Goal: Task Accomplishment & Management: Manage account settings

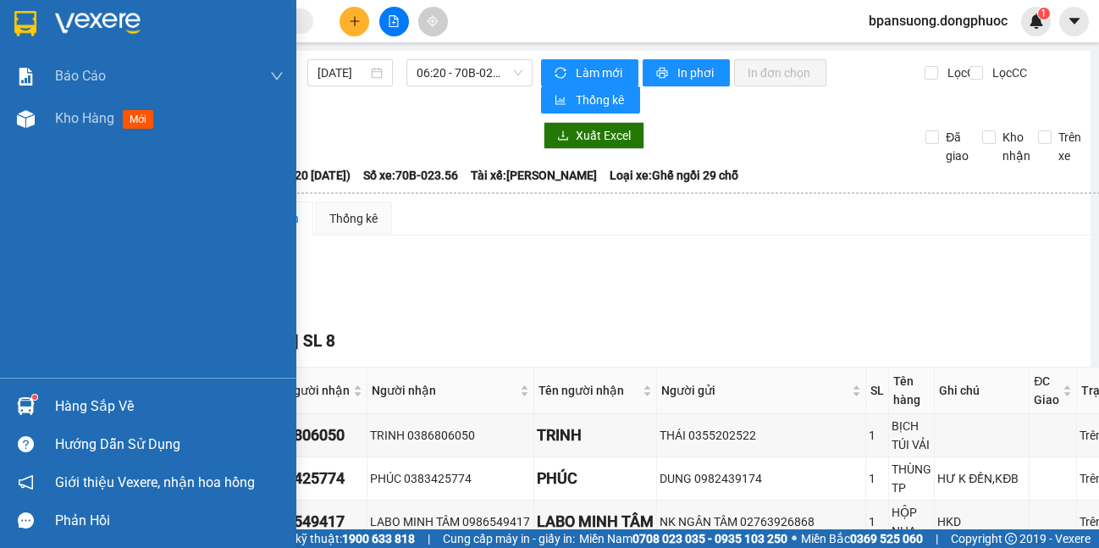
click at [17, 405] on img at bounding box center [26, 406] width 18 height 18
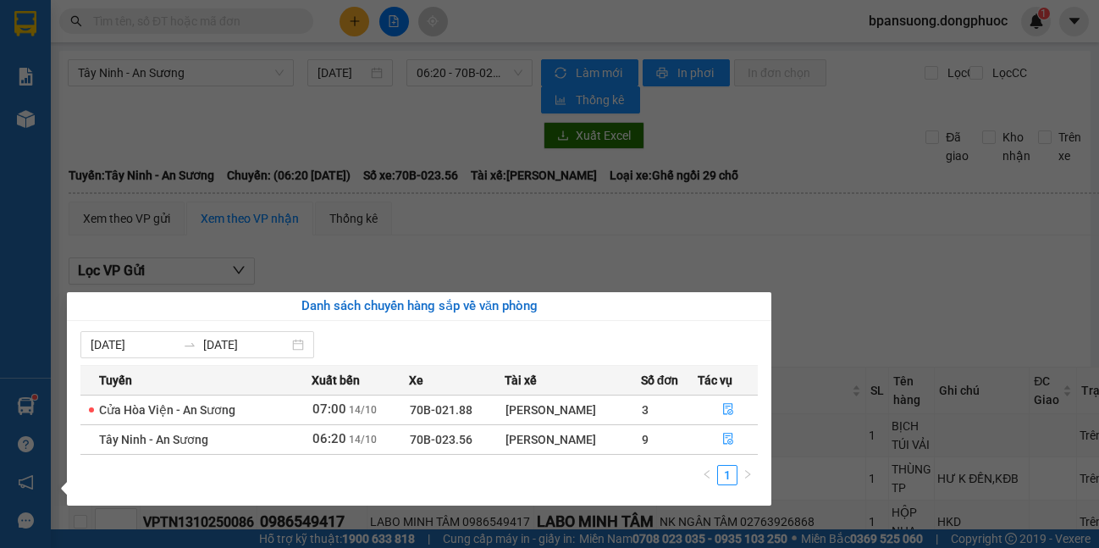
click at [880, 266] on section "Kết quả tìm kiếm ( 0 ) Bộ lọc No Data bpansuong.dongphuoc 1 Báo cáo Mẫu 1: Báo …" at bounding box center [549, 274] width 1099 height 548
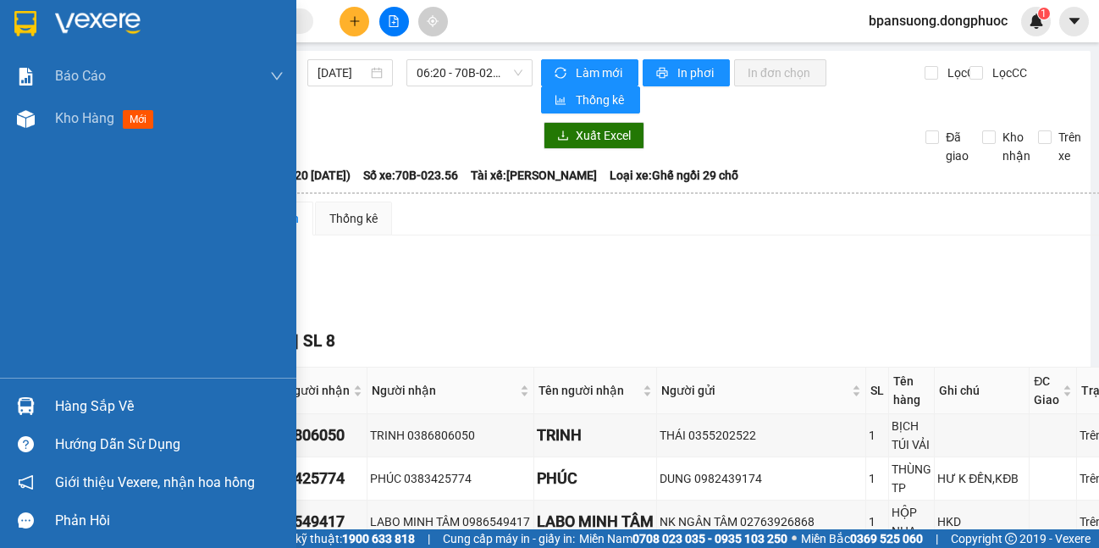
click at [31, 412] on img at bounding box center [26, 406] width 18 height 18
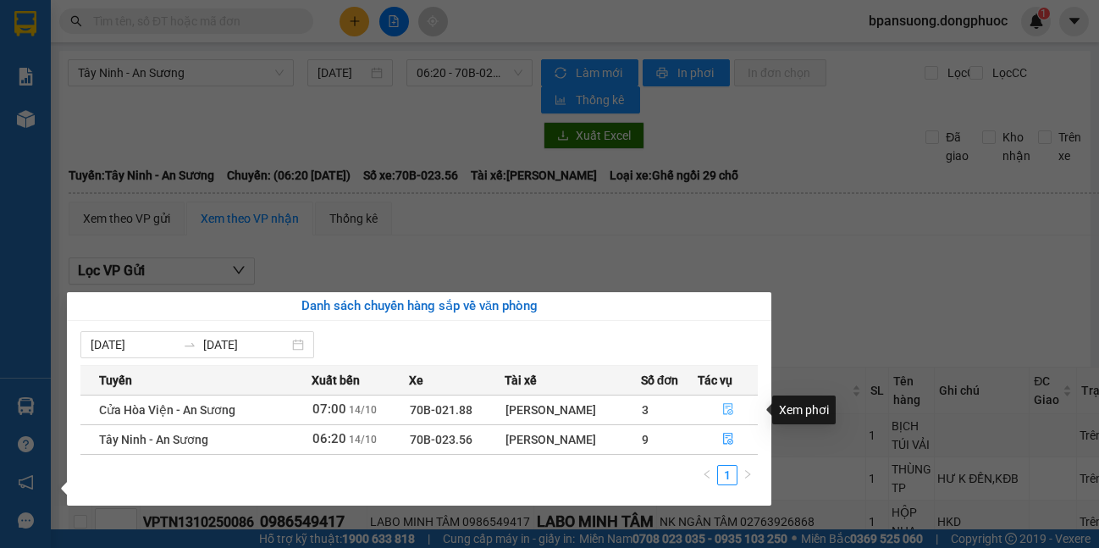
click at [737, 410] on button "button" at bounding box center [727, 409] width 58 height 27
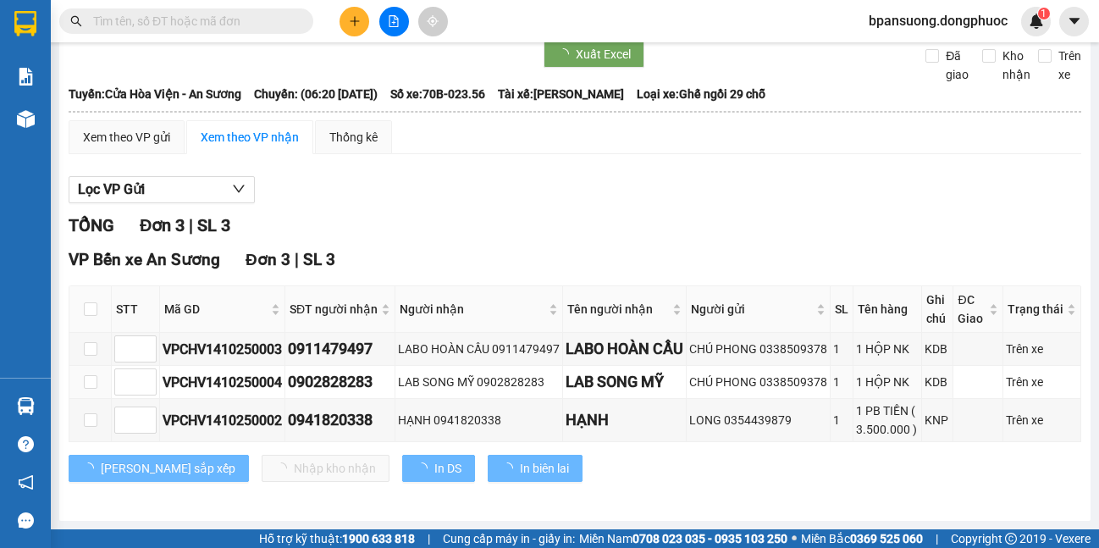
scroll to position [139, 0]
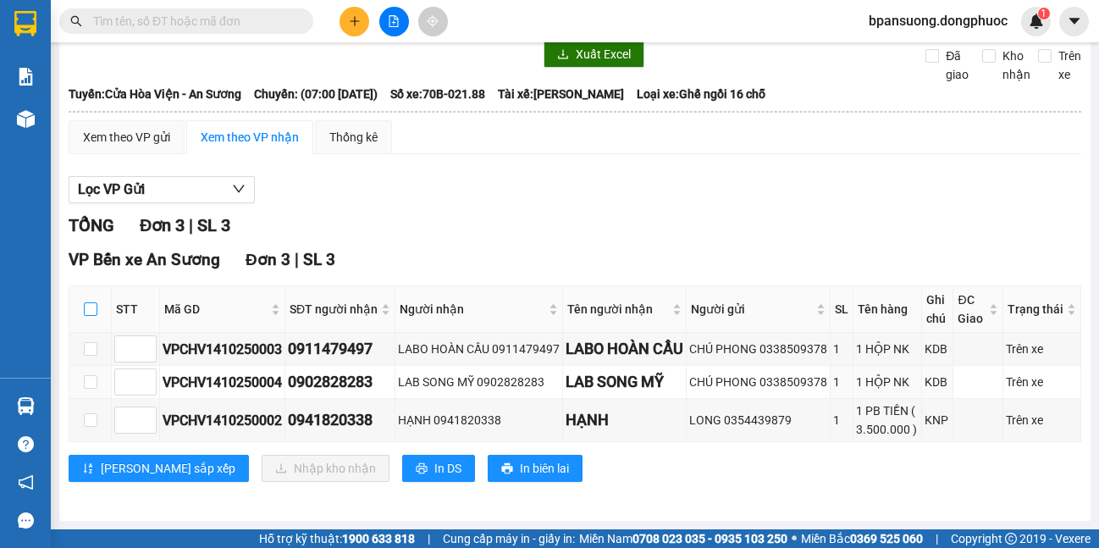
click at [84, 302] on input "checkbox" at bounding box center [91, 309] width 14 height 14
checkbox input "true"
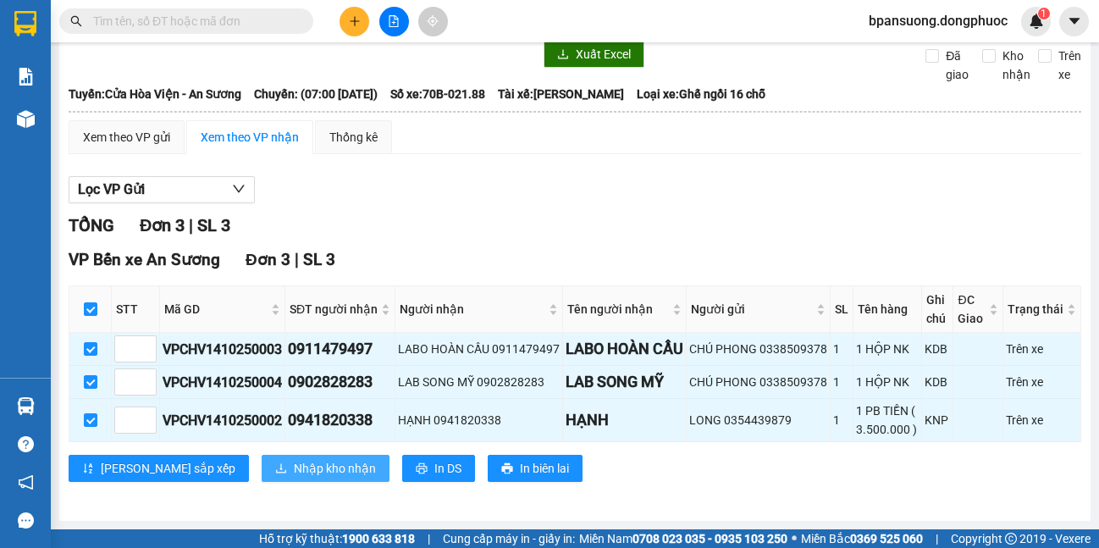
click at [294, 472] on span "Nhập kho nhận" at bounding box center [335, 468] width 82 height 19
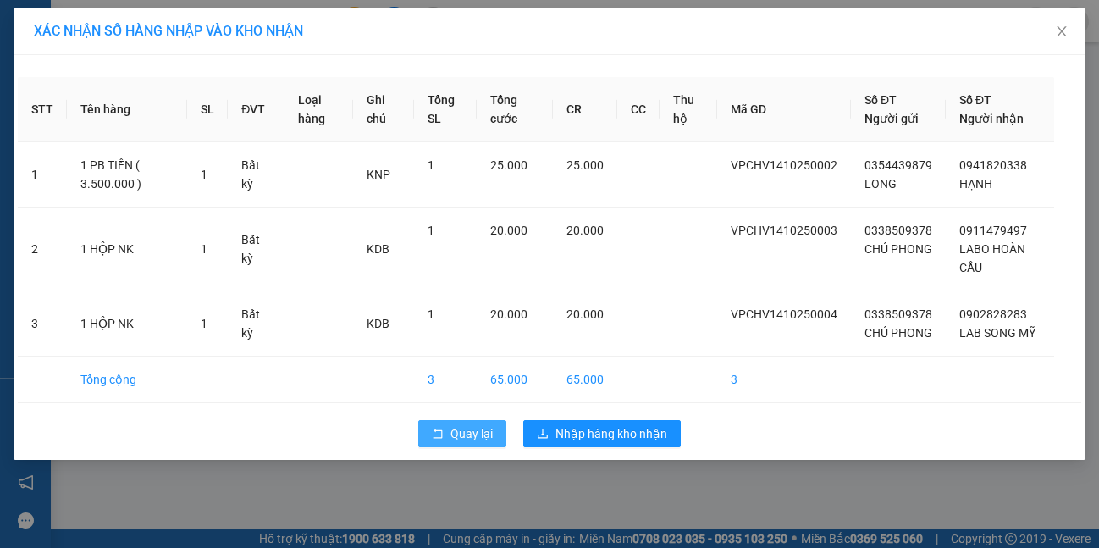
click at [483, 443] on span "Quay lại" at bounding box center [471, 433] width 42 height 19
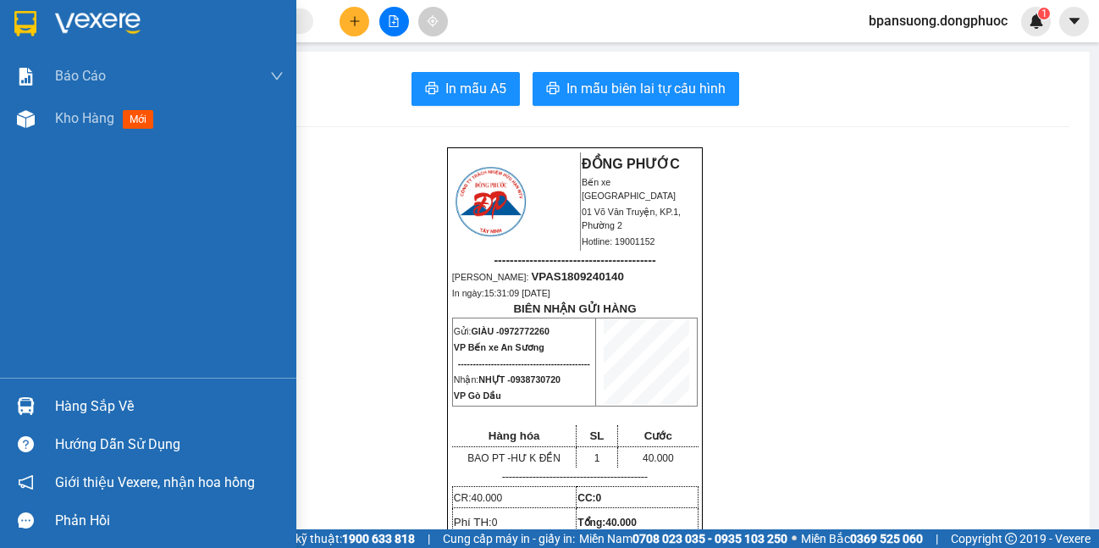
click at [22, 395] on div at bounding box center [26, 406] width 30 height 30
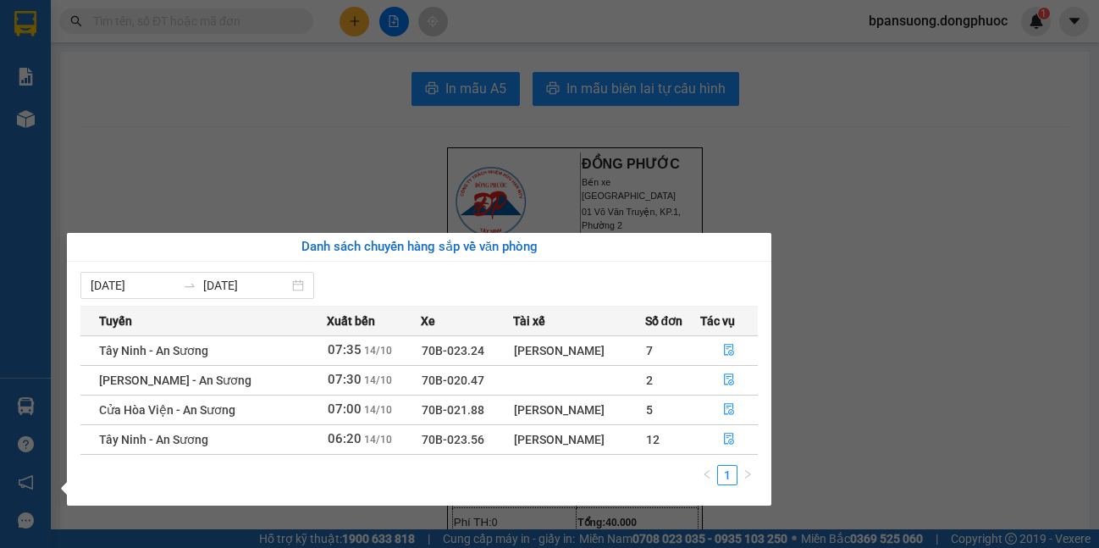
click at [986, 368] on section "Kết quả tìm kiếm ( 0 ) Bộ lọc No Data bpansuong.dongphuoc 1 Báo cáo Mẫu 1: Báo …" at bounding box center [549, 274] width 1099 height 548
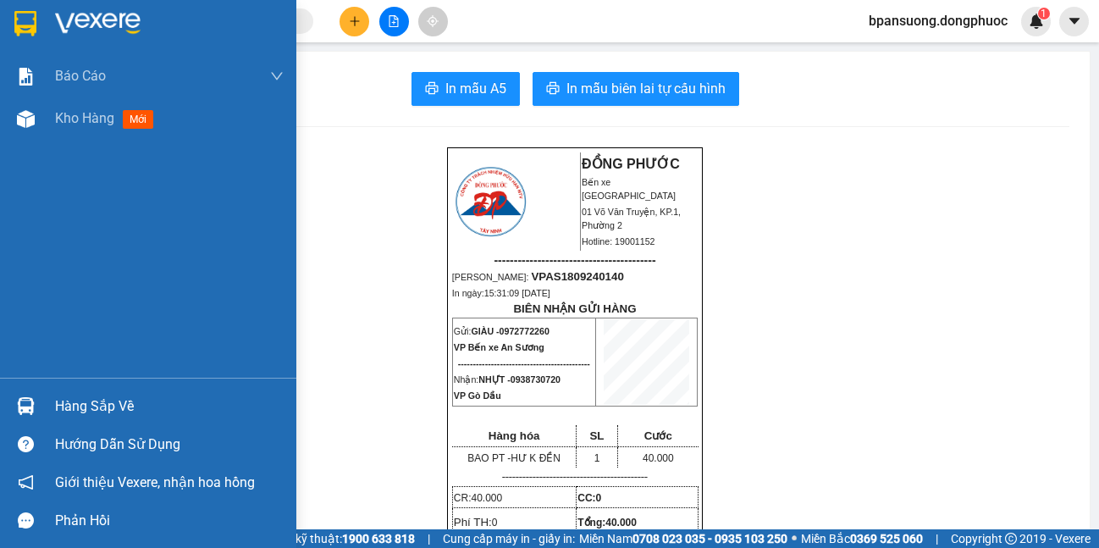
click at [38, 401] on div at bounding box center [26, 406] width 30 height 30
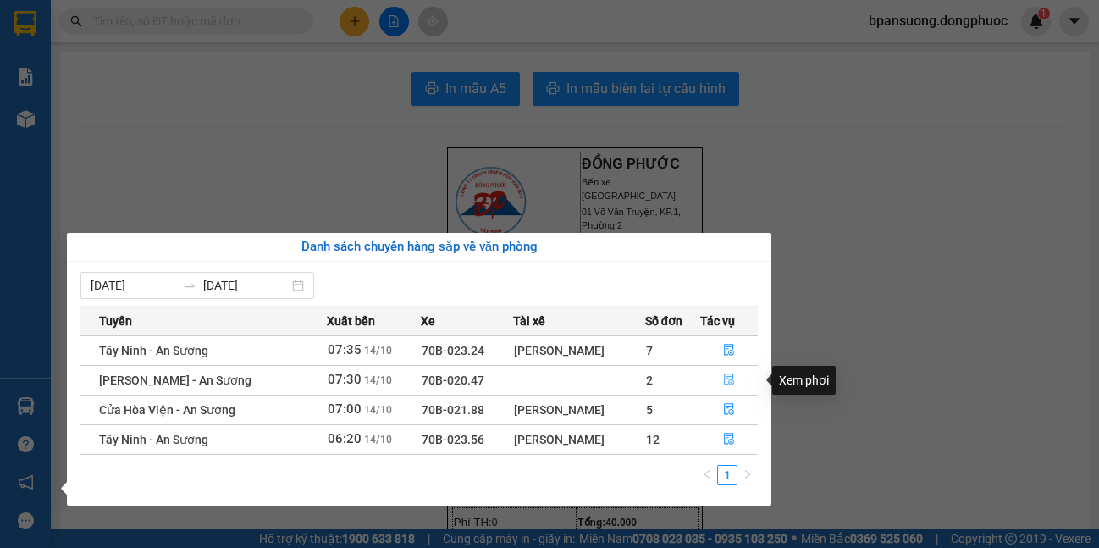
click at [715, 379] on button "button" at bounding box center [729, 380] width 57 height 27
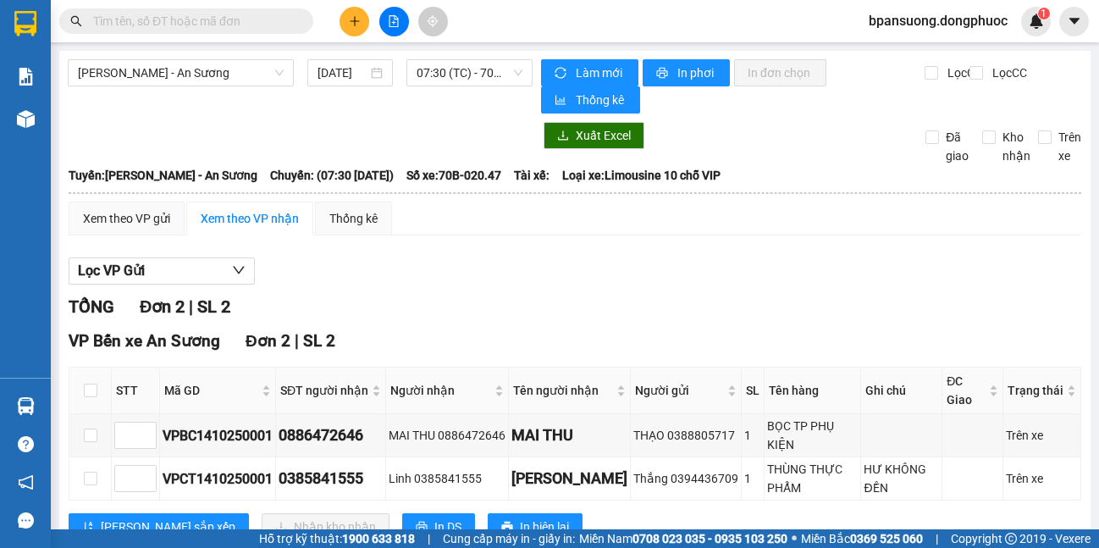
scroll to position [48, 0]
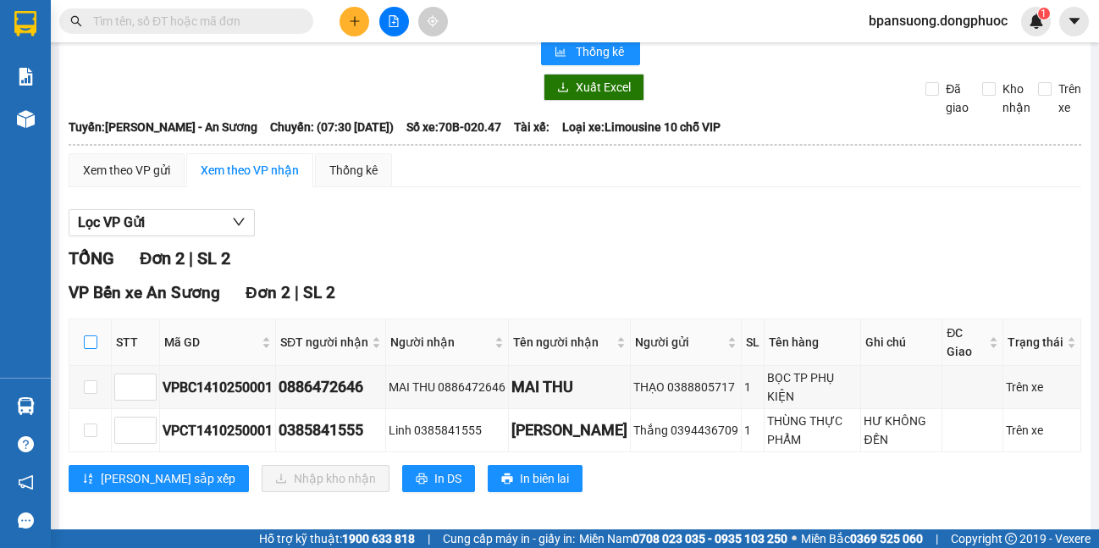
click at [88, 344] on input "checkbox" at bounding box center [91, 342] width 14 height 14
checkbox input "true"
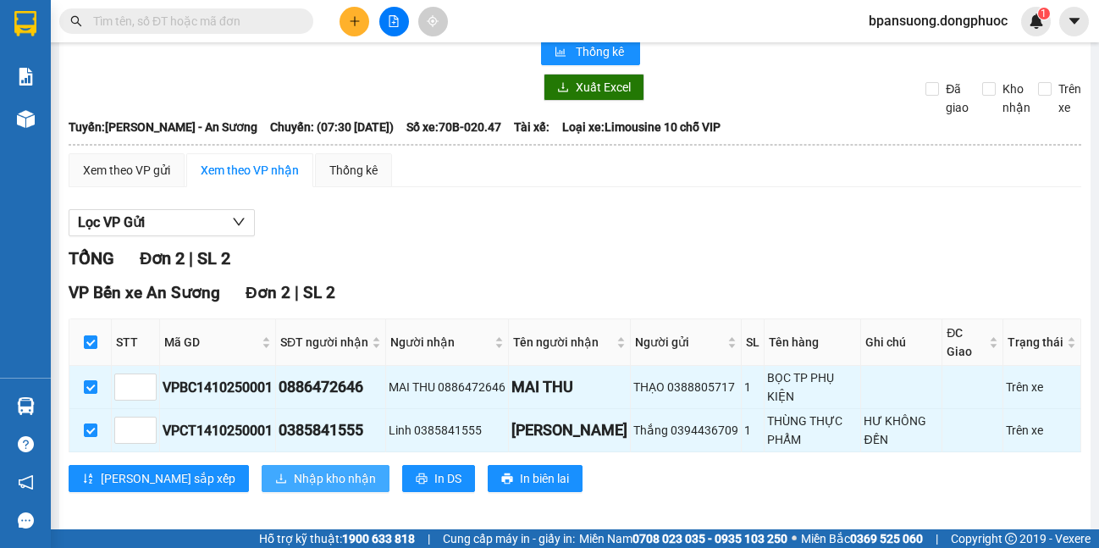
click at [294, 470] on span "Nhập kho nhận" at bounding box center [335, 478] width 82 height 19
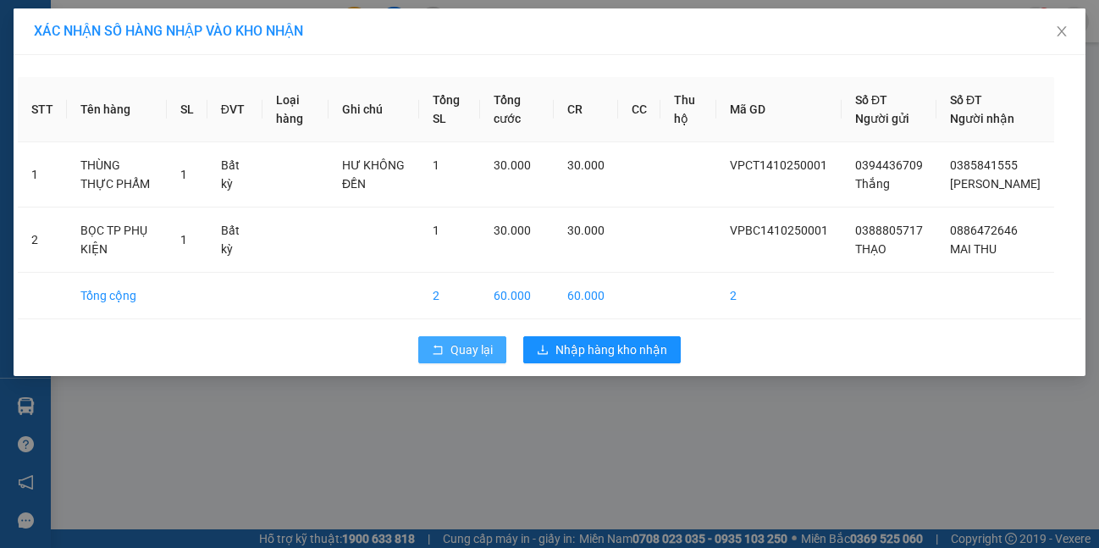
click at [452, 359] on span "Quay lại" at bounding box center [471, 349] width 42 height 19
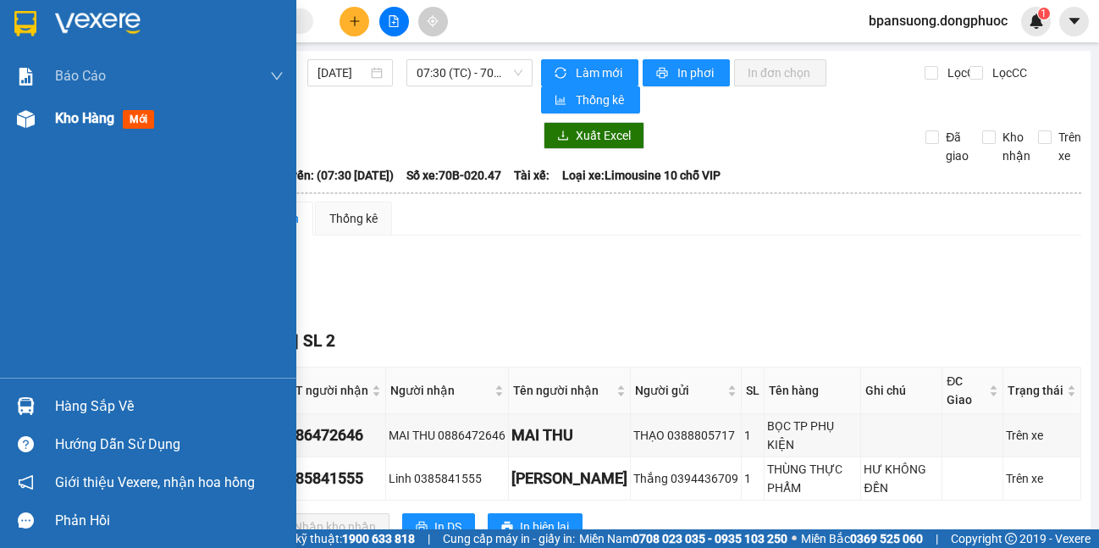
click at [28, 117] on img at bounding box center [26, 119] width 18 height 18
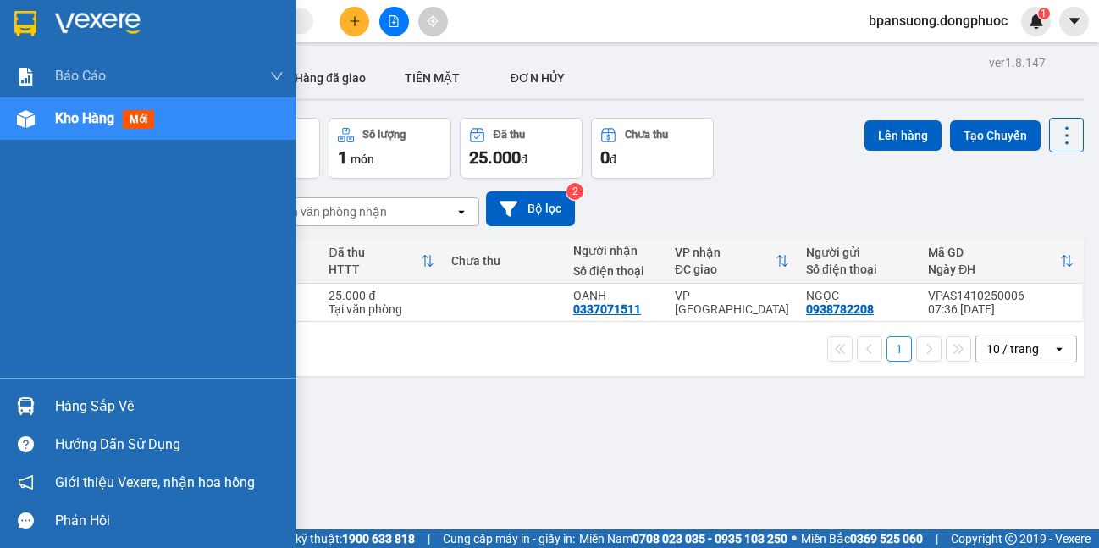
click at [52, 399] on div "Hàng sắp về" at bounding box center [148, 406] width 296 height 38
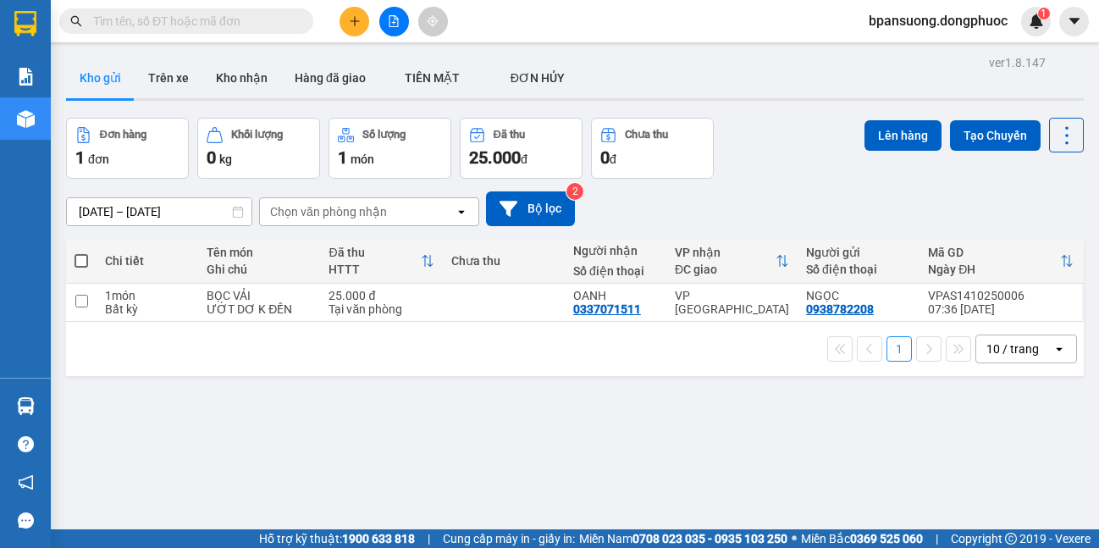
click at [863, 414] on section "Kết quả tìm kiếm ( 0 ) Bộ lọc No Data bpansuong.dongphuoc 1 Báo cáo Mẫu 1: Báo …" at bounding box center [549, 274] width 1099 height 548
click at [389, 30] on button at bounding box center [394, 22] width 30 height 30
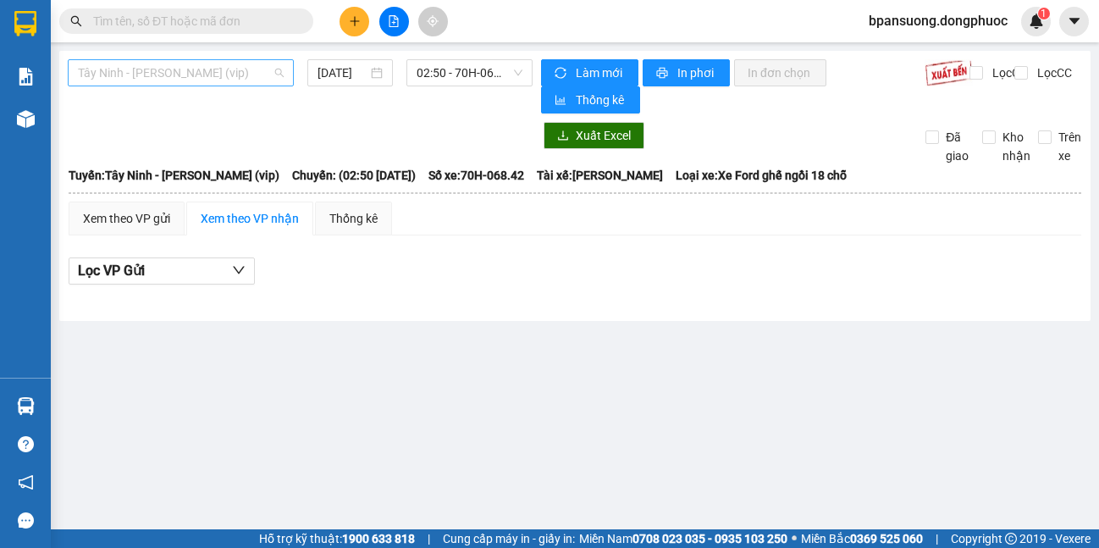
click at [176, 66] on span "Tây Ninh - [PERSON_NAME] (vip)" at bounding box center [181, 72] width 206 height 25
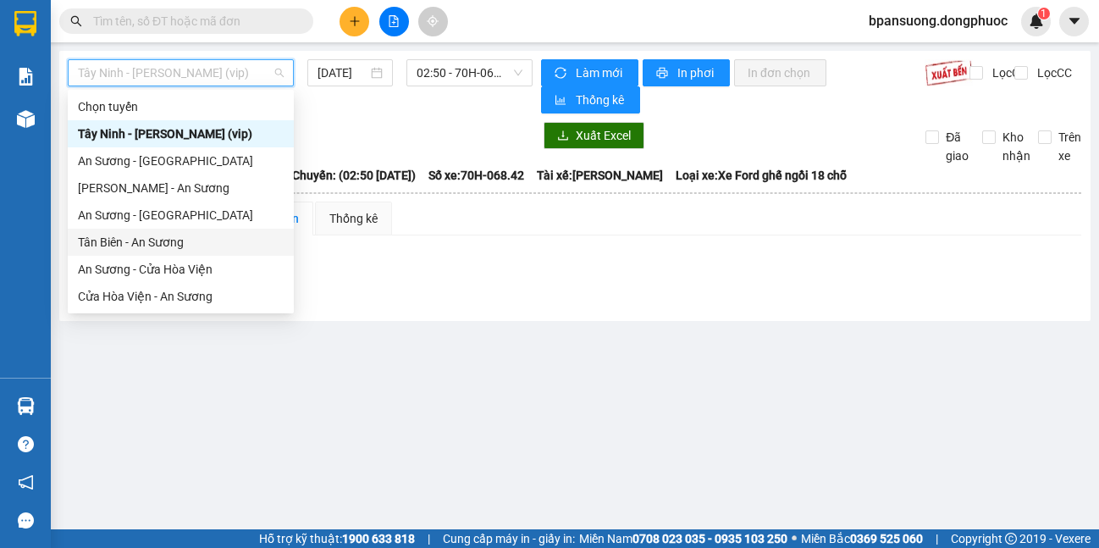
scroll to position [169, 0]
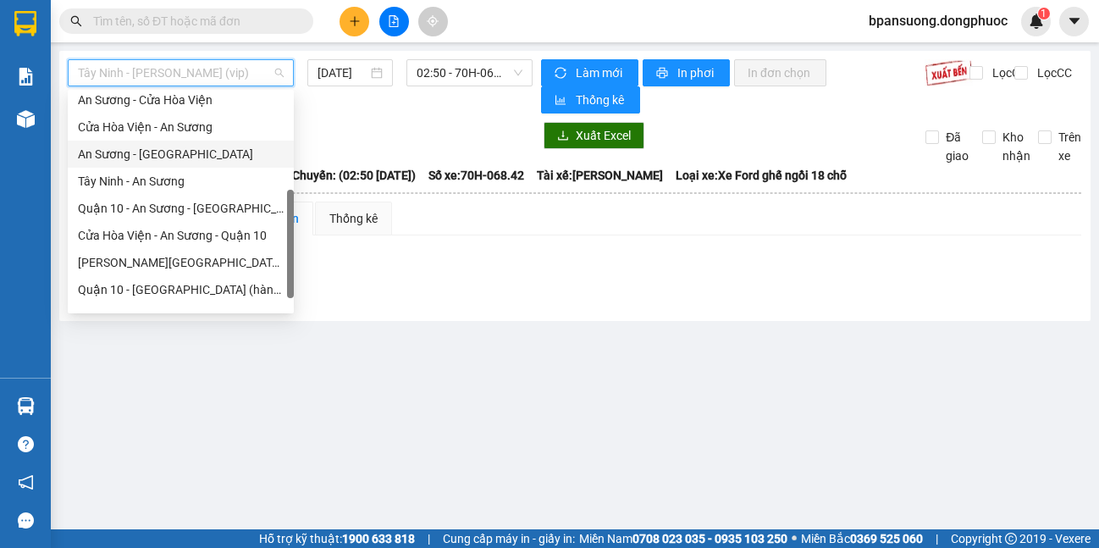
click at [152, 152] on div "An Sương - [GEOGRAPHIC_DATA]" at bounding box center [181, 154] width 206 height 19
type input "[DATE]"
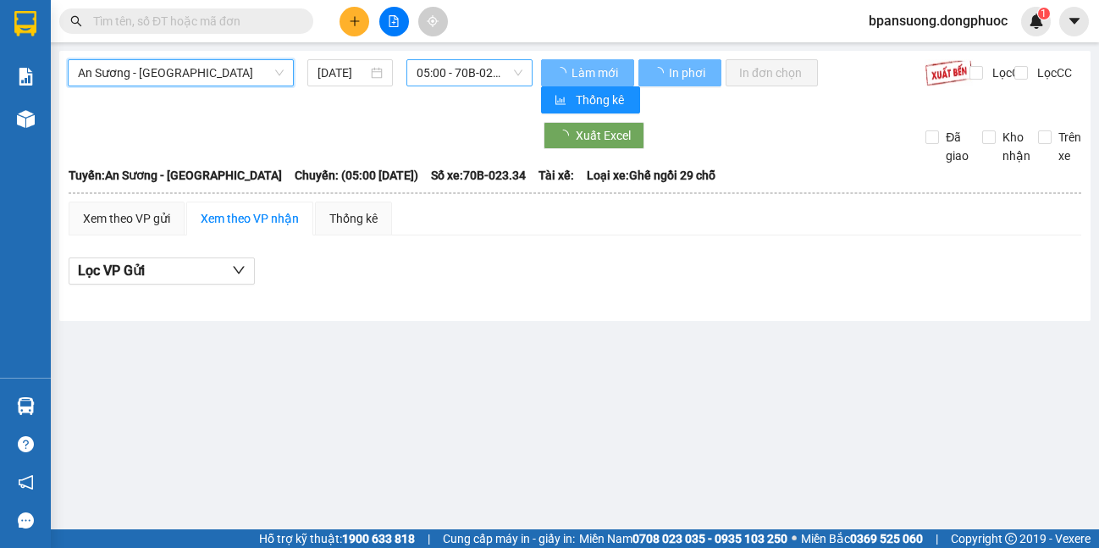
click at [465, 62] on span "05:00 - 70B-023.34" at bounding box center [470, 72] width 106 height 25
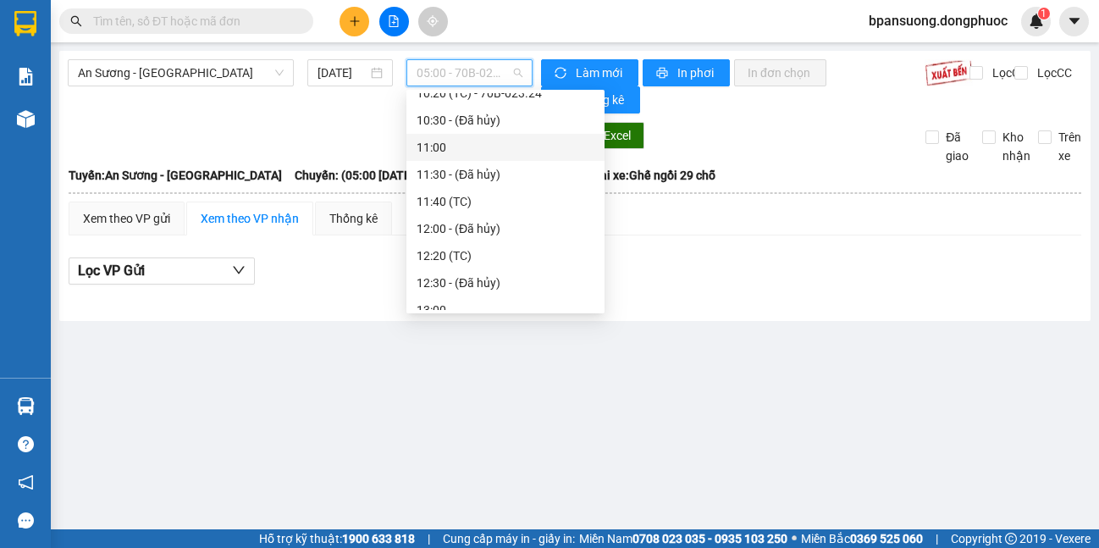
scroll to position [169, 0]
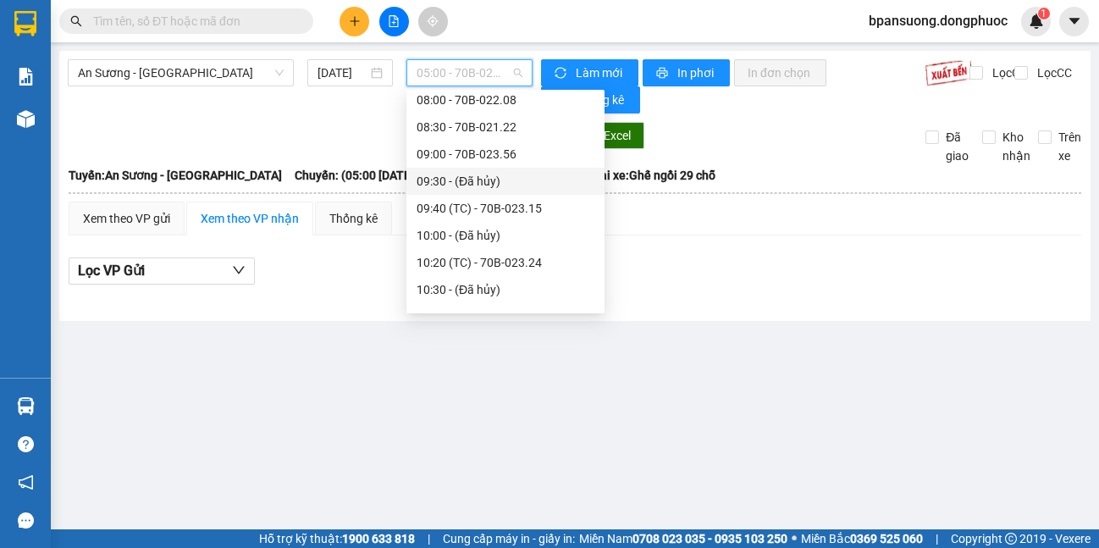
click at [775, 274] on div "Lọc VP Gửi" at bounding box center [575, 271] width 1012 height 28
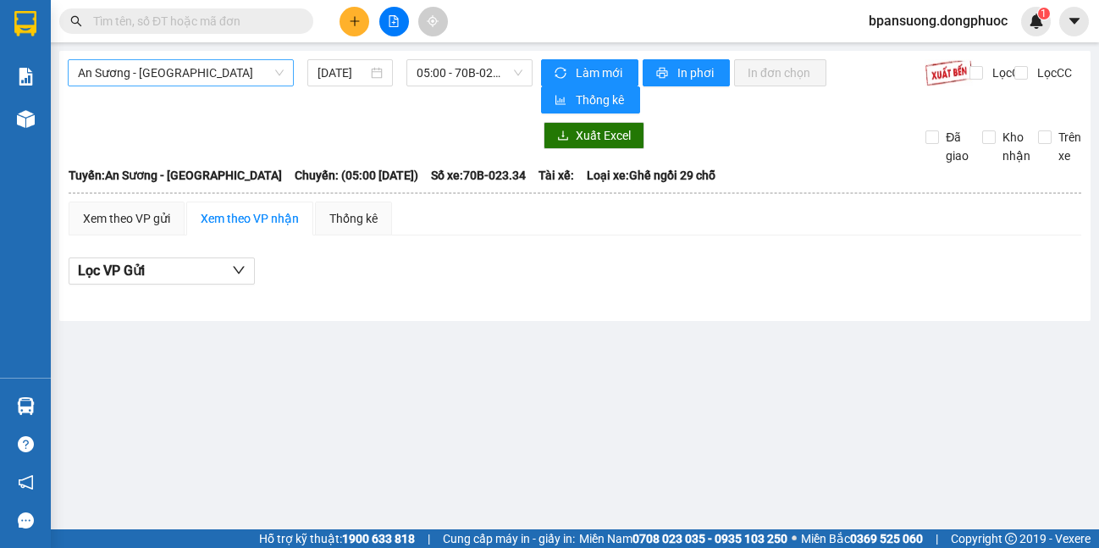
click at [198, 63] on span "An Sương - [GEOGRAPHIC_DATA]" at bounding box center [181, 72] width 206 height 25
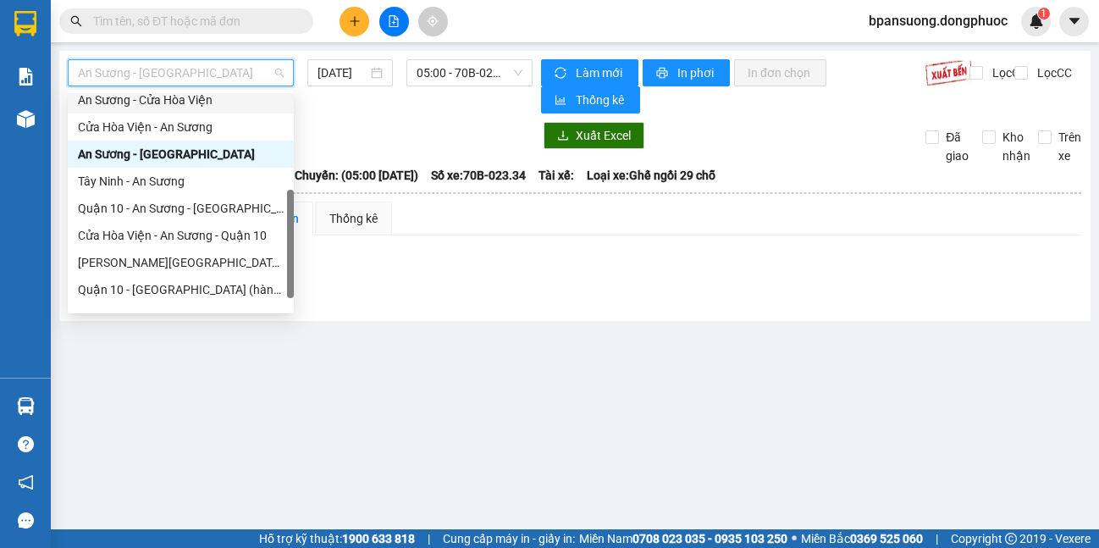
click at [163, 97] on div "An Sương - Cửa Hòa Viện" at bounding box center [181, 100] width 206 height 19
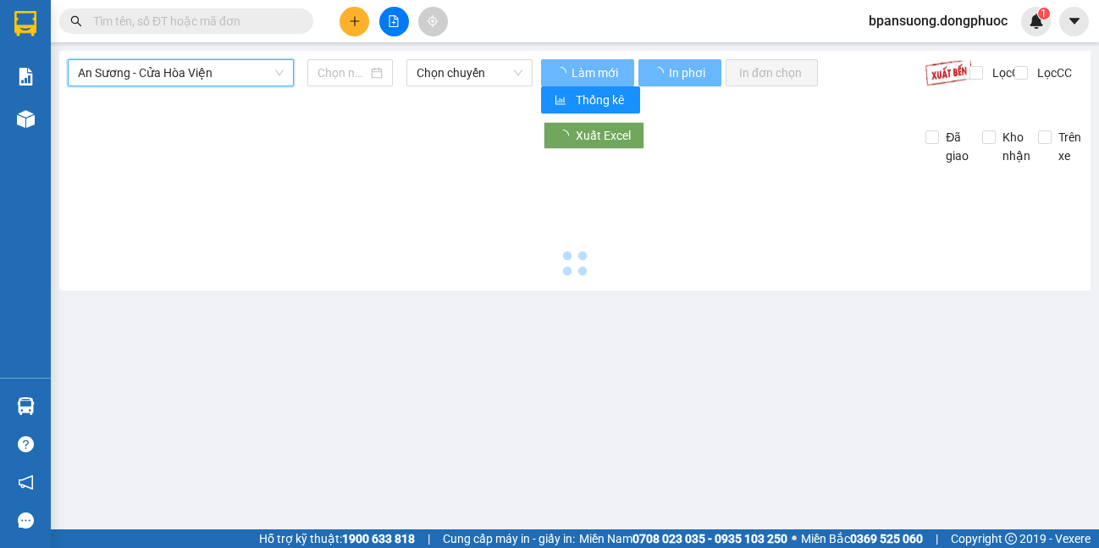
type input "[DATE]"
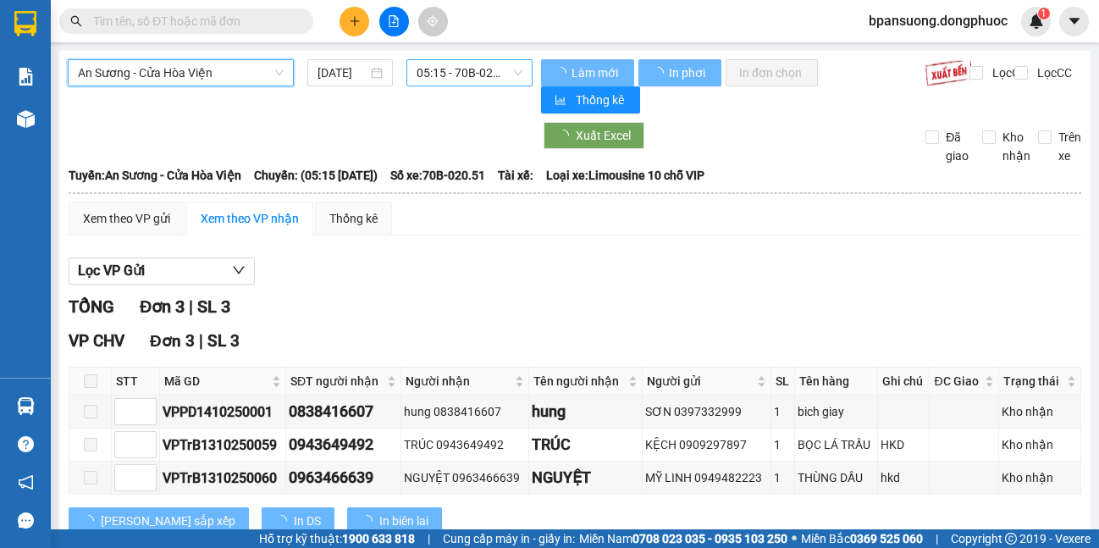
click at [444, 73] on span "05:15 - 70B-020.51" at bounding box center [470, 72] width 106 height 25
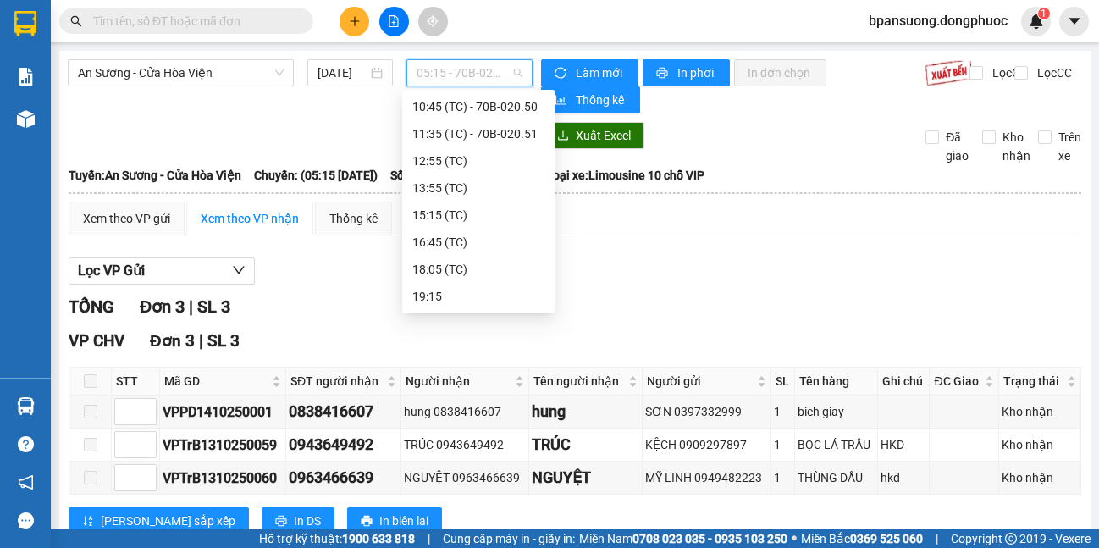
scroll to position [27, 0]
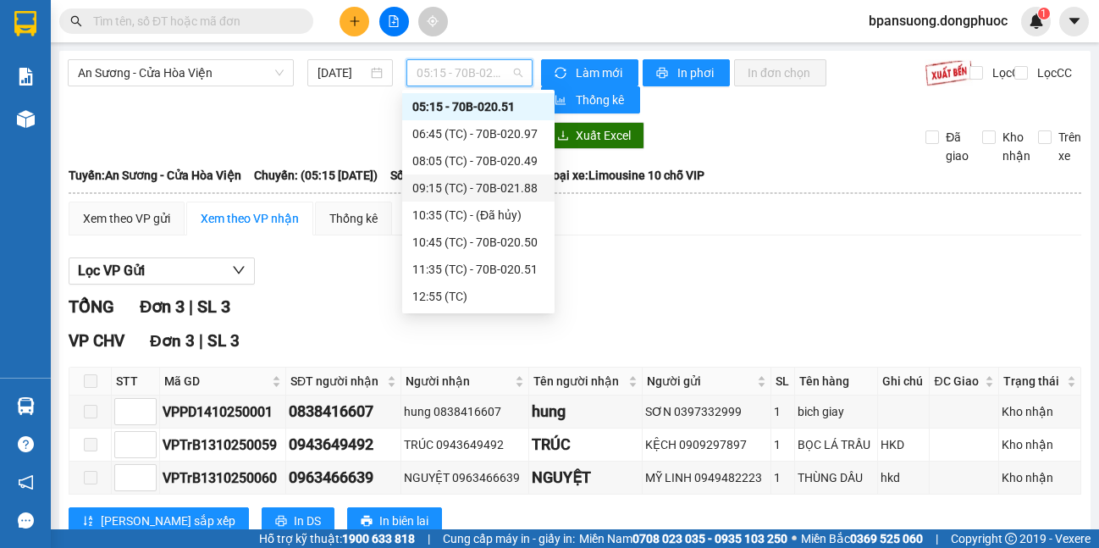
click at [634, 237] on div "Xem theo VP gửi Xem theo VP nhận Thống kê Lọc VP Gửi TỔNG Đơn 3 | SL 3 VP CHV …" at bounding box center [575, 378] width 1012 height 354
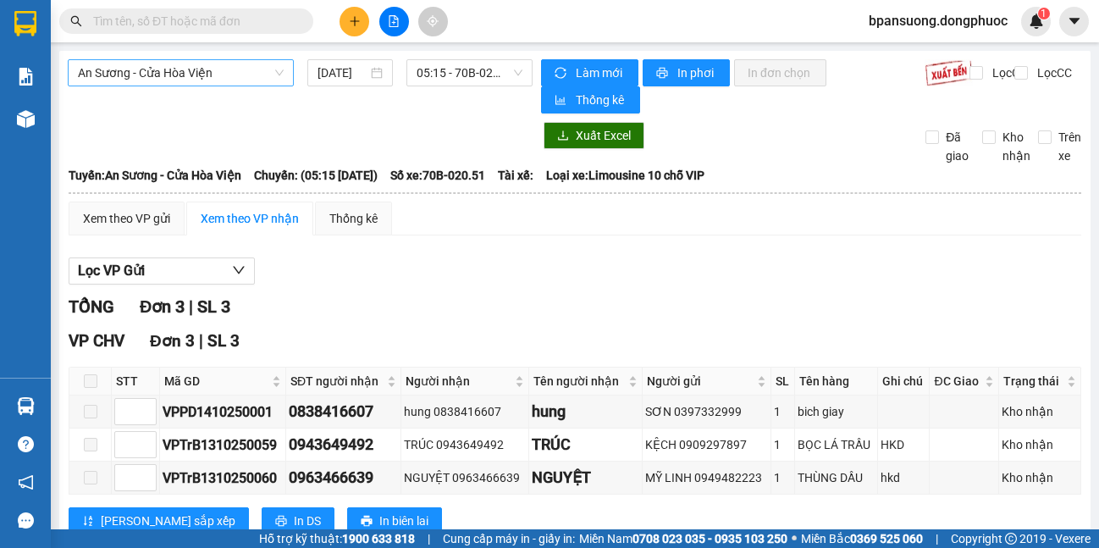
click at [199, 68] on span "An Sương - Cửa Hòa Viện" at bounding box center [181, 72] width 206 height 25
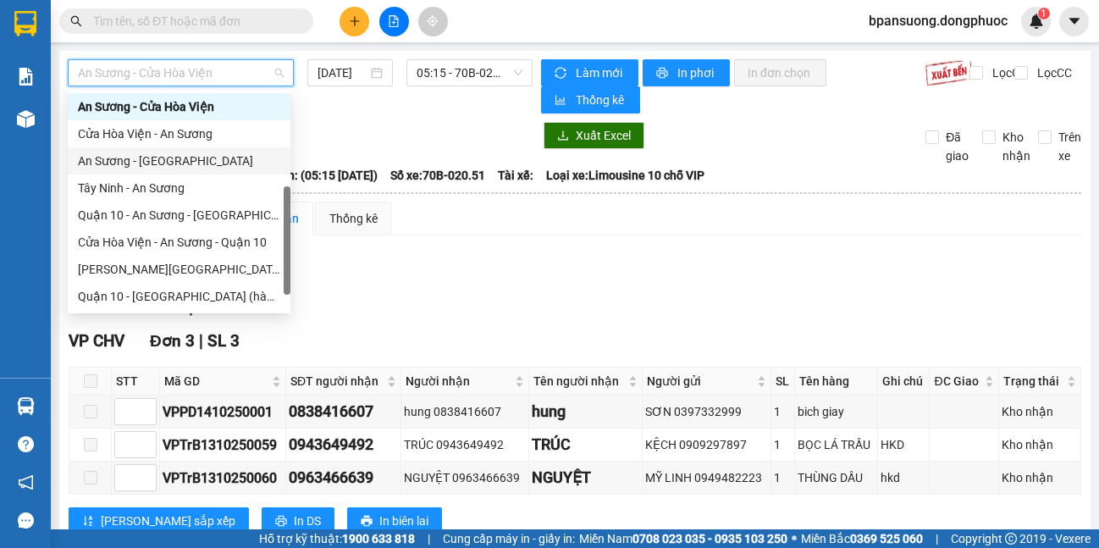
scroll to position [0, 0]
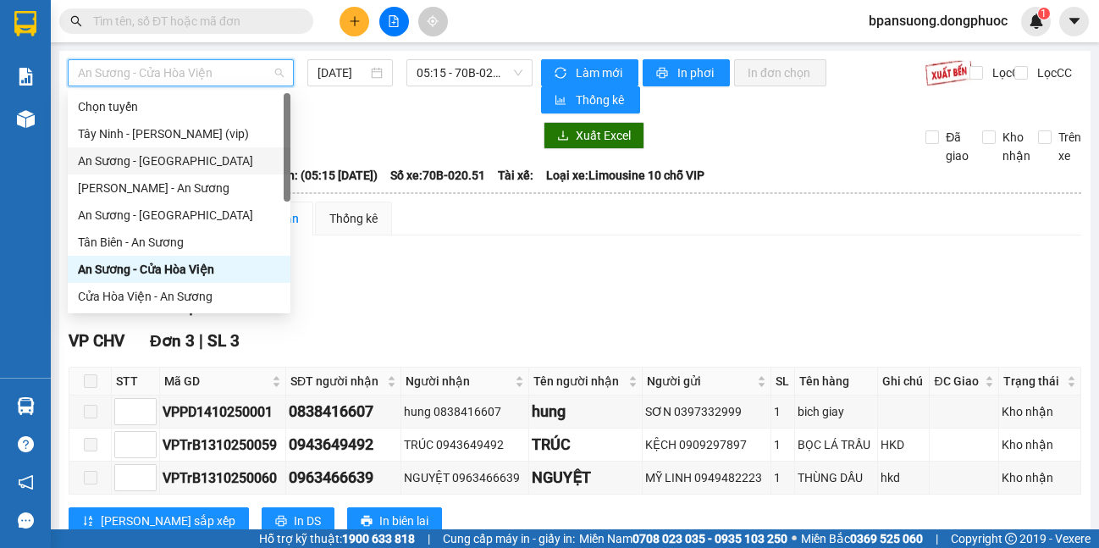
click at [208, 167] on div "An Sương - [GEOGRAPHIC_DATA]" at bounding box center [179, 161] width 202 height 19
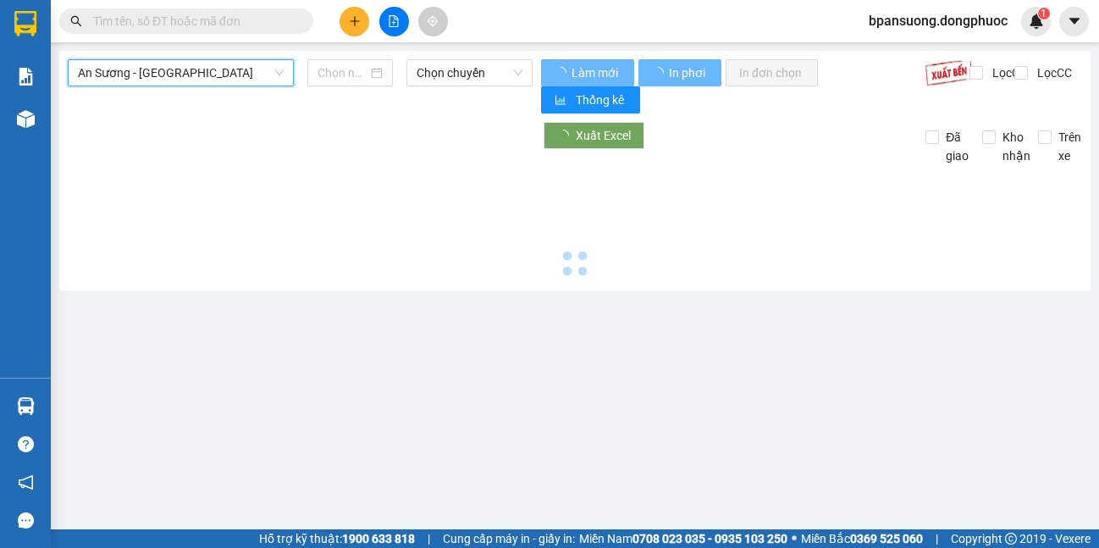
type input "[DATE]"
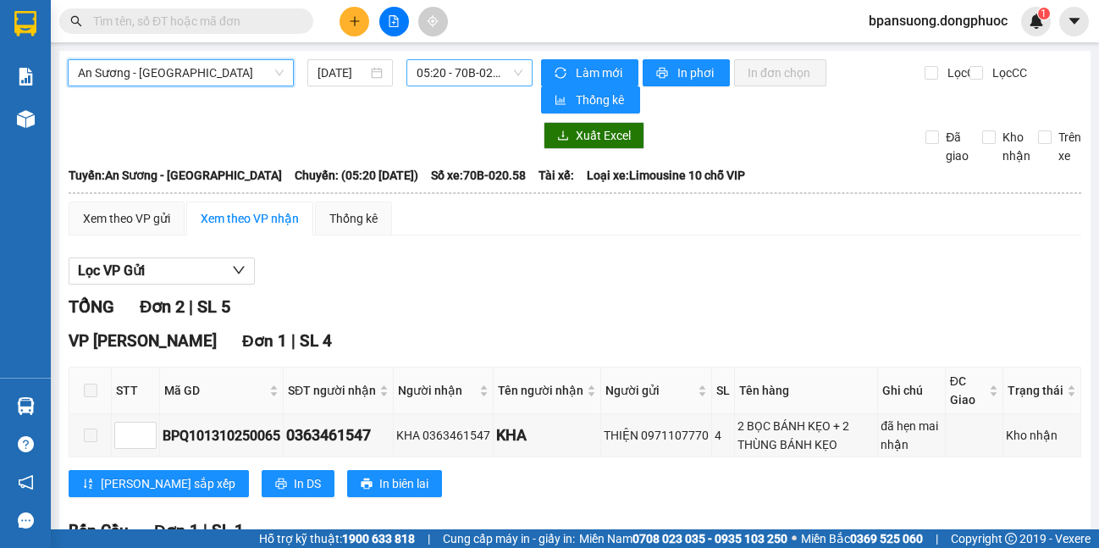
click at [466, 63] on span "05:20 - 70B-020.58" at bounding box center [470, 72] width 106 height 25
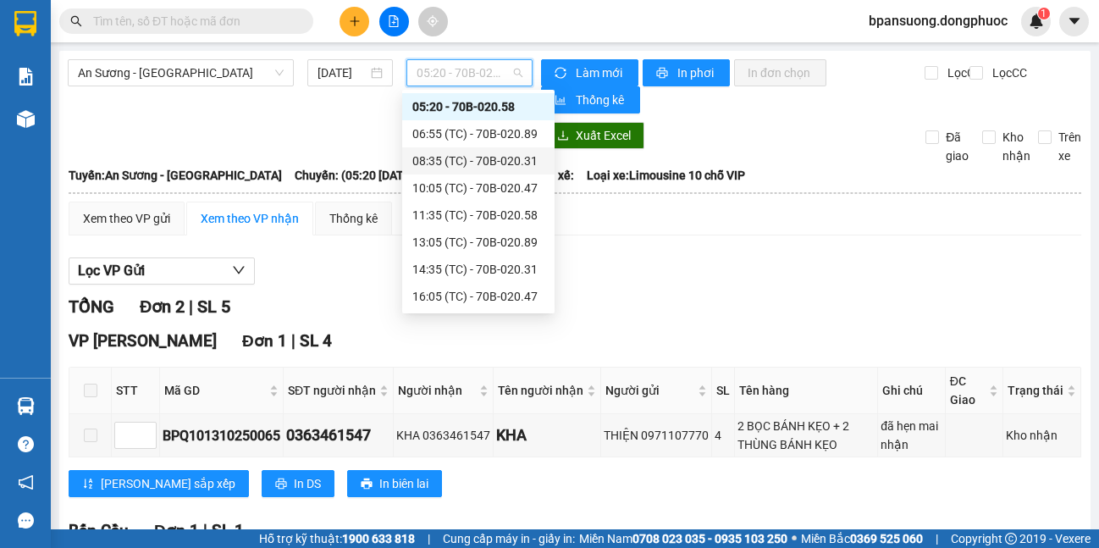
click at [648, 262] on div "Lọc VP Gửi" at bounding box center [575, 271] width 1012 height 28
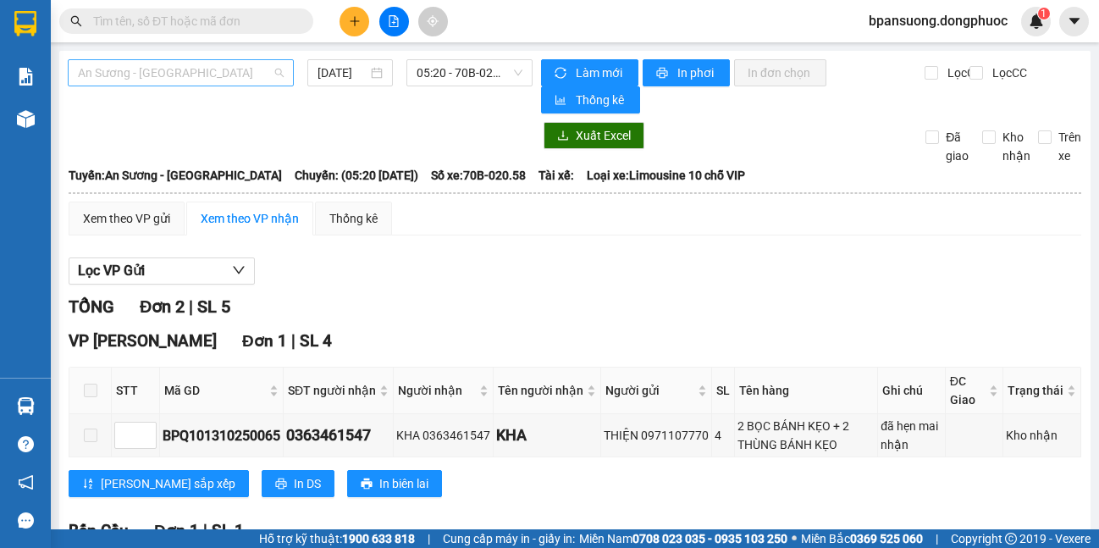
click at [212, 79] on span "An Sương - [GEOGRAPHIC_DATA]" at bounding box center [181, 72] width 206 height 25
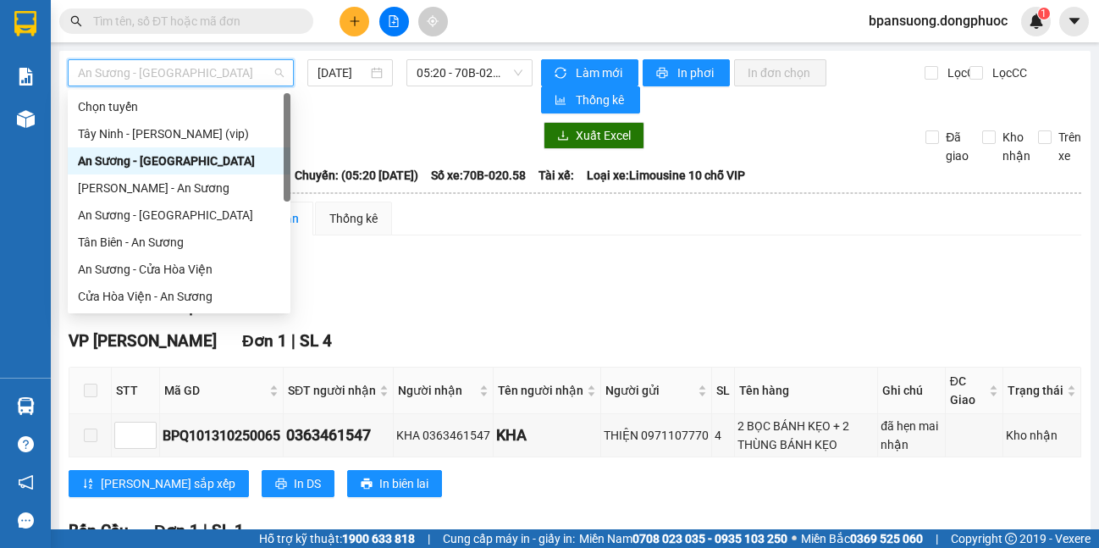
click at [205, 157] on div "An Sương - [GEOGRAPHIC_DATA]" at bounding box center [179, 161] width 202 height 19
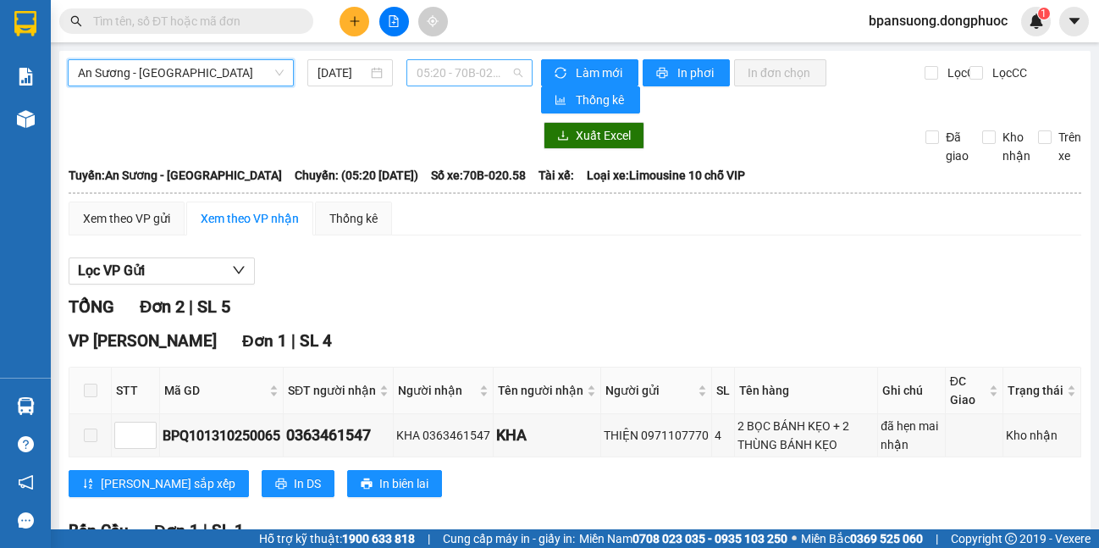
click at [450, 63] on span "05:20 - 70B-020.58" at bounding box center [470, 72] width 106 height 25
click at [803, 257] on div "Lọc VP Gửi" at bounding box center [575, 271] width 1012 height 28
click at [202, 69] on span "An Sương - [GEOGRAPHIC_DATA]" at bounding box center [181, 72] width 206 height 25
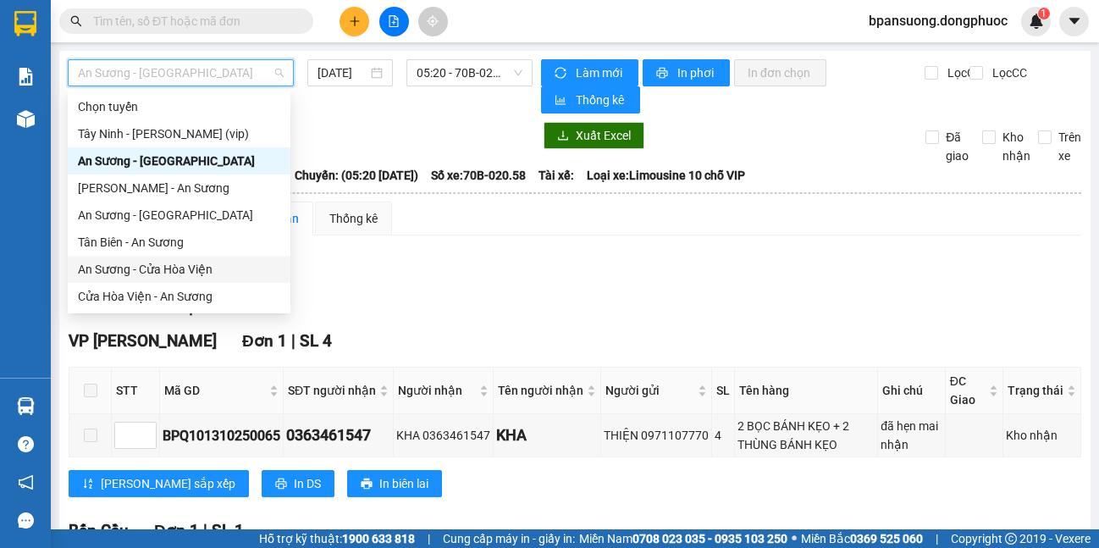
click at [180, 270] on div "An Sương - Cửa Hòa Viện" at bounding box center [179, 269] width 202 height 19
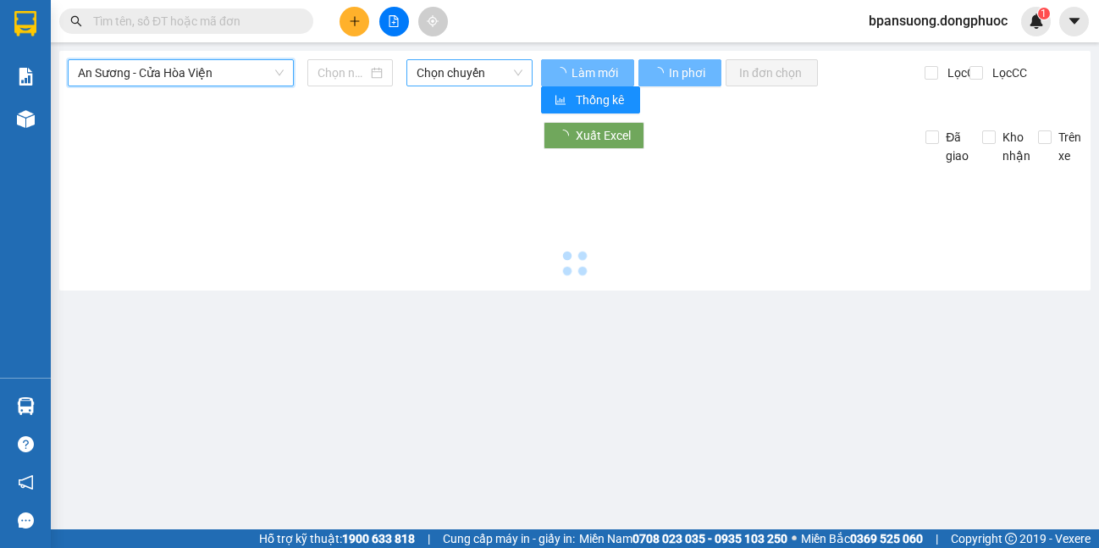
type input "[DATE]"
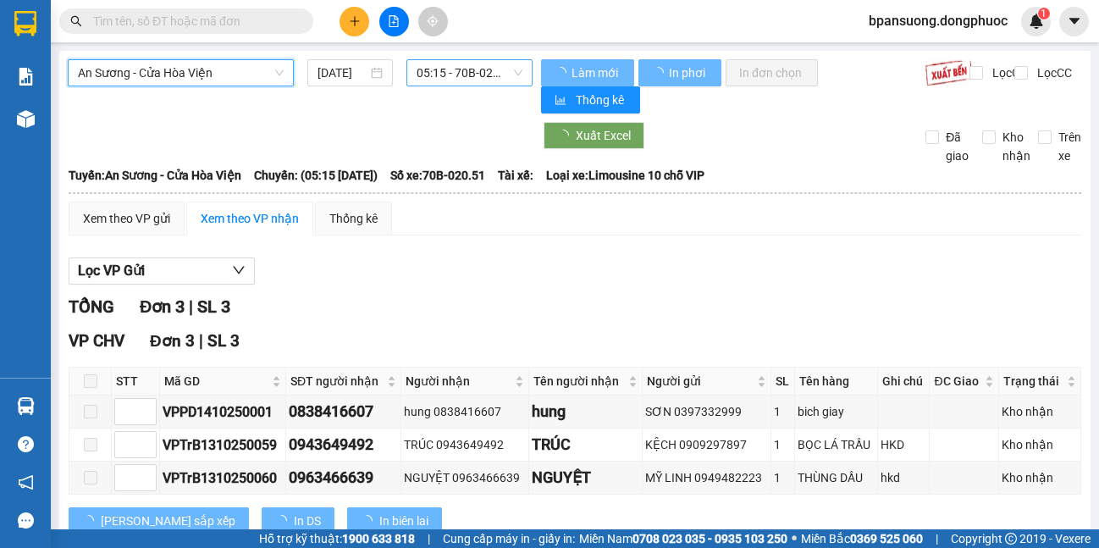
click at [467, 63] on span "05:15 - 70B-020.51" at bounding box center [470, 72] width 106 height 25
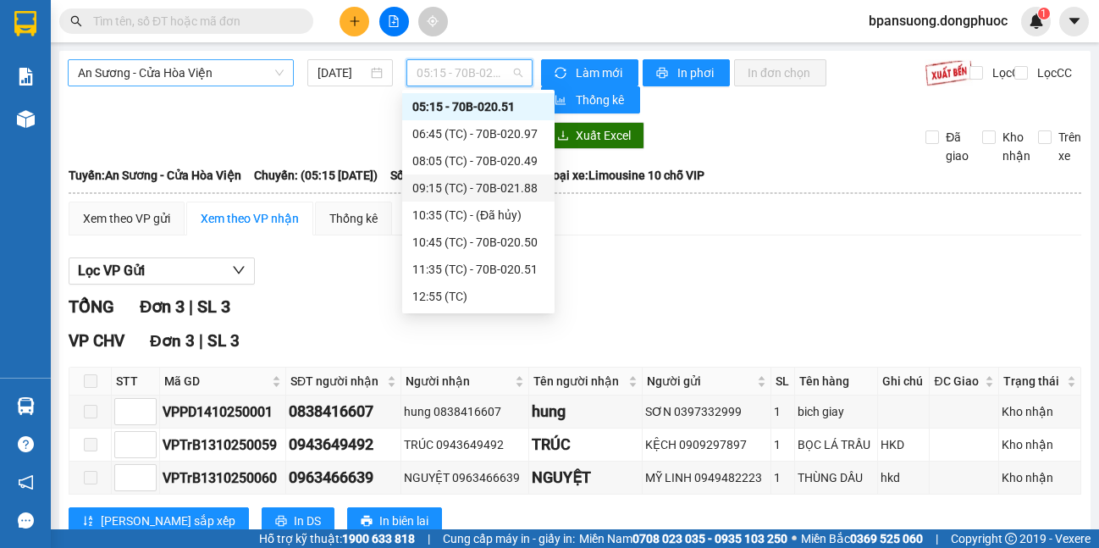
click at [179, 71] on span "An Sương - Cửa Hòa Viện" at bounding box center [181, 72] width 206 height 25
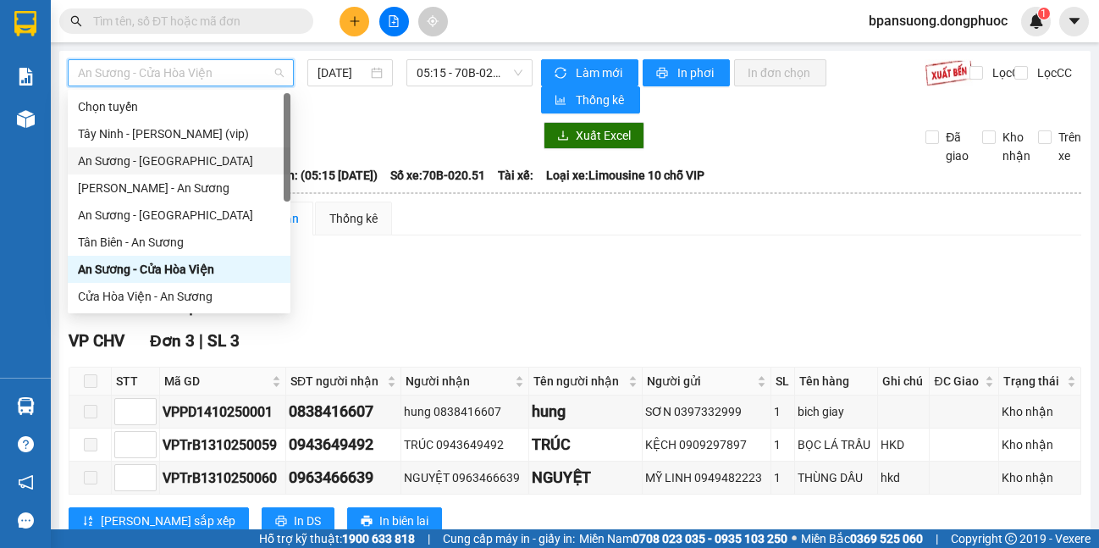
click at [164, 166] on div "An Sương - [GEOGRAPHIC_DATA]" at bounding box center [179, 161] width 202 height 19
type input "[DATE]"
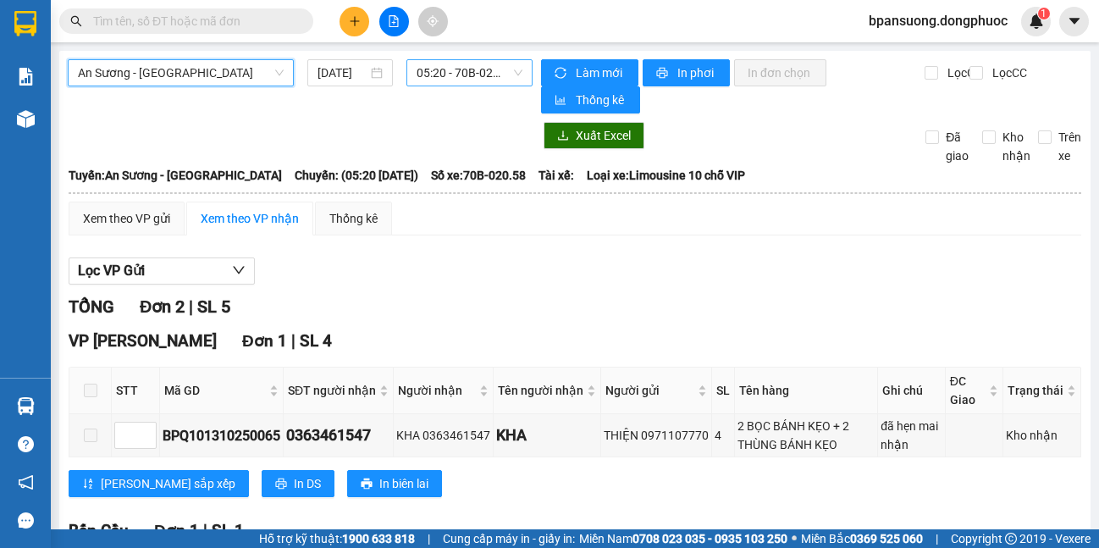
click at [443, 73] on span "05:20 - 70B-020.58" at bounding box center [470, 72] width 106 height 25
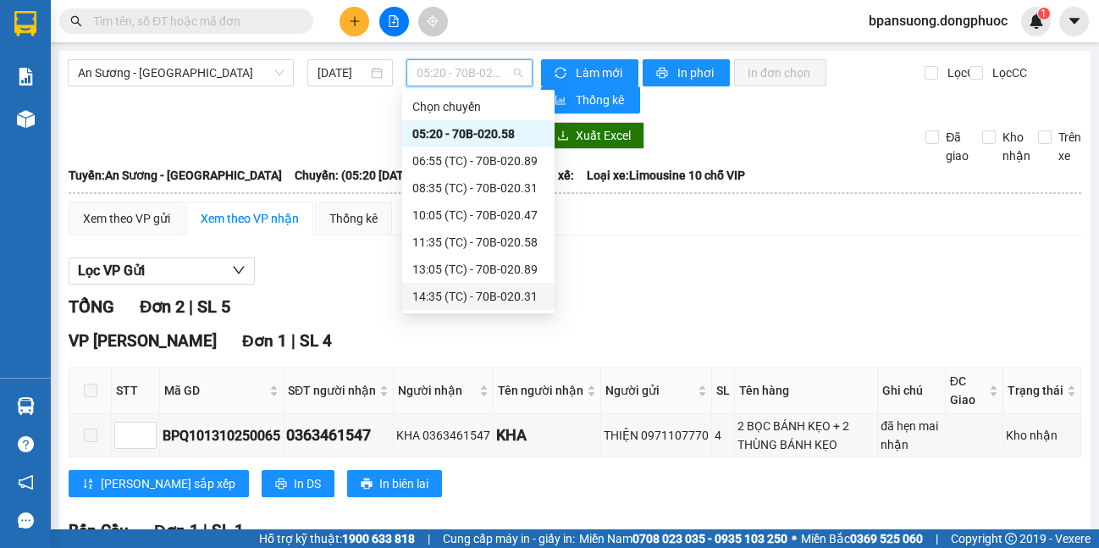
scroll to position [108, 0]
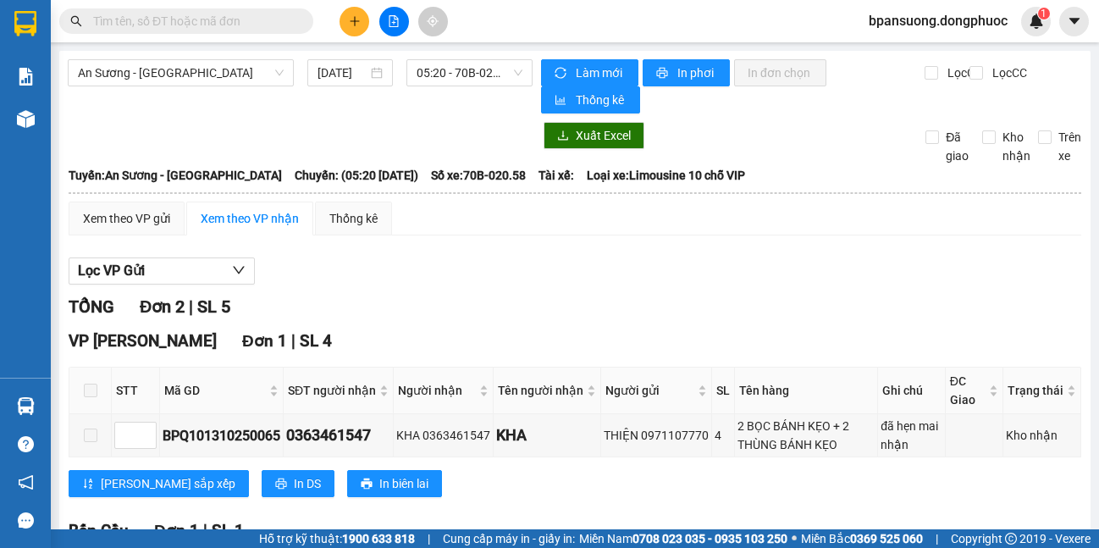
click at [672, 240] on div "Xem theo VP gửi Xem theo VP nhận Thống kê Lọc VP Gửi TỔNG Đơn 2 | SL 5 VP Châu…" at bounding box center [575, 454] width 1012 height 506
click at [136, 78] on span "An Sương - [GEOGRAPHIC_DATA]" at bounding box center [181, 72] width 206 height 25
click at [428, 74] on span "05:20 - 70B-020.58" at bounding box center [470, 72] width 106 height 25
click at [168, 68] on span "An Sương - [GEOGRAPHIC_DATA]" at bounding box center [181, 72] width 206 height 25
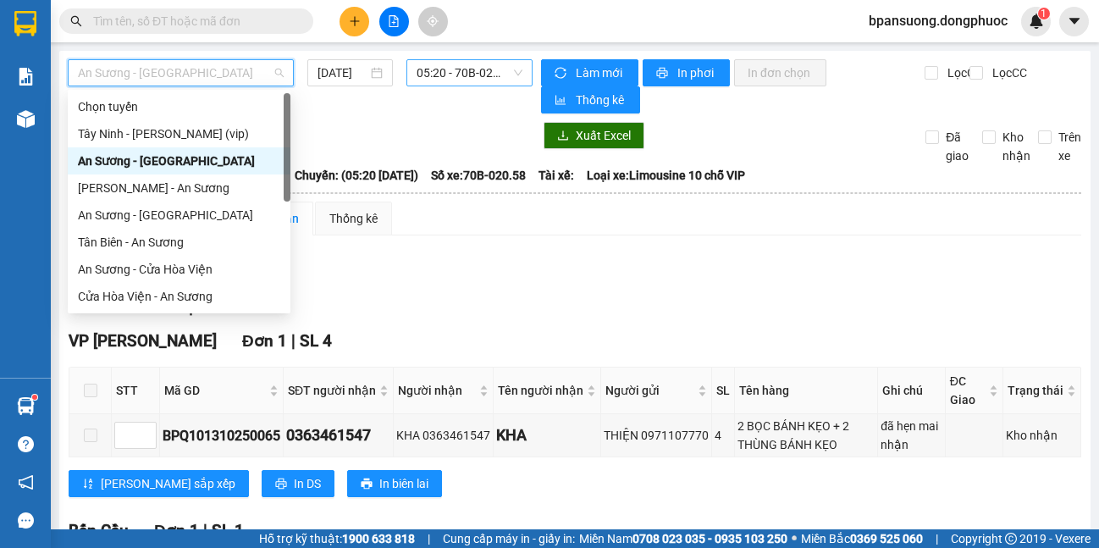
click at [467, 80] on span "05:20 - 70B-020.58" at bounding box center [470, 72] width 106 height 25
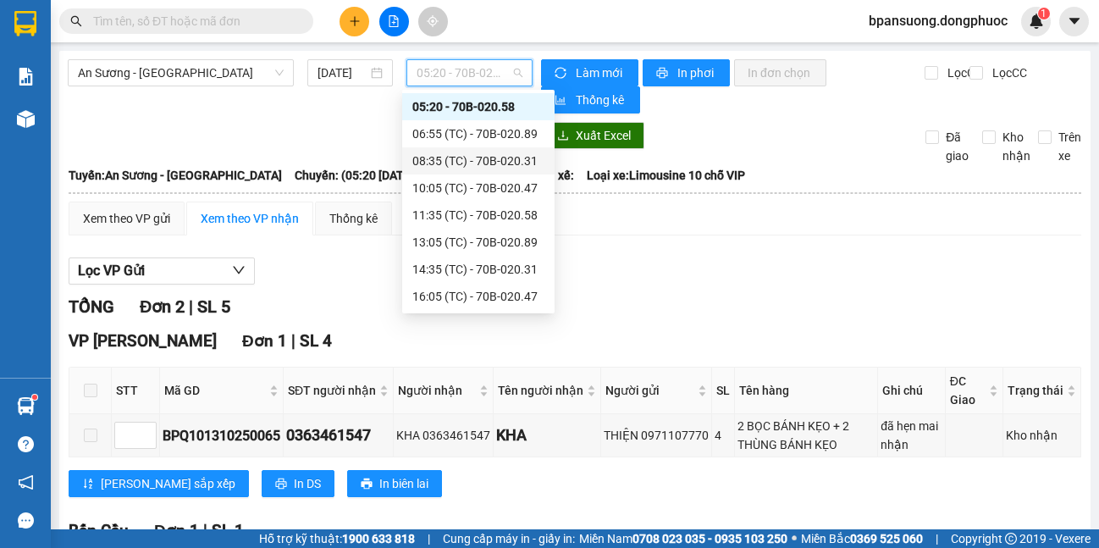
click at [805, 229] on div "Xem theo VP gửi Xem theo VP nhận Thống kê" at bounding box center [575, 218] width 1012 height 34
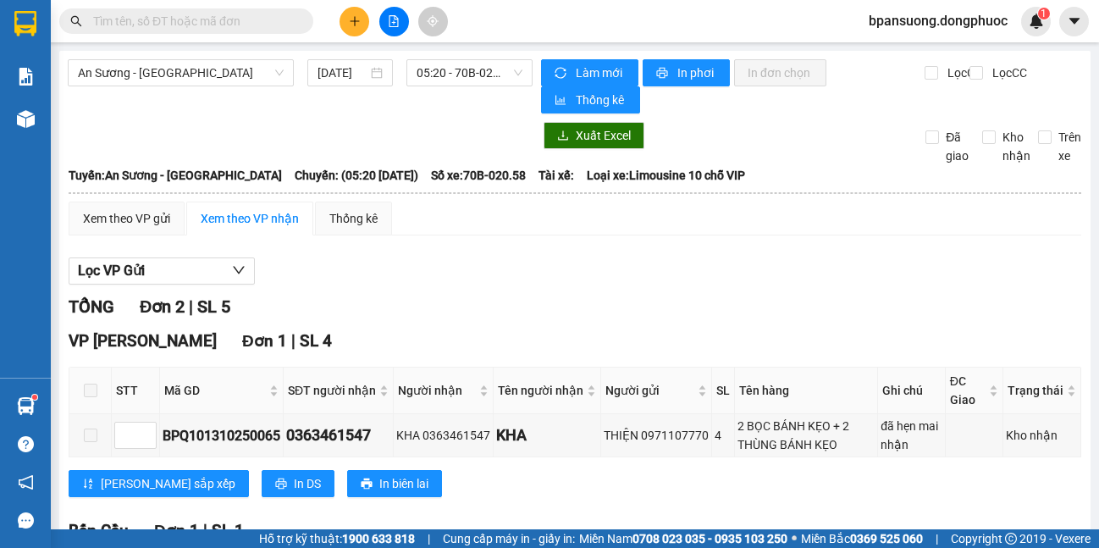
click at [169, 49] on main "An Sương - [GEOGRAPHIC_DATA] [DATE] 05:20 - 70B-020.58 Làm mới In phơi In đơn c…" at bounding box center [549, 264] width 1099 height 529
click at [167, 69] on span "An Sương - [GEOGRAPHIC_DATA]" at bounding box center [181, 72] width 206 height 25
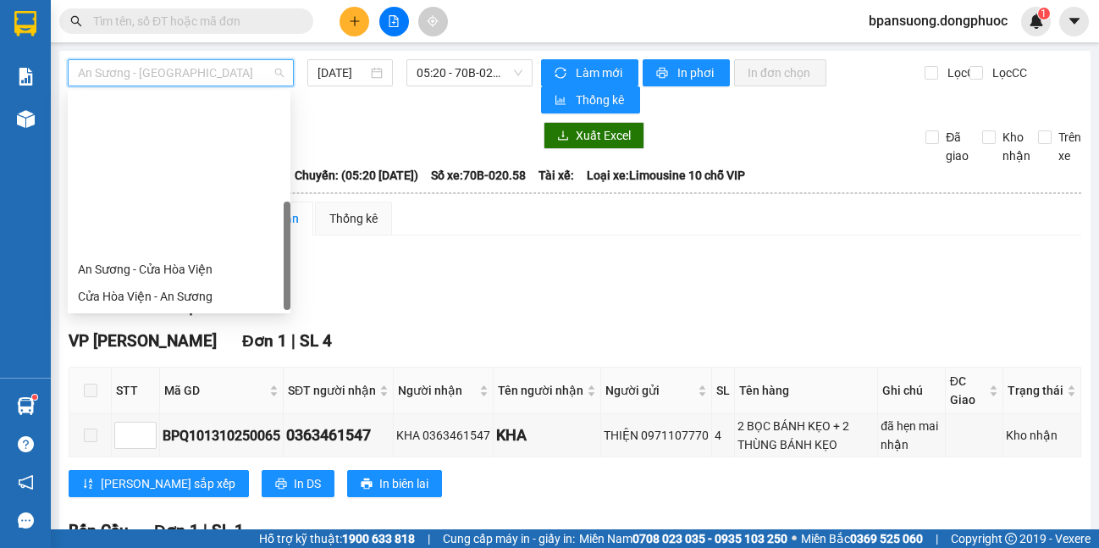
scroll to position [20, 0]
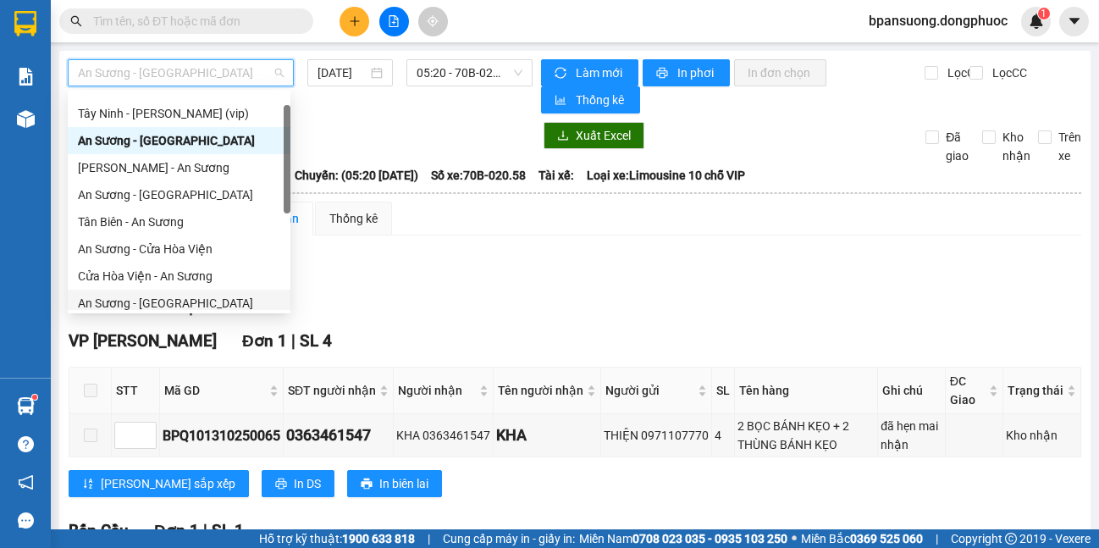
click at [185, 300] on div "An Sương - [GEOGRAPHIC_DATA]" at bounding box center [179, 303] width 202 height 19
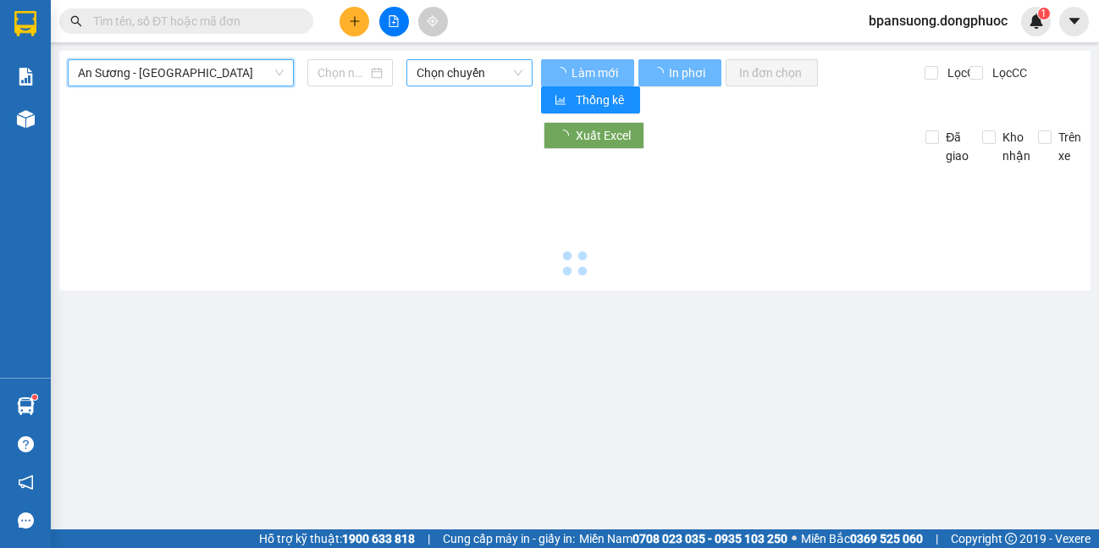
type input "[DATE]"
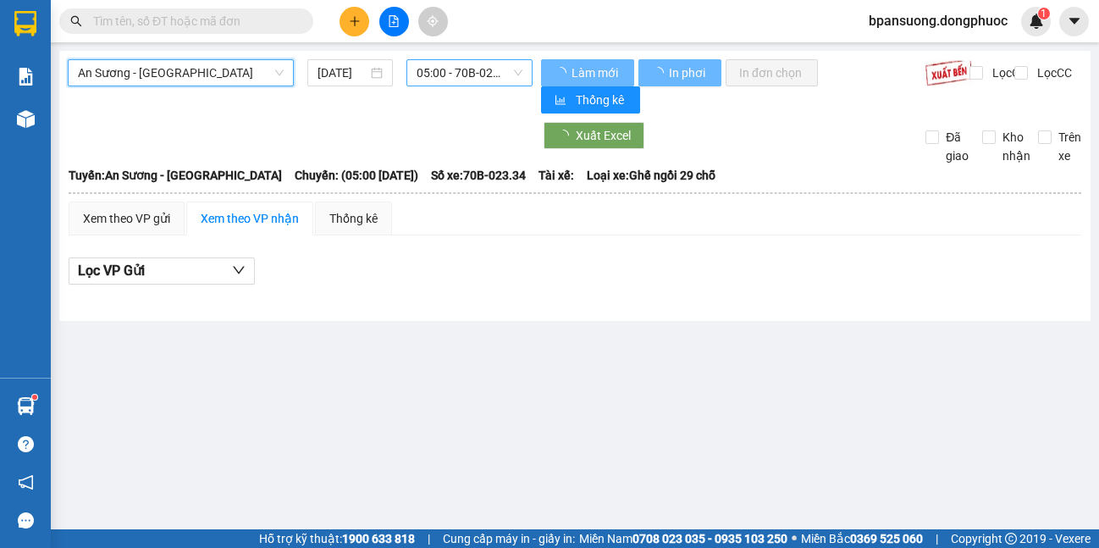
click at [468, 79] on span "05:00 - 70B-023.34" at bounding box center [470, 72] width 106 height 25
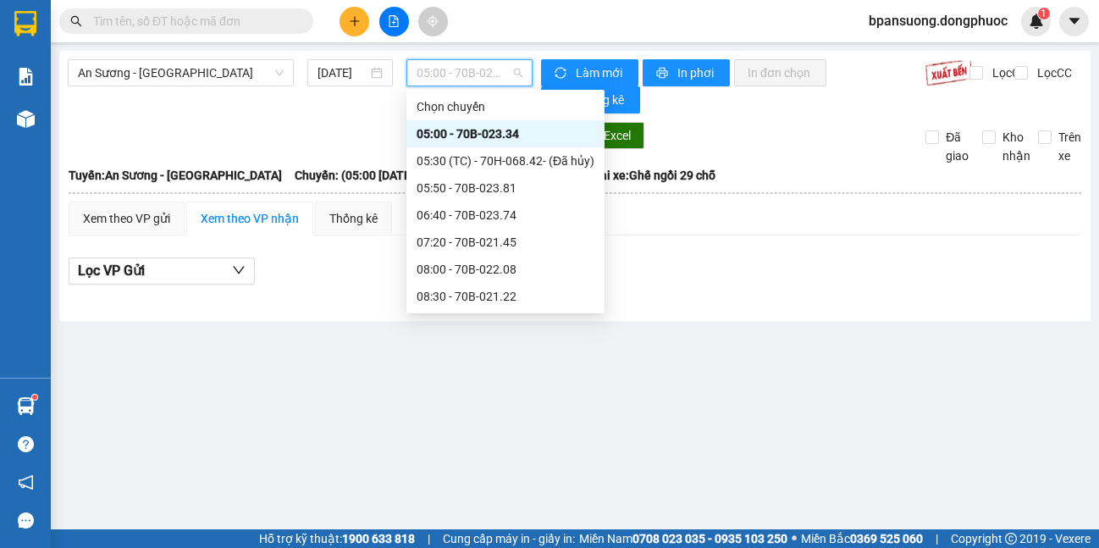
scroll to position [169, 0]
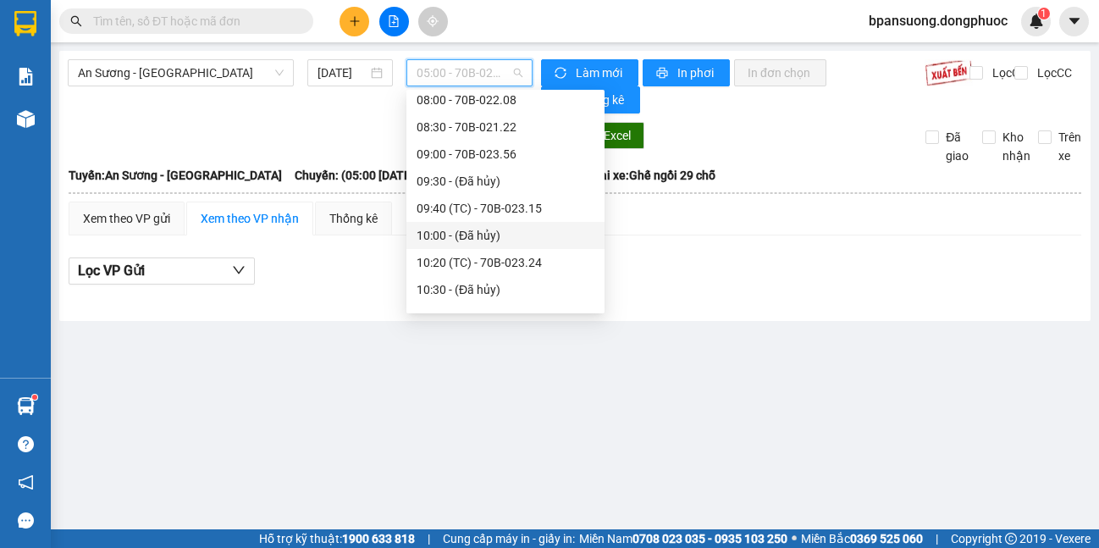
click at [709, 224] on div "Xem theo VP gửi Xem theo VP nhận Thống kê" at bounding box center [575, 218] width 1012 height 34
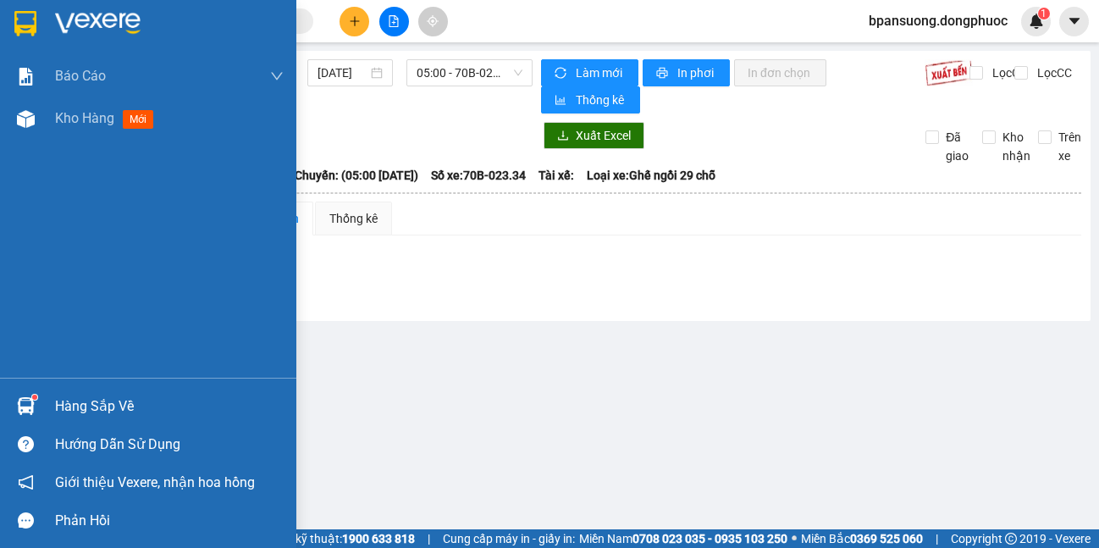
click at [41, 408] on div "Hàng sắp về" at bounding box center [148, 406] width 296 height 38
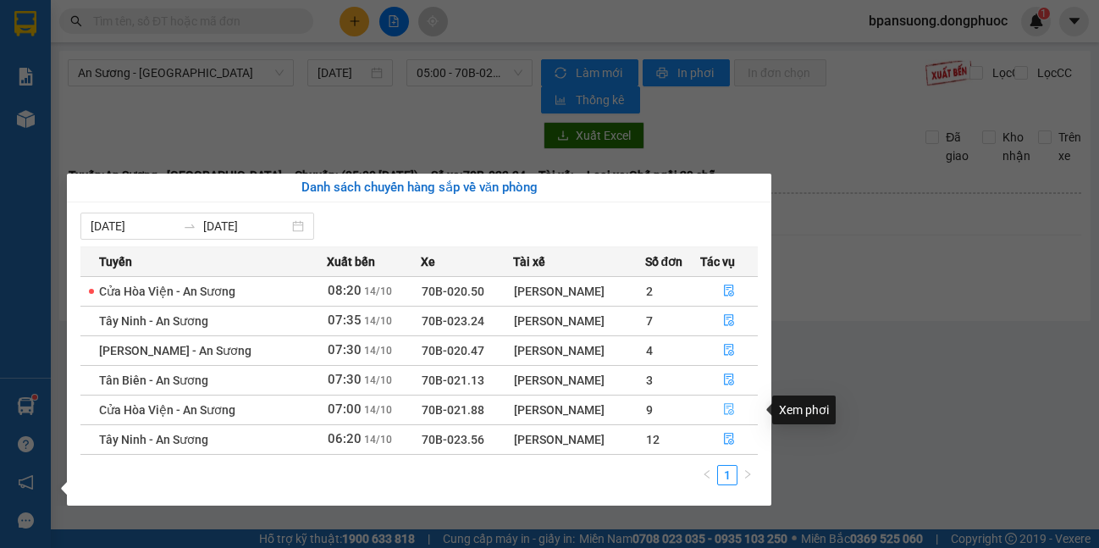
click at [733, 408] on icon "file-done" at bounding box center [729, 409] width 12 height 12
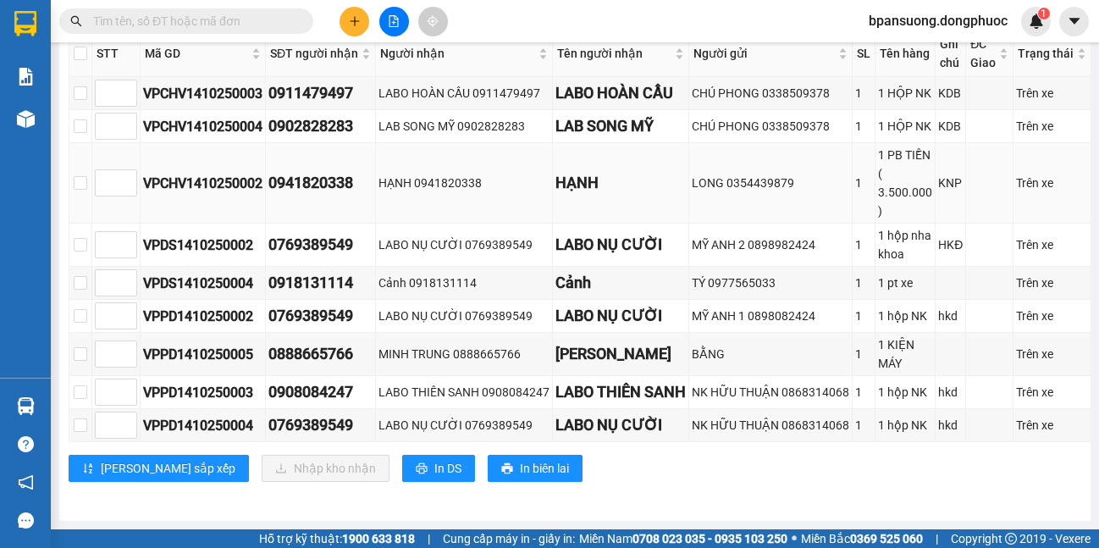
scroll to position [188, 0]
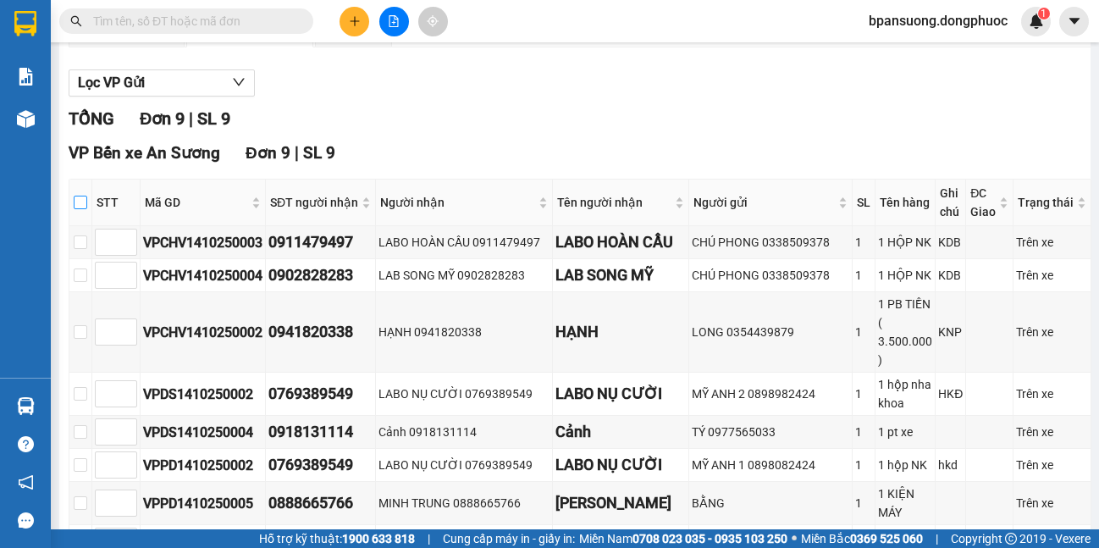
click at [81, 199] on input "checkbox" at bounding box center [81, 203] width 14 height 14
checkbox input "true"
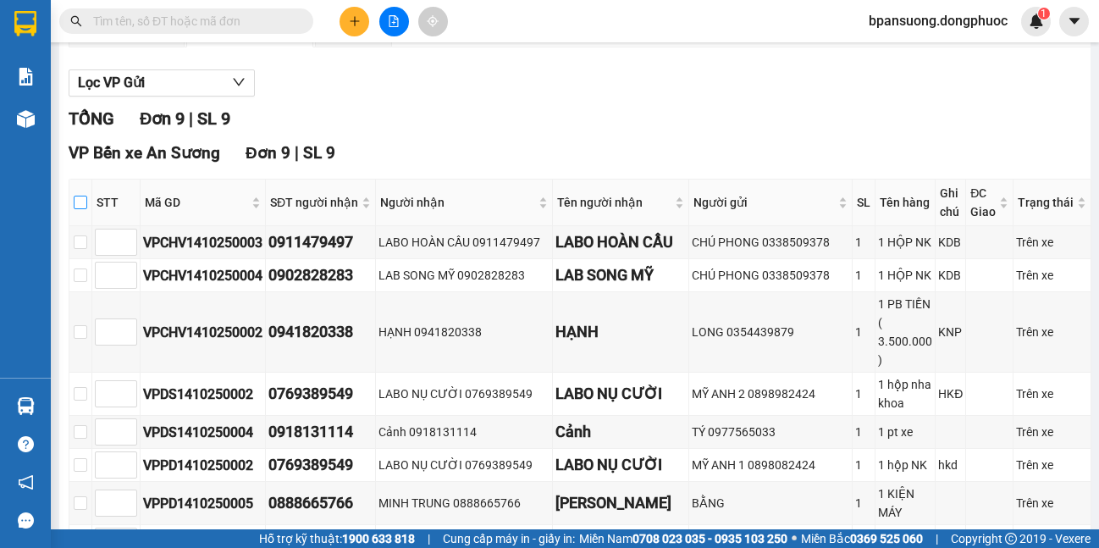
checkbox input "true"
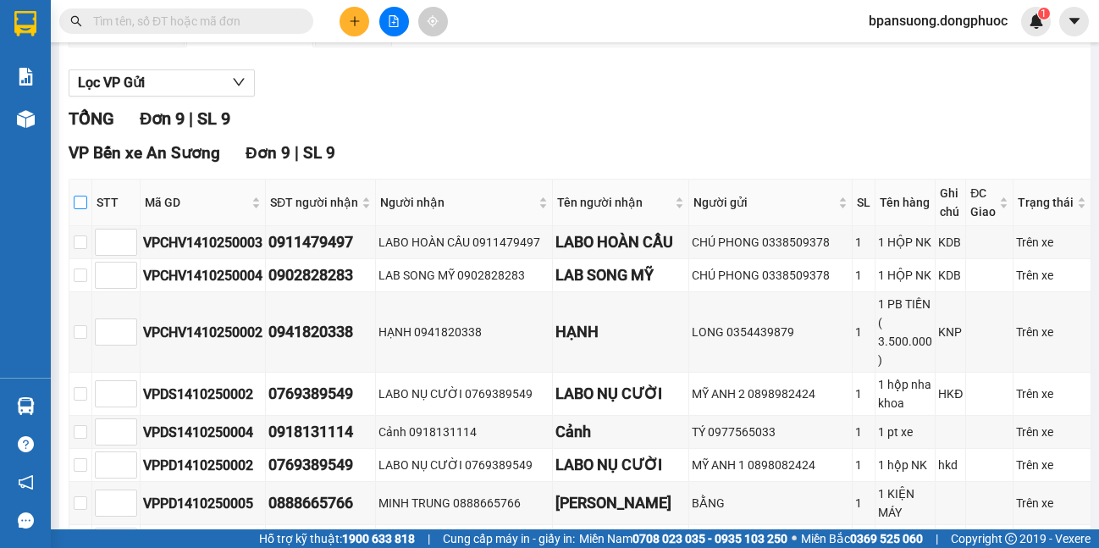
checkbox input "true"
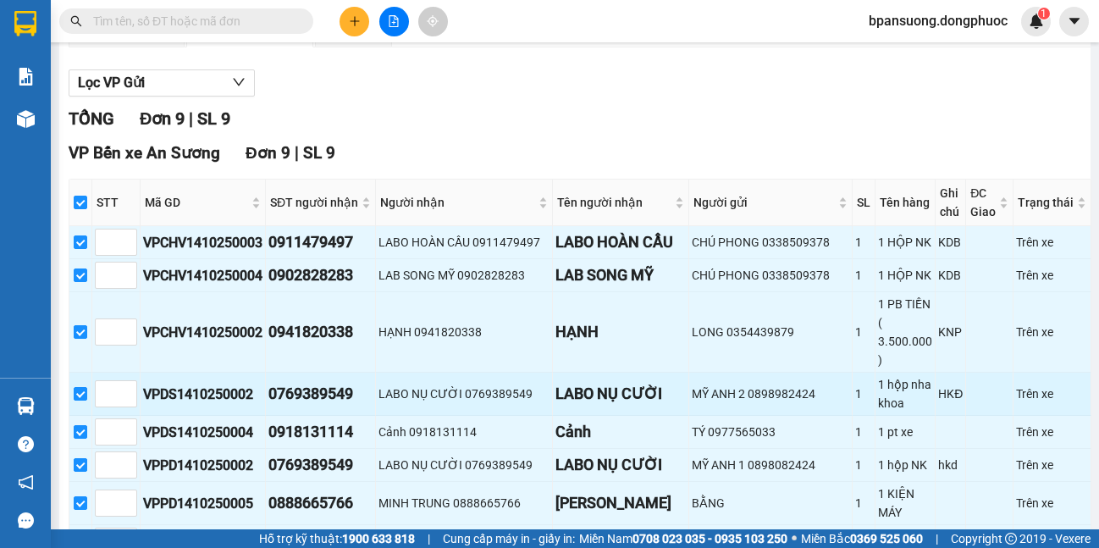
scroll to position [357, 0]
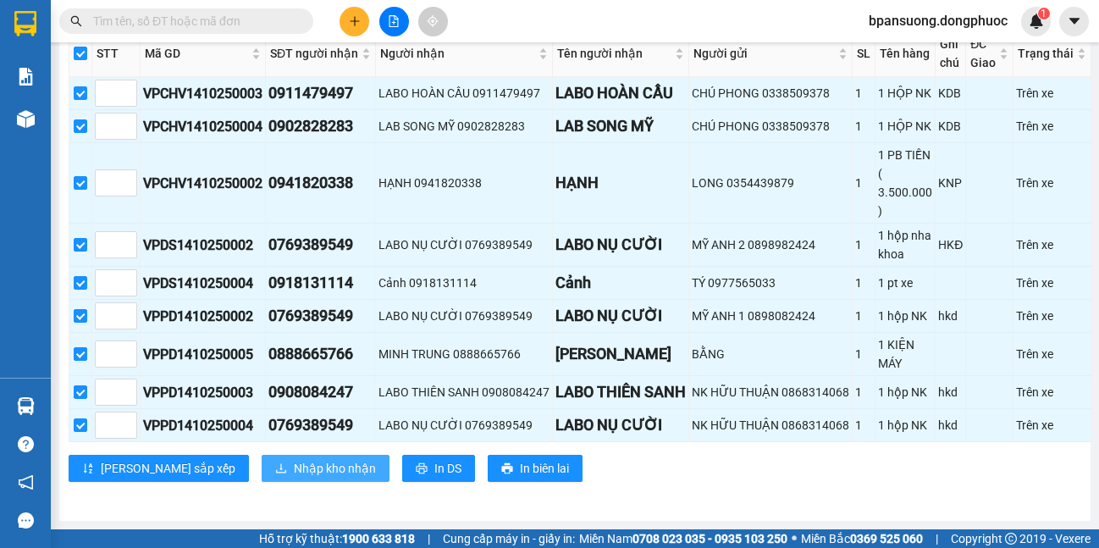
click at [267, 459] on button "Nhập kho nhận" at bounding box center [326, 468] width 128 height 27
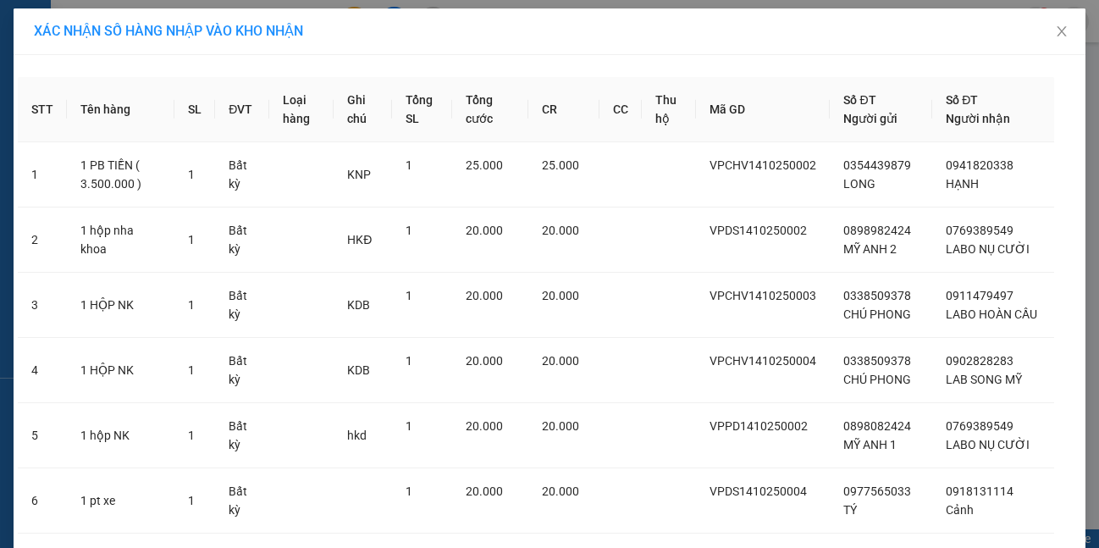
click at [571, 1] on div "XÁC NHẬN SỐ HÀNG NHẬP VÀO KHO NHẬN STT Tên hàng SL ĐVT Loại hàng Ghi chú Tổng S…" at bounding box center [549, 274] width 1099 height 548
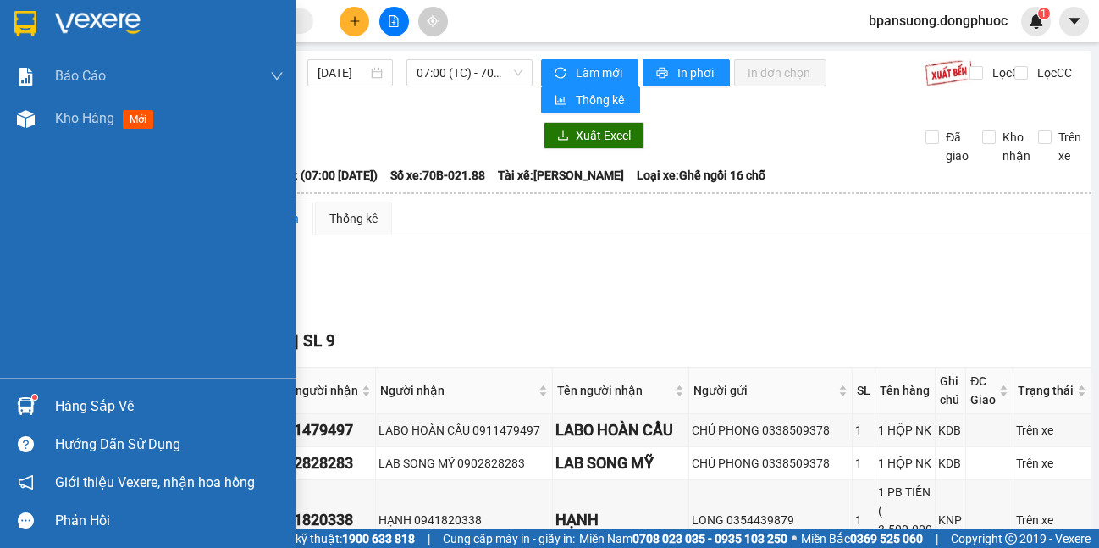
click at [36, 391] on div at bounding box center [26, 406] width 30 height 30
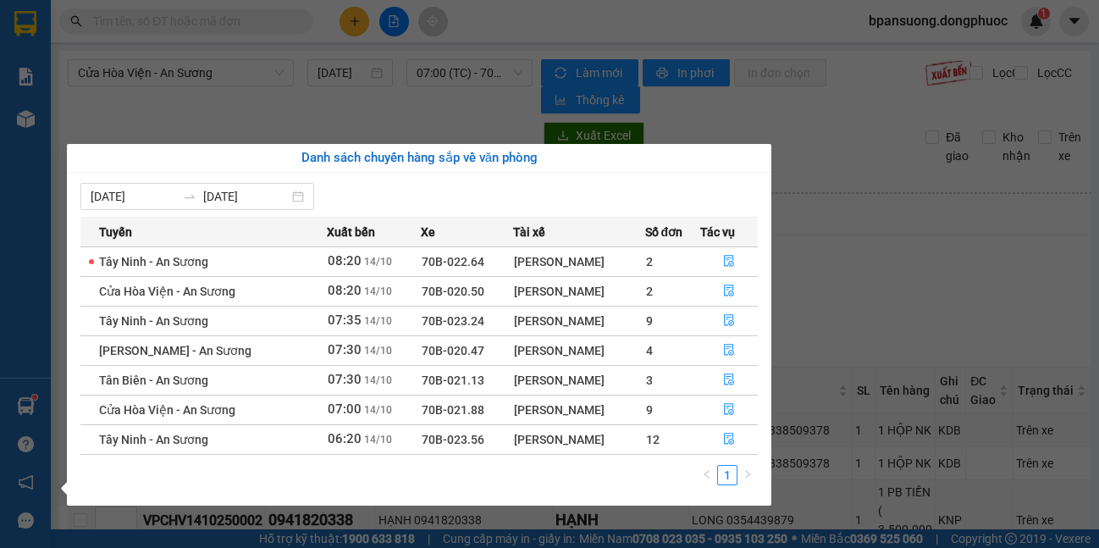
click at [836, 312] on section "Kết quả tìm kiếm ( 0 ) Bộ lọc No Data bpansuong.dongphuoc 1 Báo cáo Mẫu 1: Báo …" at bounding box center [549, 274] width 1099 height 548
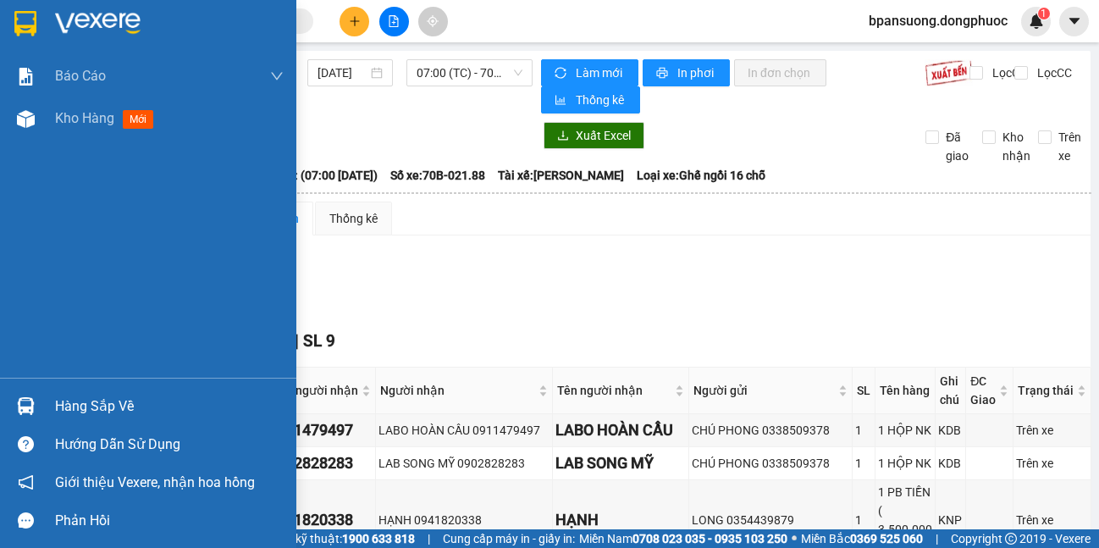
click at [36, 405] on div at bounding box center [26, 406] width 30 height 30
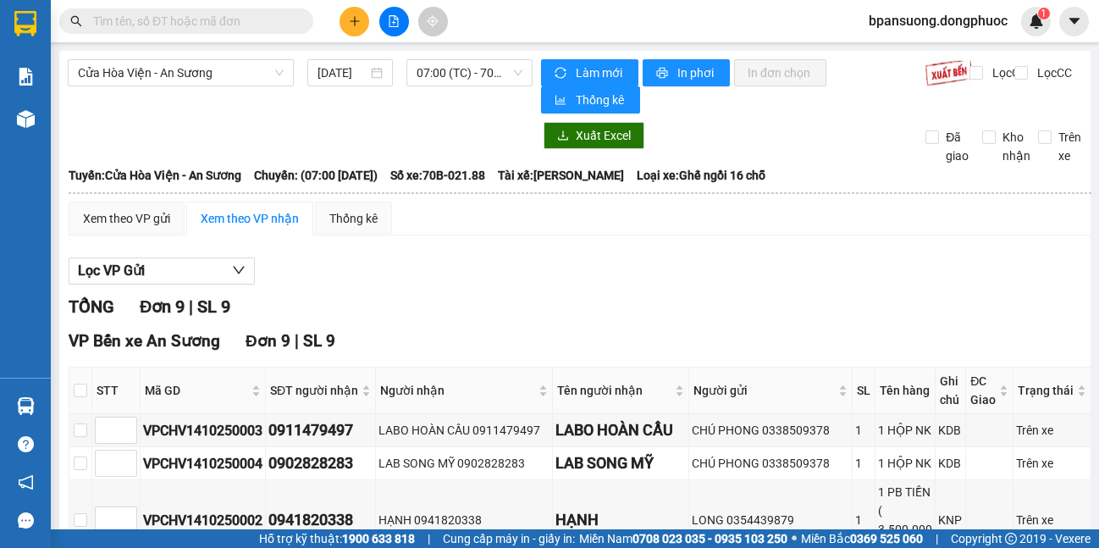
click at [816, 339] on section "Kết quả tìm kiếm ( 0 ) Bộ lọc No Data bpansuong.dongphuoc 1 Báo cáo Mẫu 1: Báo …" at bounding box center [549, 274] width 1099 height 548
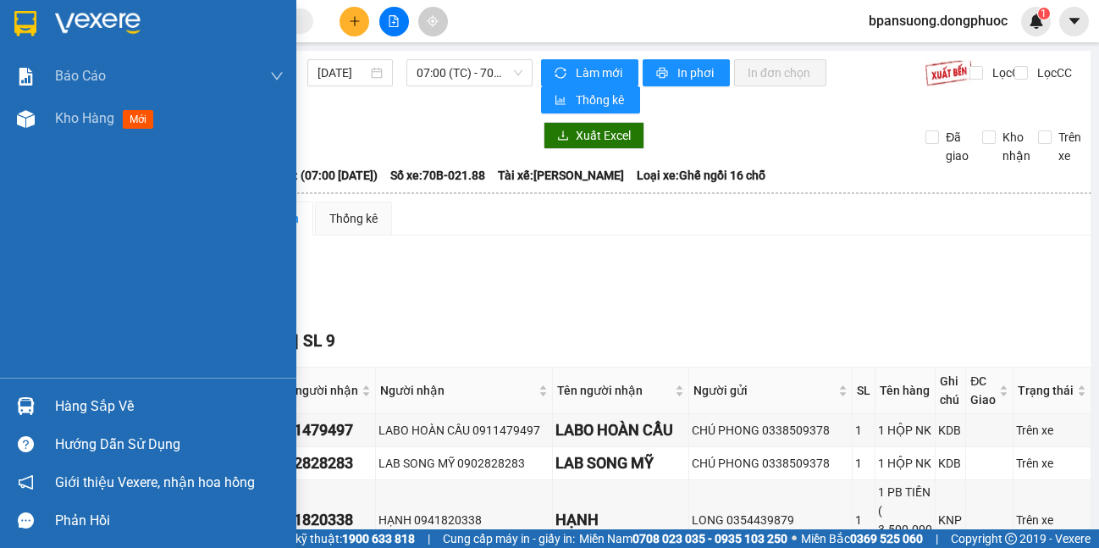
click at [38, 400] on div at bounding box center [26, 406] width 30 height 30
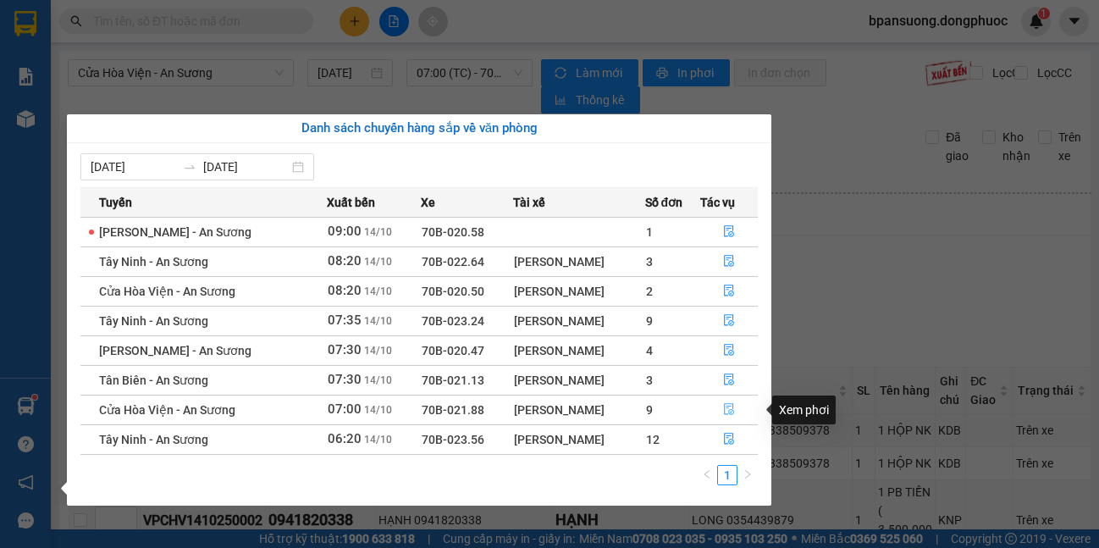
drag, startPoint x: 734, startPoint y: 413, endPoint x: 725, endPoint y: 392, distance: 23.1
click at [732, 411] on icon "file-done" at bounding box center [729, 409] width 12 height 12
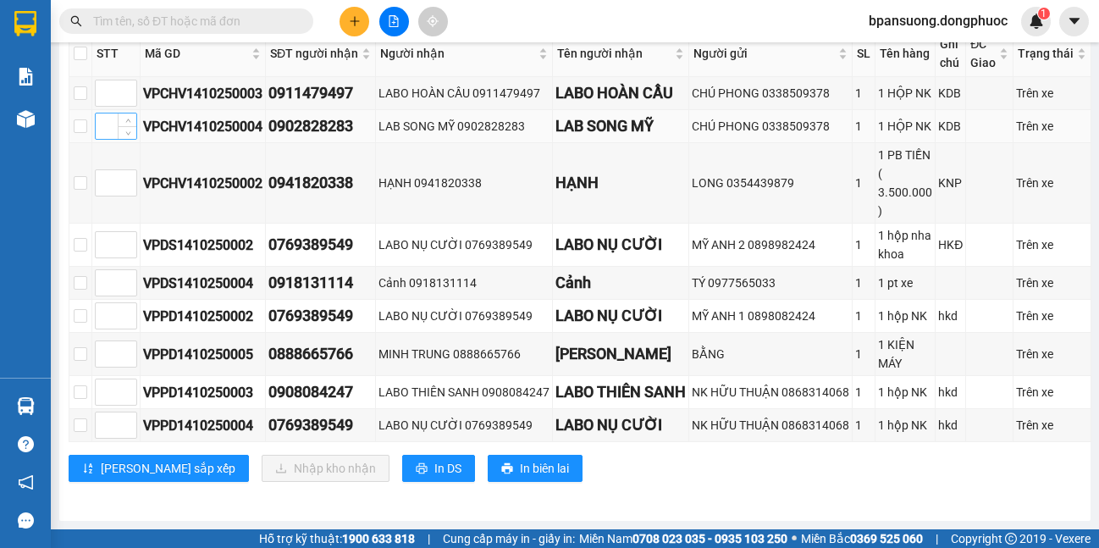
scroll to position [169, 0]
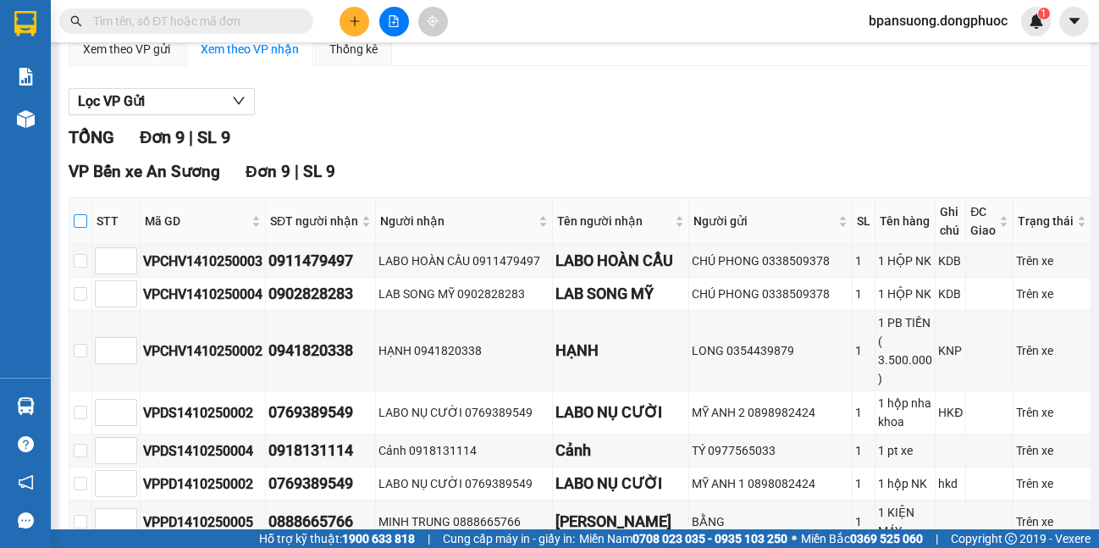
click at [79, 225] on input "checkbox" at bounding box center [81, 221] width 14 height 14
checkbox input "true"
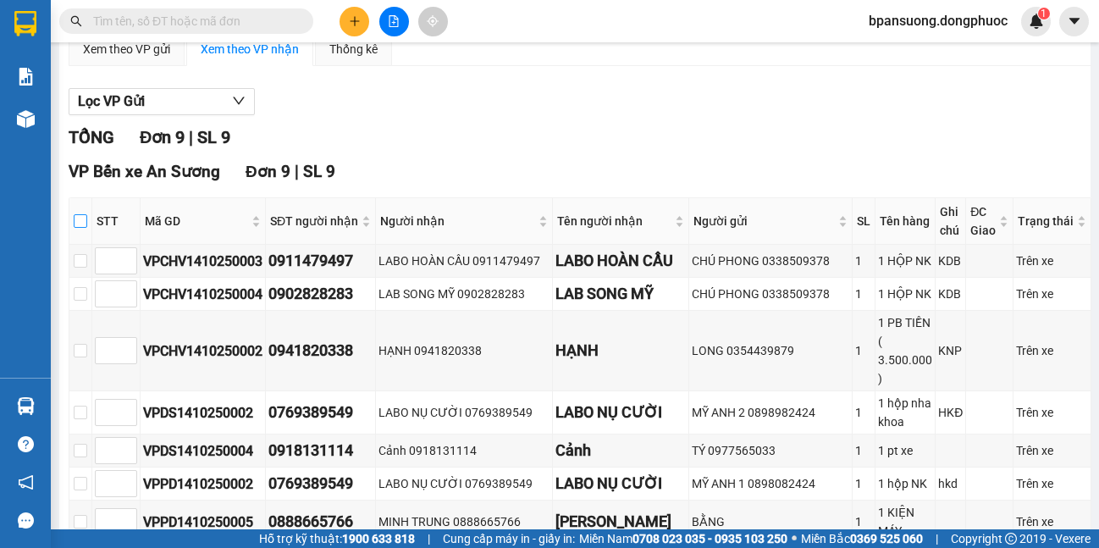
checkbox input "true"
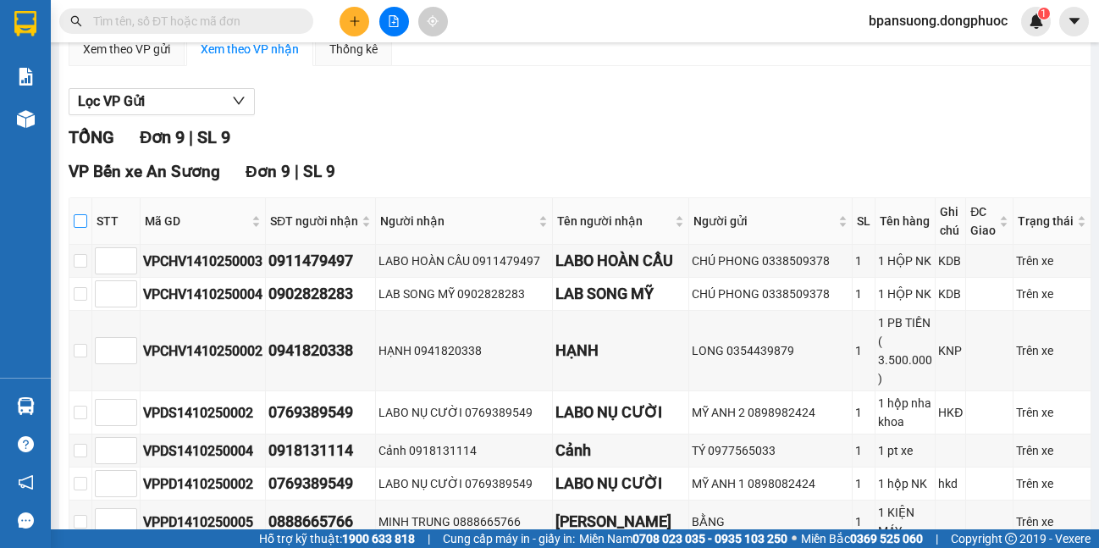
checkbox input "true"
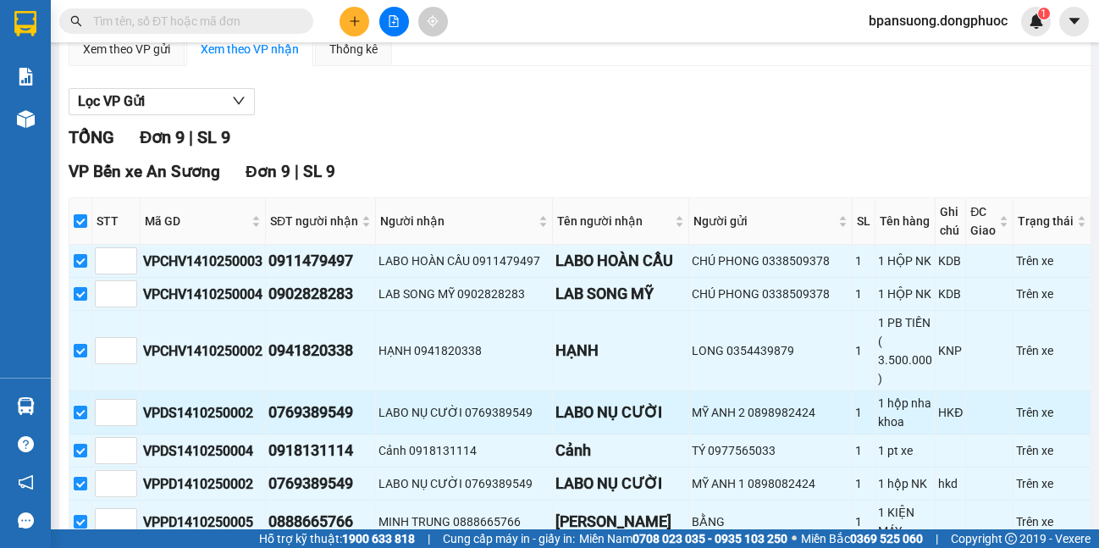
scroll to position [357, 0]
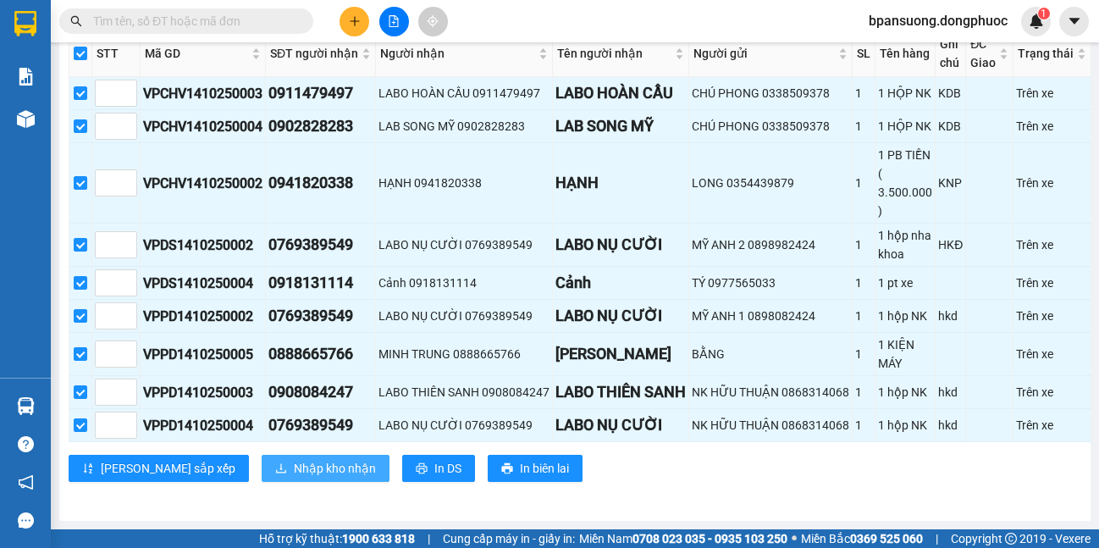
click at [262, 480] on button "Nhập kho nhận" at bounding box center [326, 468] width 128 height 27
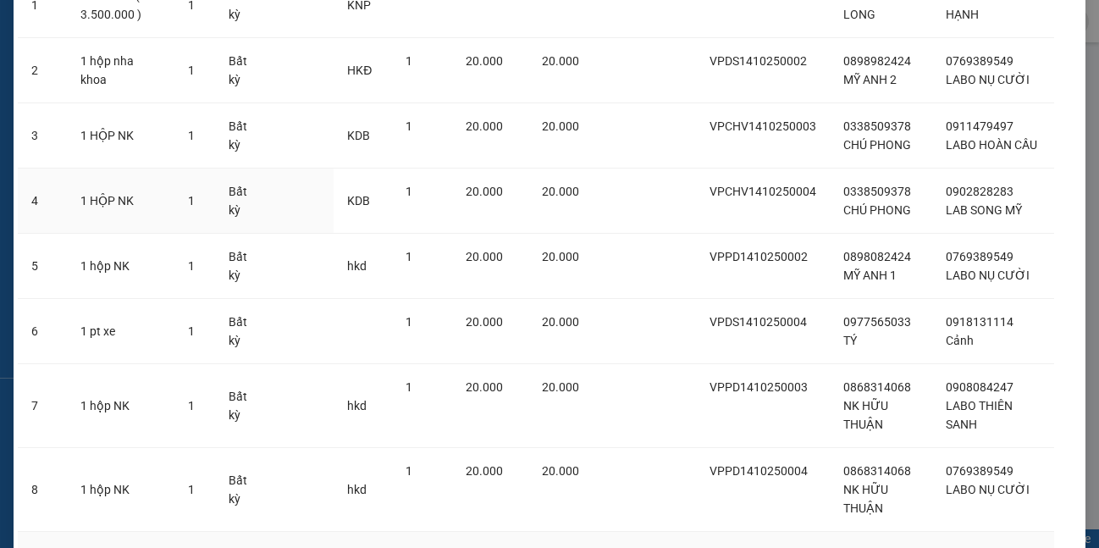
scroll to position [339, 0]
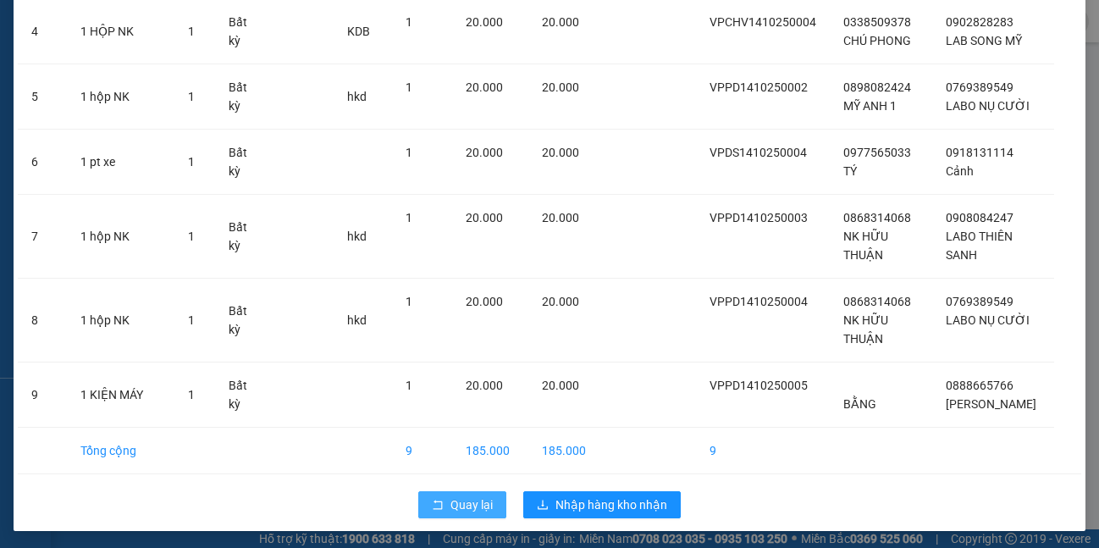
click at [428, 514] on button "Quay lại" at bounding box center [462, 504] width 88 height 27
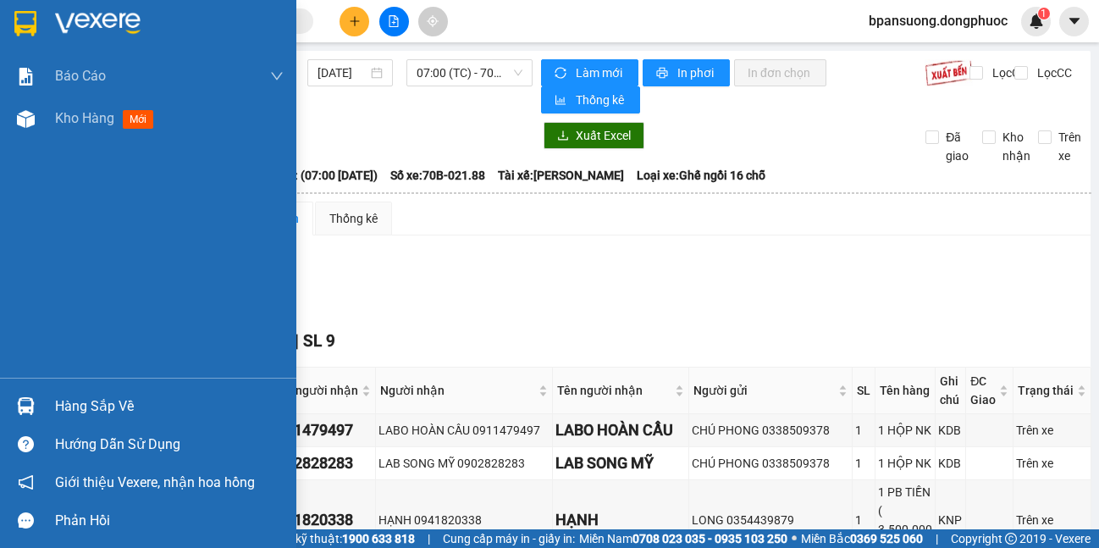
click at [35, 390] on div "Hàng sắp về" at bounding box center [148, 406] width 296 height 38
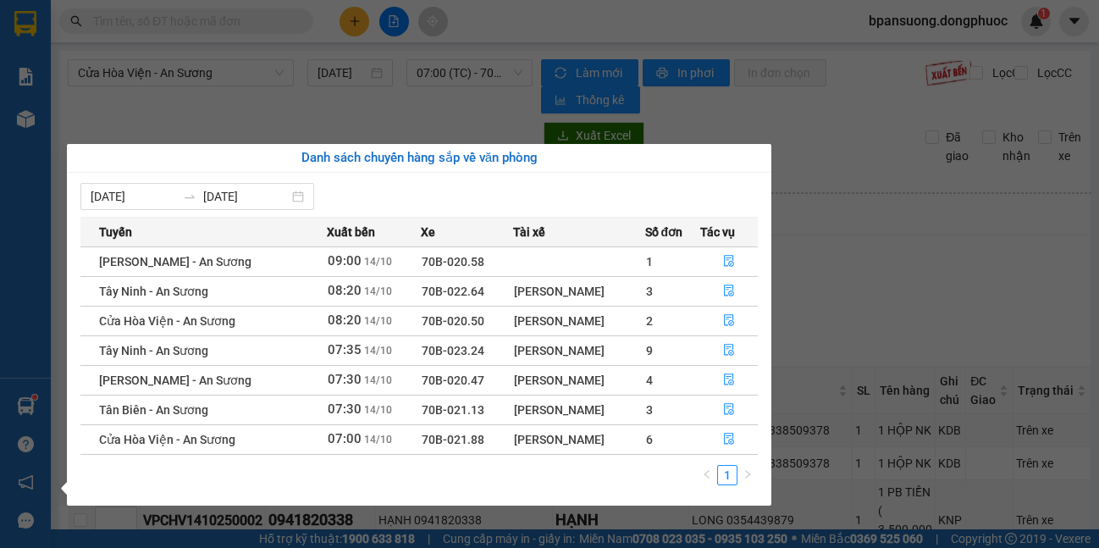
click at [160, 82] on section "Kết quả tìm kiếm ( 0 ) Bộ lọc No Data bpansuong.dongphuoc 1 Báo cáo Mẫu 1: Báo …" at bounding box center [549, 274] width 1099 height 548
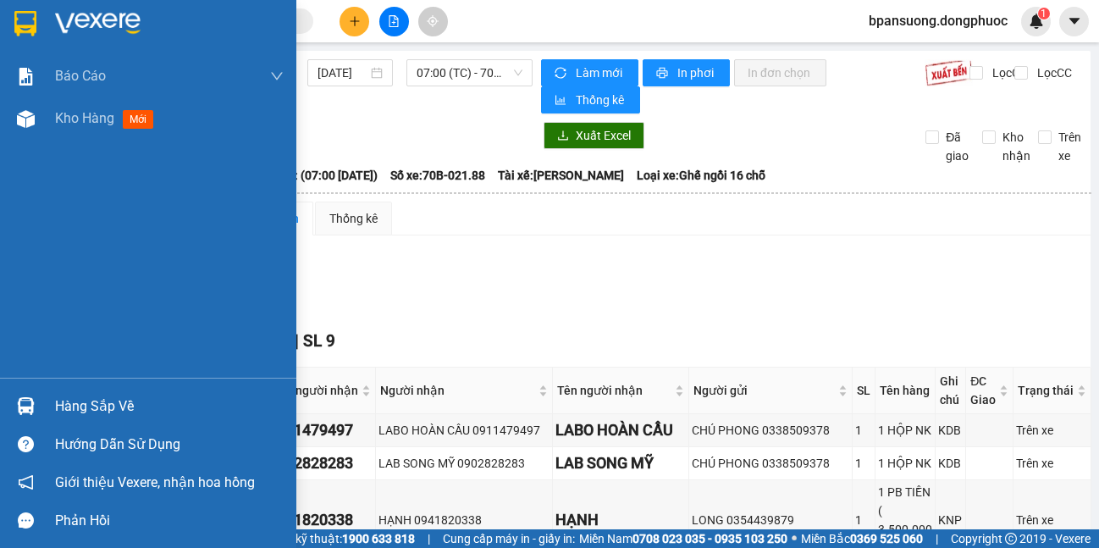
click at [35, 28] on img at bounding box center [25, 23] width 22 height 25
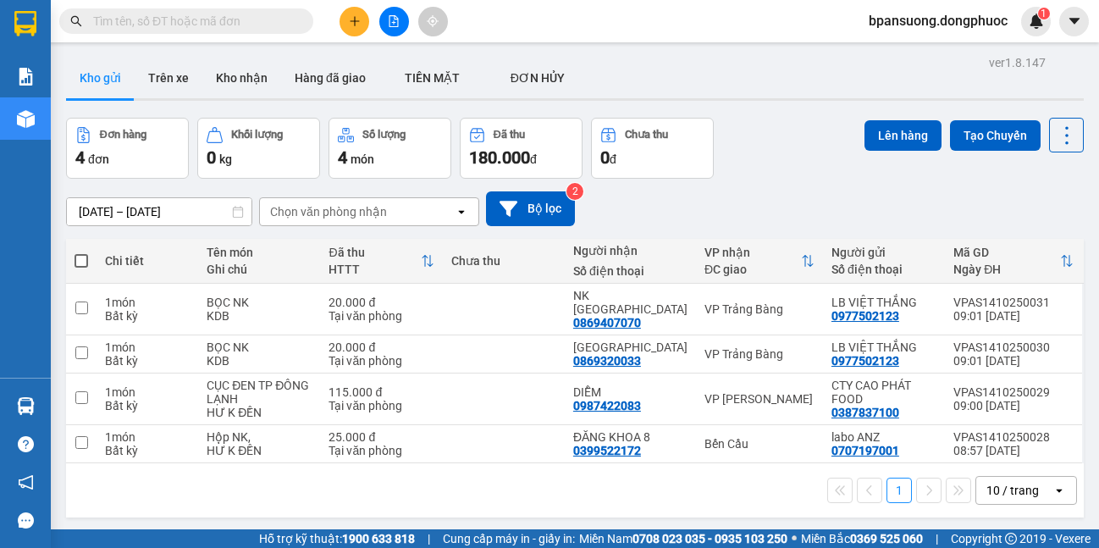
scroll to position [78, 0]
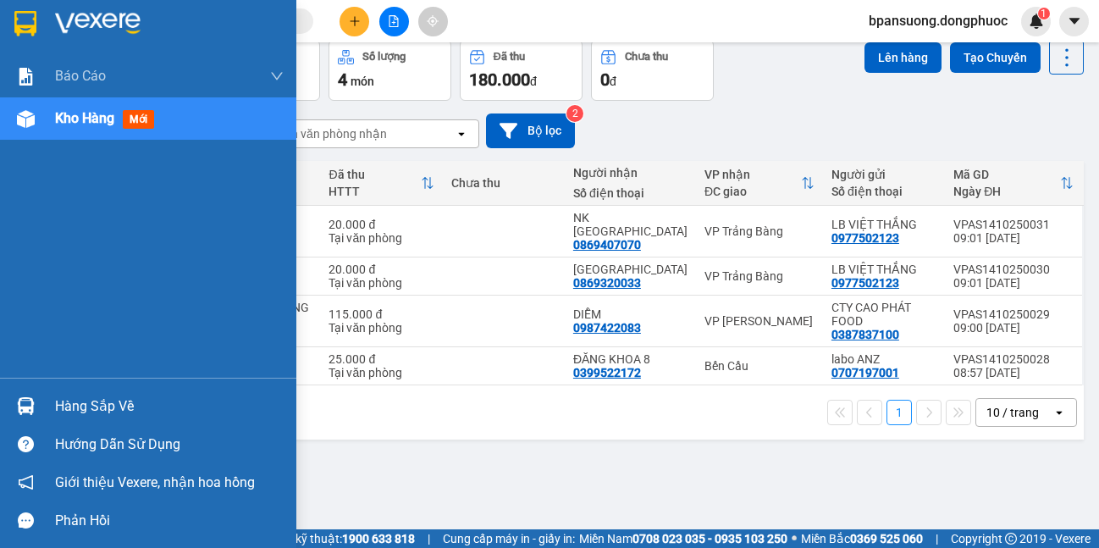
click at [20, 411] on img at bounding box center [26, 406] width 18 height 18
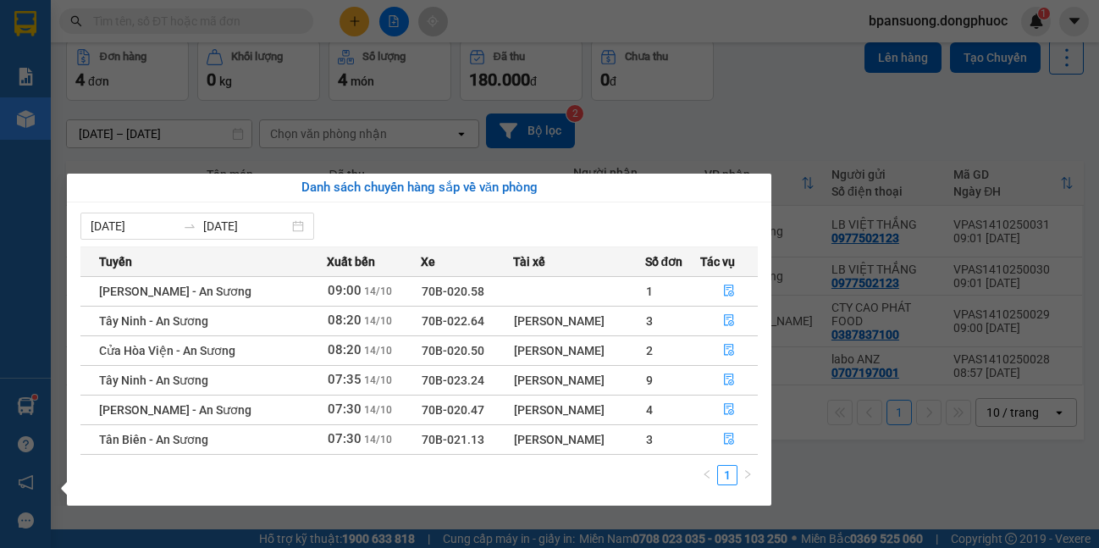
click at [864, 453] on section "Kết quả tìm kiếm ( 0 ) Bộ lọc No Data bpansuong.dongphuoc 1 Báo cáo Mẫu 1: Báo …" at bounding box center [549, 274] width 1099 height 548
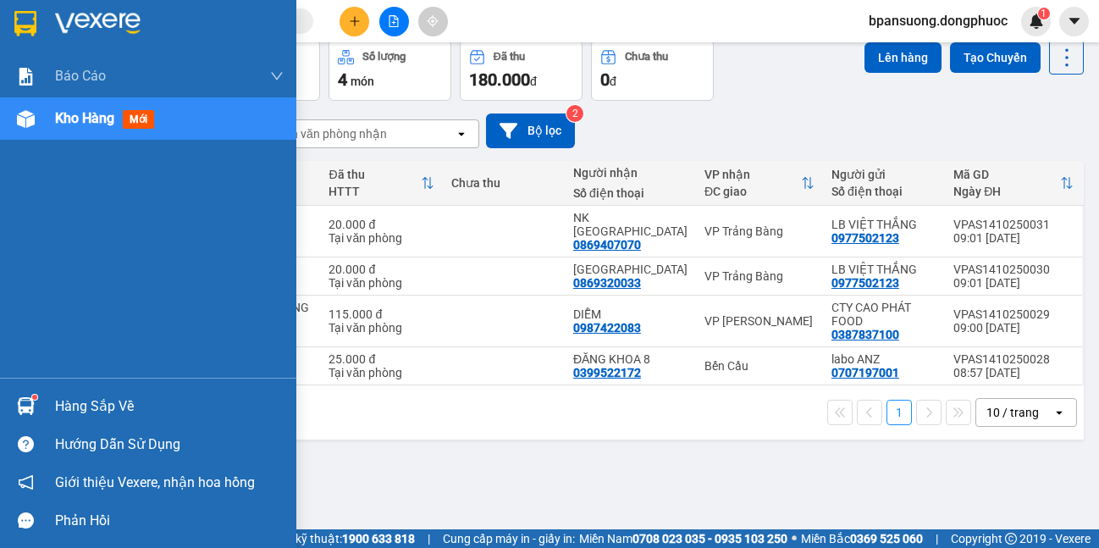
click at [29, 407] on img at bounding box center [26, 406] width 18 height 18
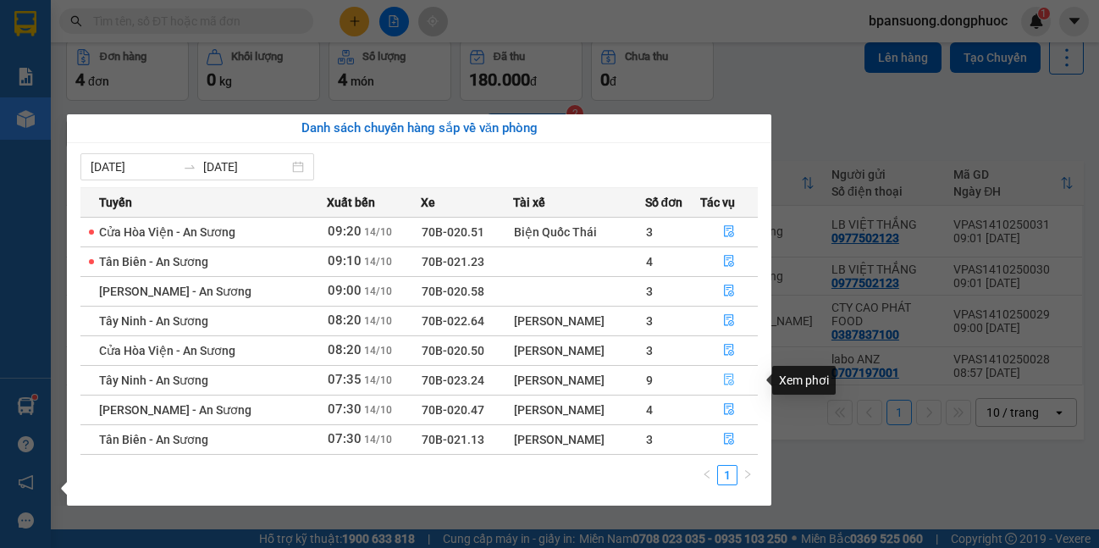
click at [734, 372] on button "button" at bounding box center [729, 380] width 57 height 27
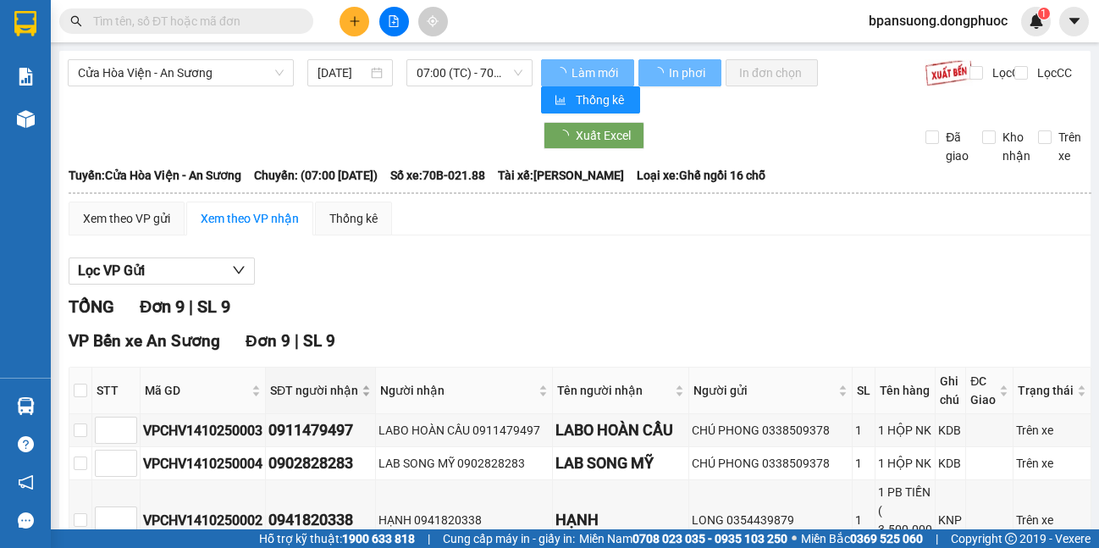
scroll to position [169, 0]
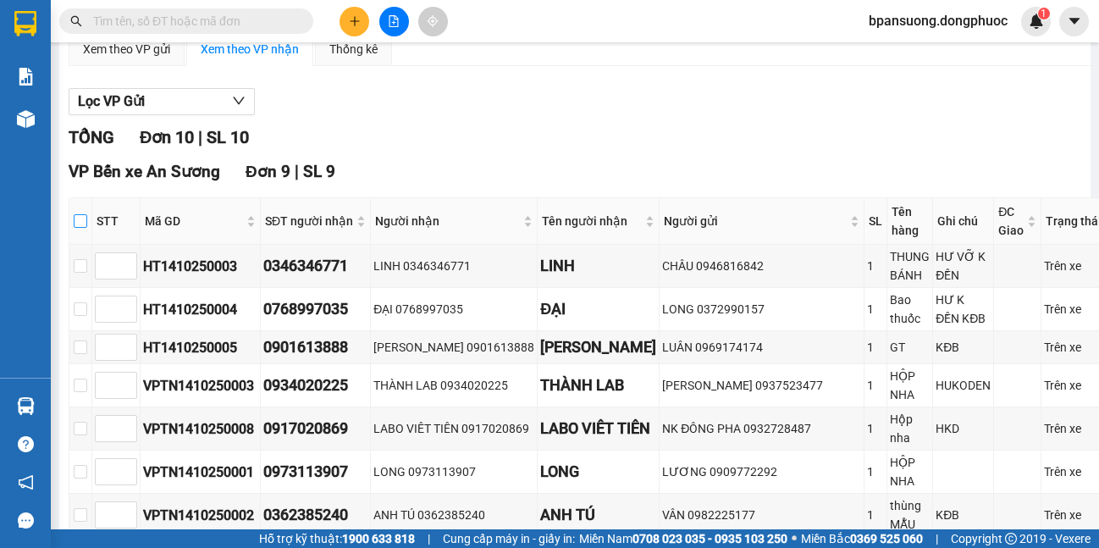
click at [84, 224] on input "checkbox" at bounding box center [81, 221] width 14 height 14
checkbox input "true"
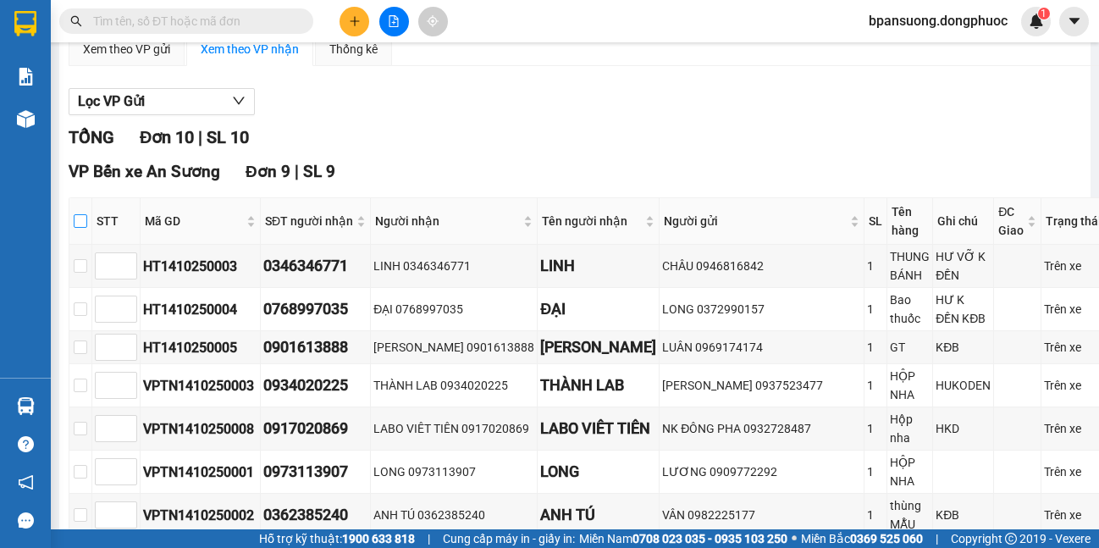
checkbox input "true"
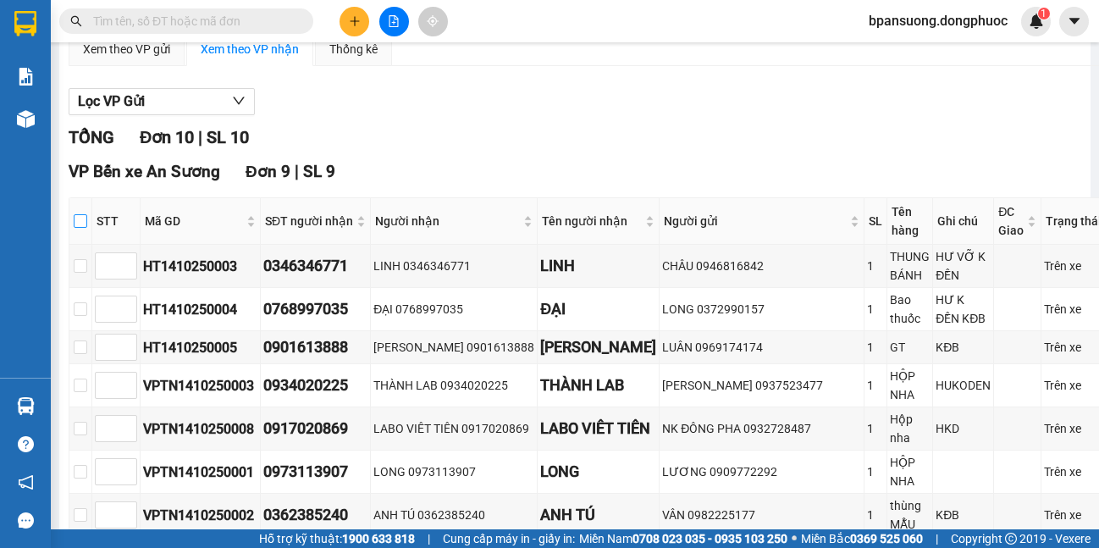
checkbox input "true"
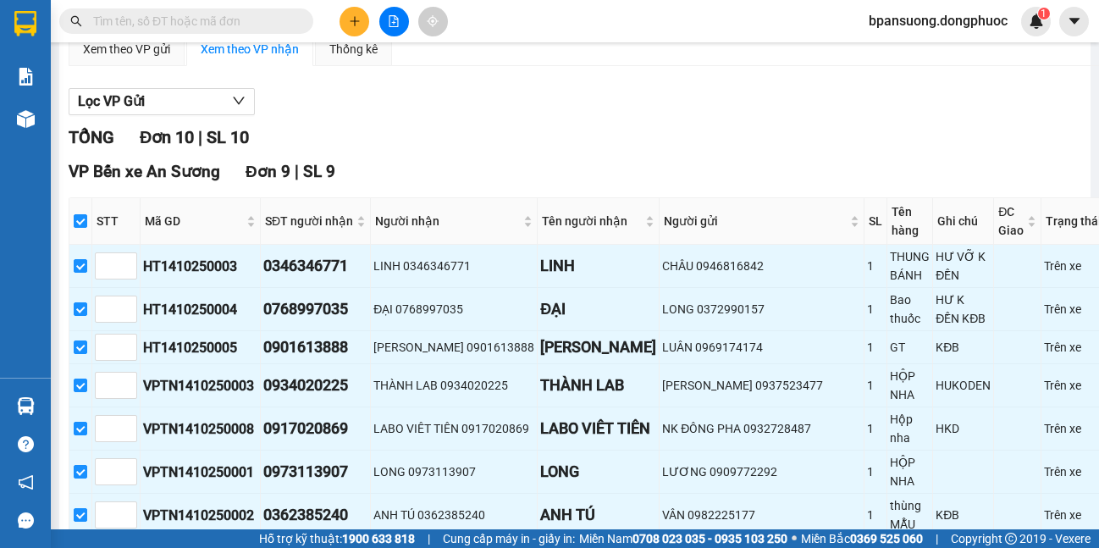
scroll to position [508, 0]
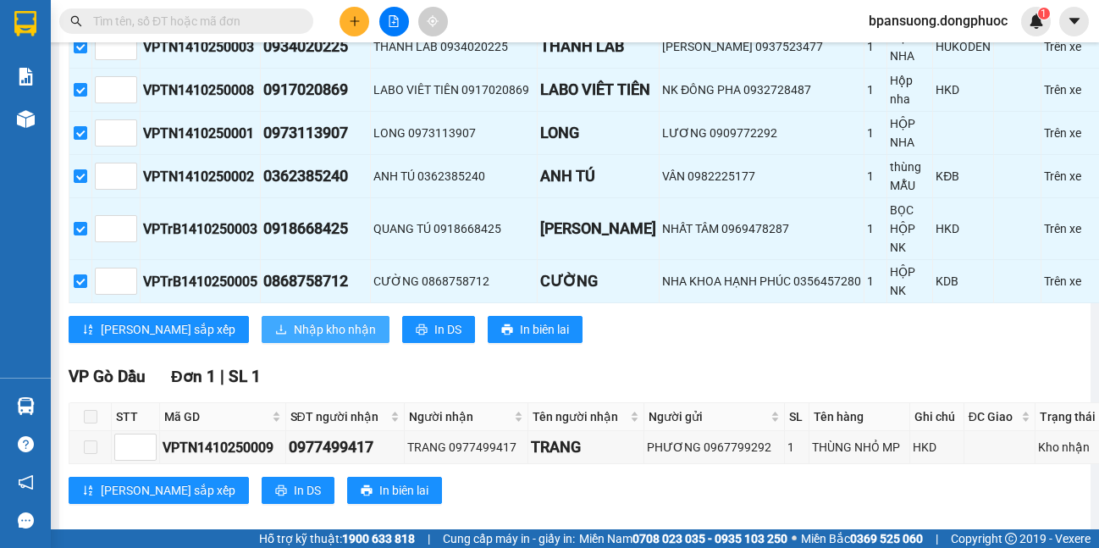
click at [294, 322] on span "Nhập kho nhận" at bounding box center [335, 329] width 82 height 19
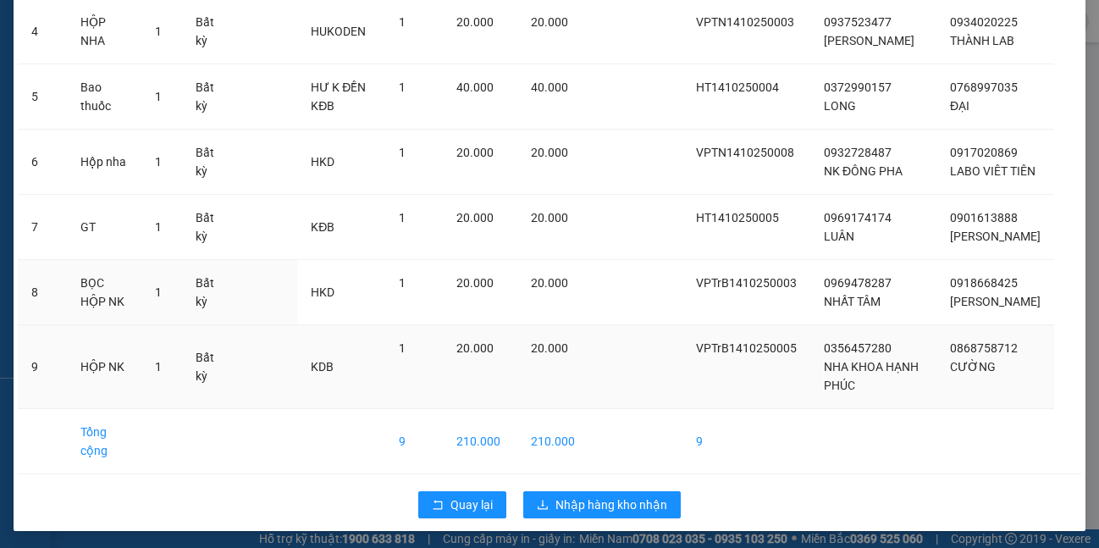
scroll to position [342, 0]
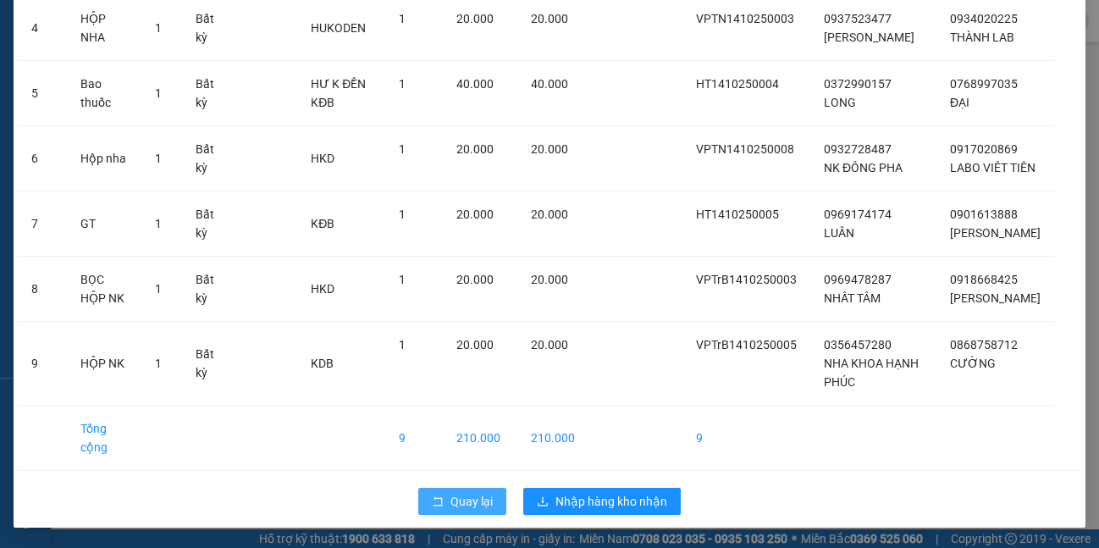
click at [489, 498] on button "Quay lại" at bounding box center [462, 501] width 88 height 27
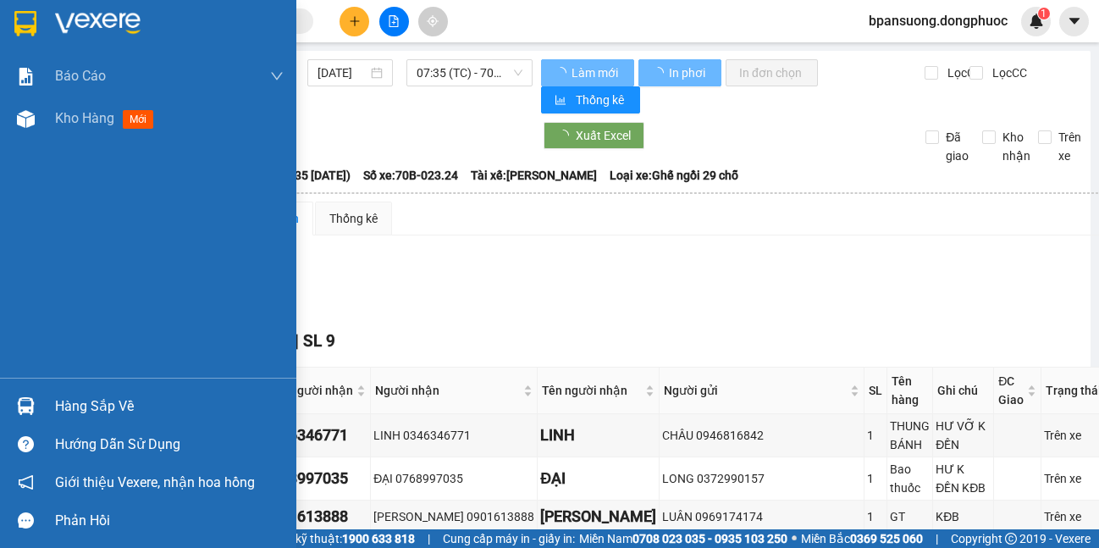
click at [30, 399] on img at bounding box center [26, 406] width 18 height 18
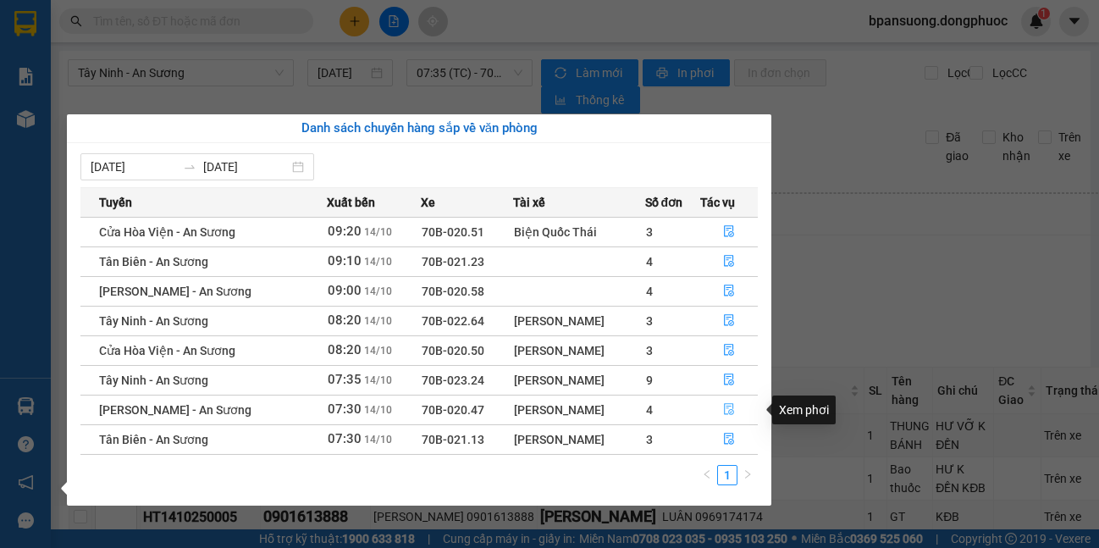
click at [718, 406] on button "button" at bounding box center [729, 409] width 57 height 27
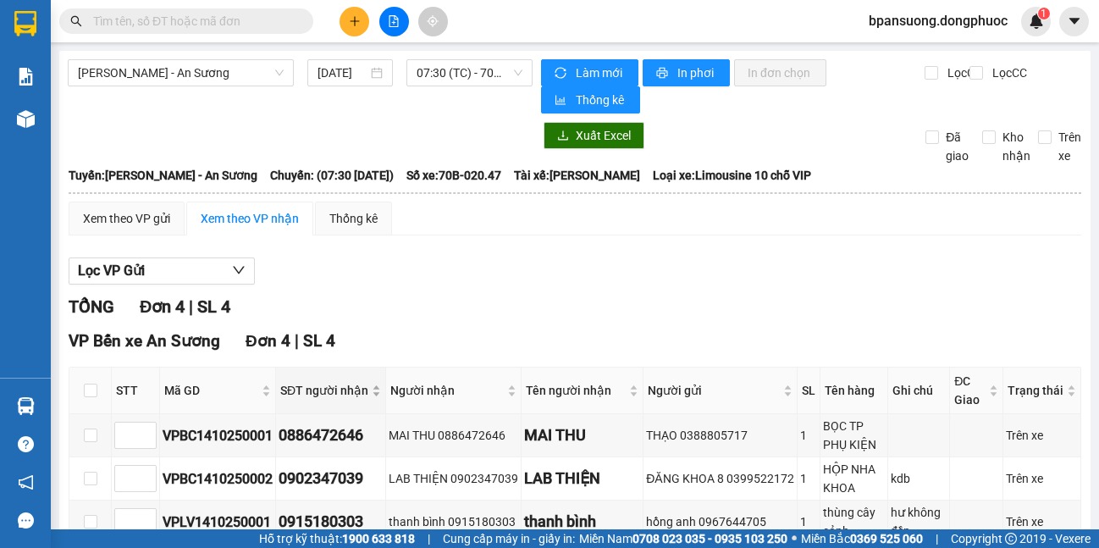
scroll to position [163, 0]
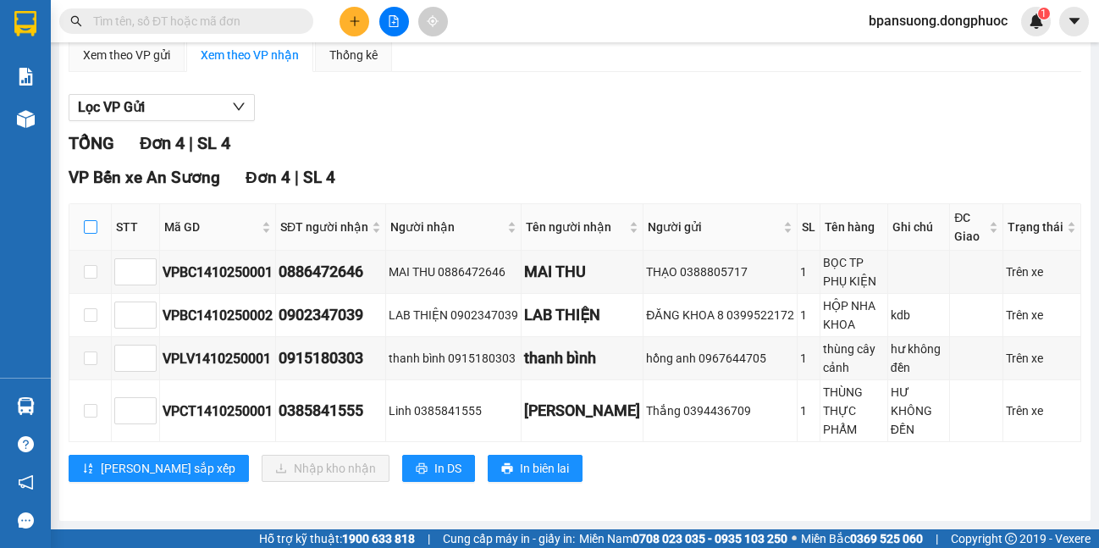
click at [91, 223] on input "checkbox" at bounding box center [91, 227] width 14 height 14
checkbox input "true"
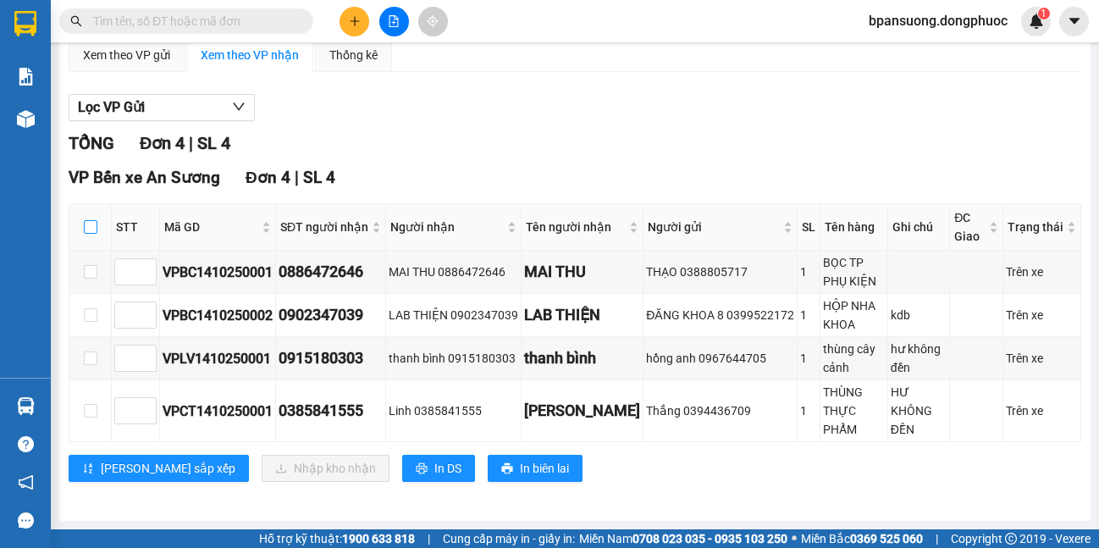
checkbox input "true"
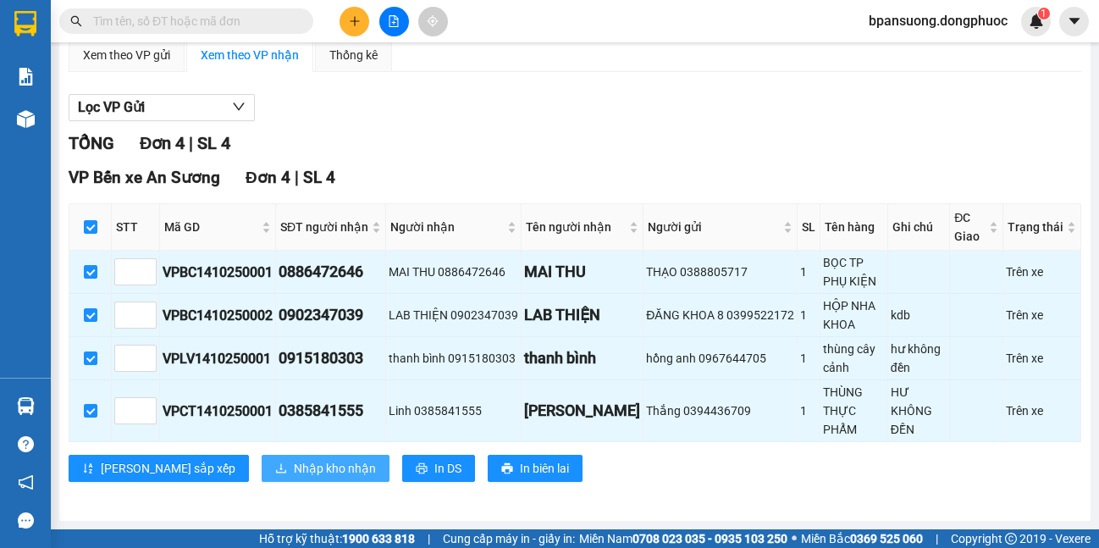
click at [294, 466] on span "Nhập kho nhận" at bounding box center [335, 468] width 82 height 19
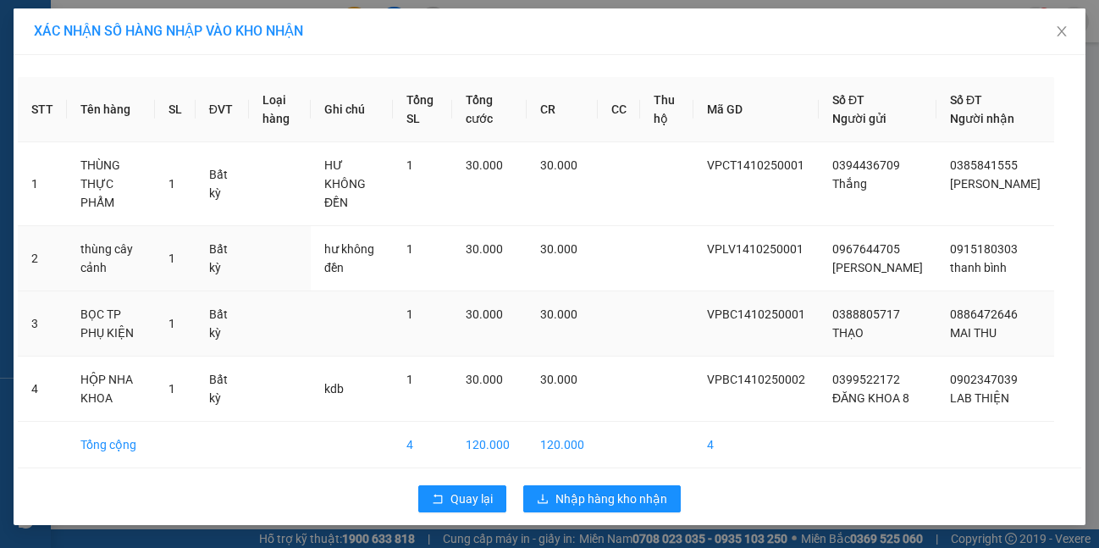
scroll to position [16, 0]
click at [471, 488] on button "Quay lại" at bounding box center [462, 498] width 88 height 27
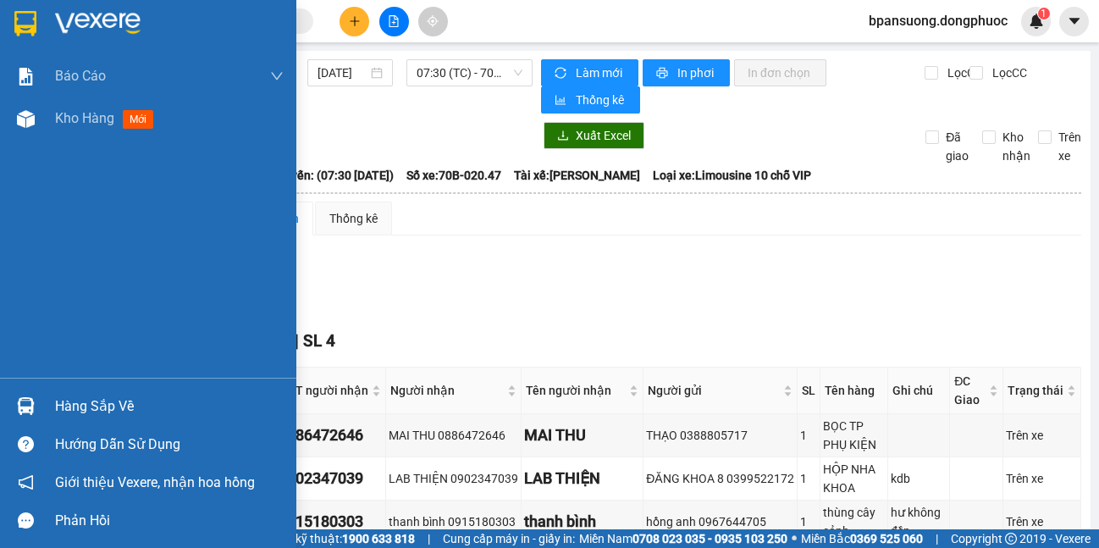
click at [37, 408] on div at bounding box center [26, 406] width 30 height 30
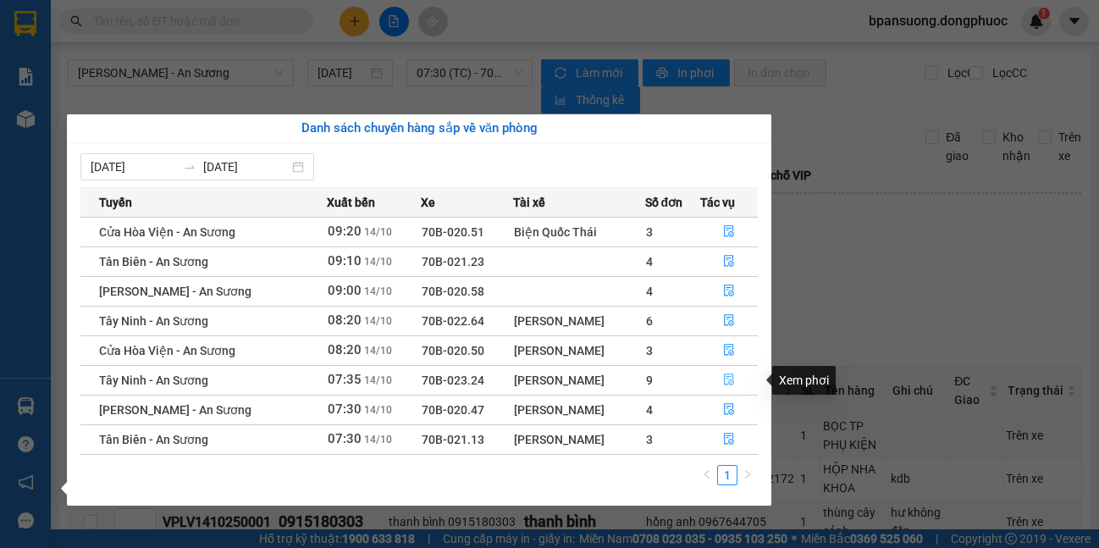
drag, startPoint x: 722, startPoint y: 383, endPoint x: 498, endPoint y: 358, distance: 225.8
click at [723, 383] on icon "file-done" at bounding box center [729, 379] width 12 height 12
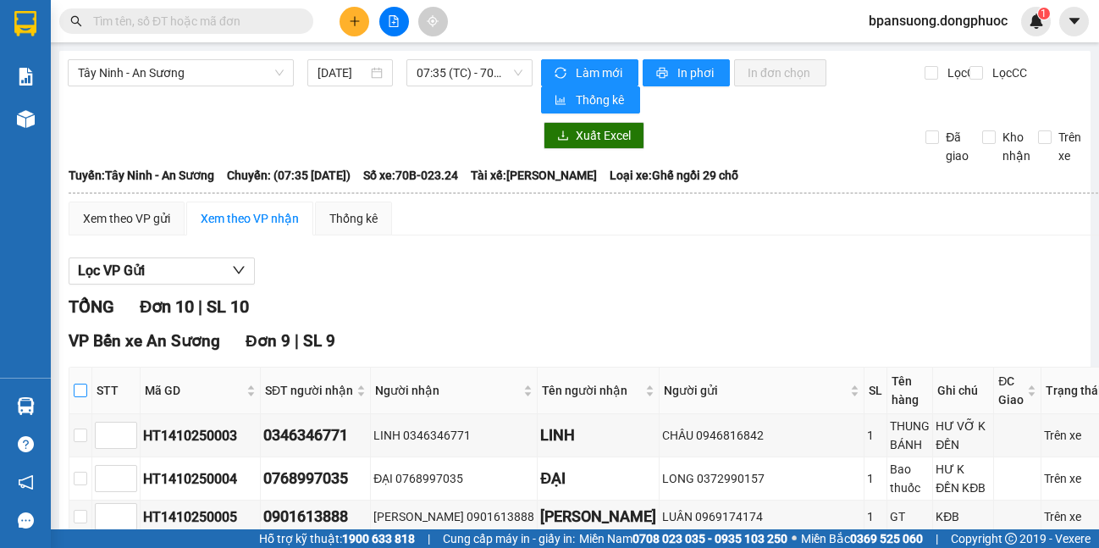
drag, startPoint x: 75, startPoint y: 393, endPoint x: 157, endPoint y: 387, distance: 81.5
click at [76, 393] on input "checkbox" at bounding box center [81, 390] width 14 height 14
checkbox input "true"
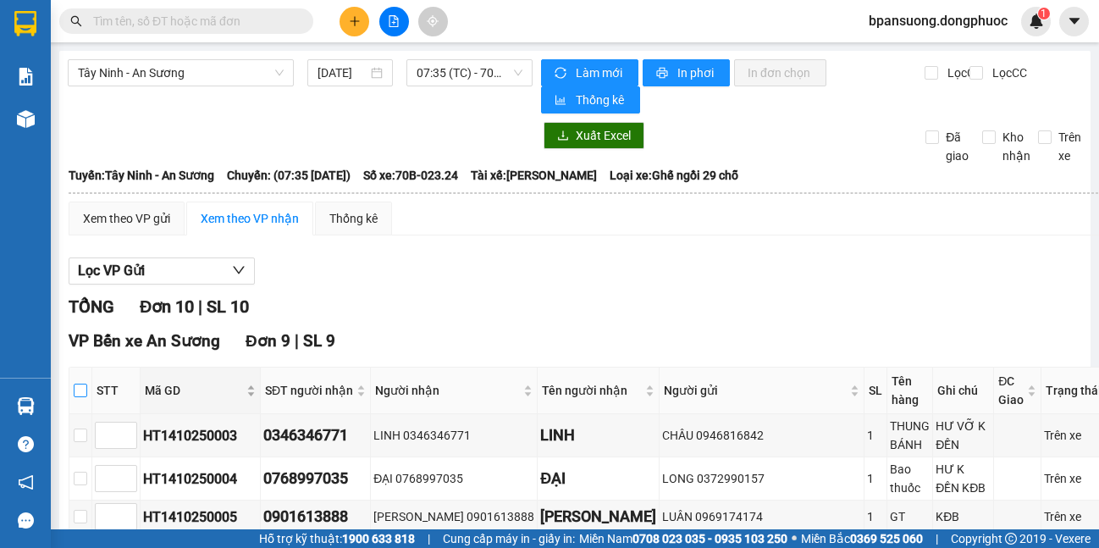
checkbox input "true"
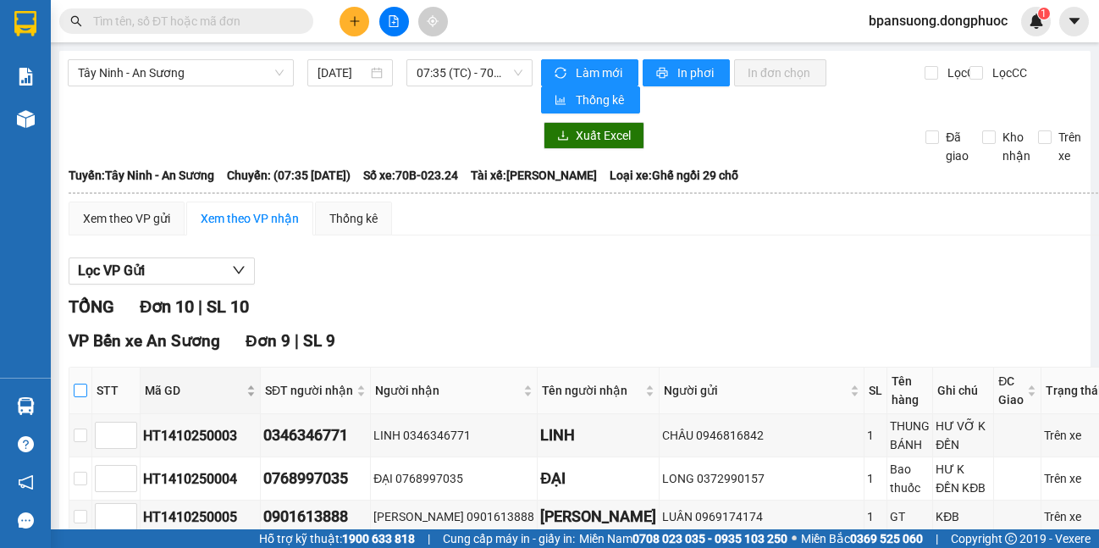
checkbox input "true"
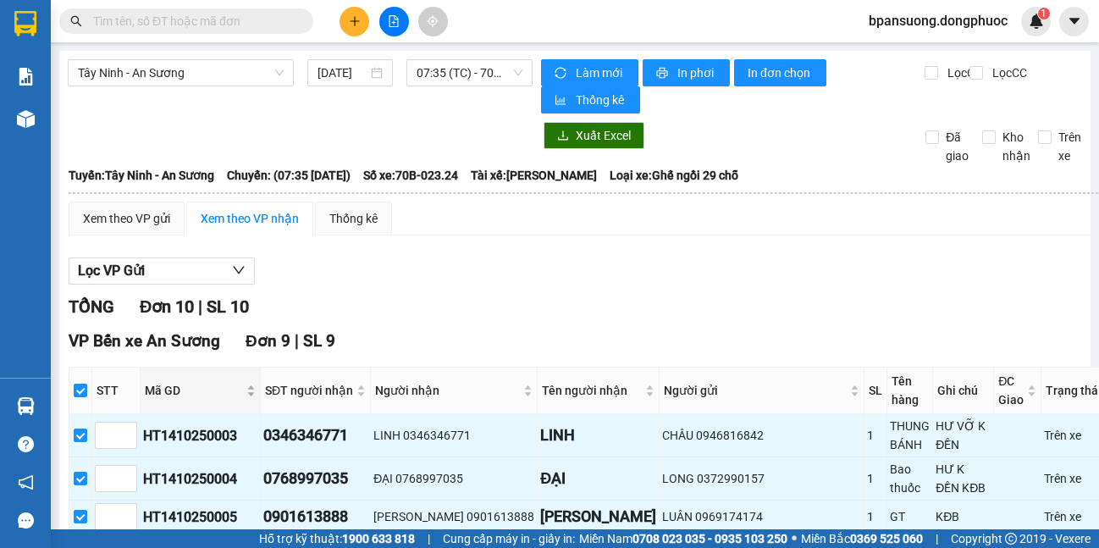
scroll to position [543, 0]
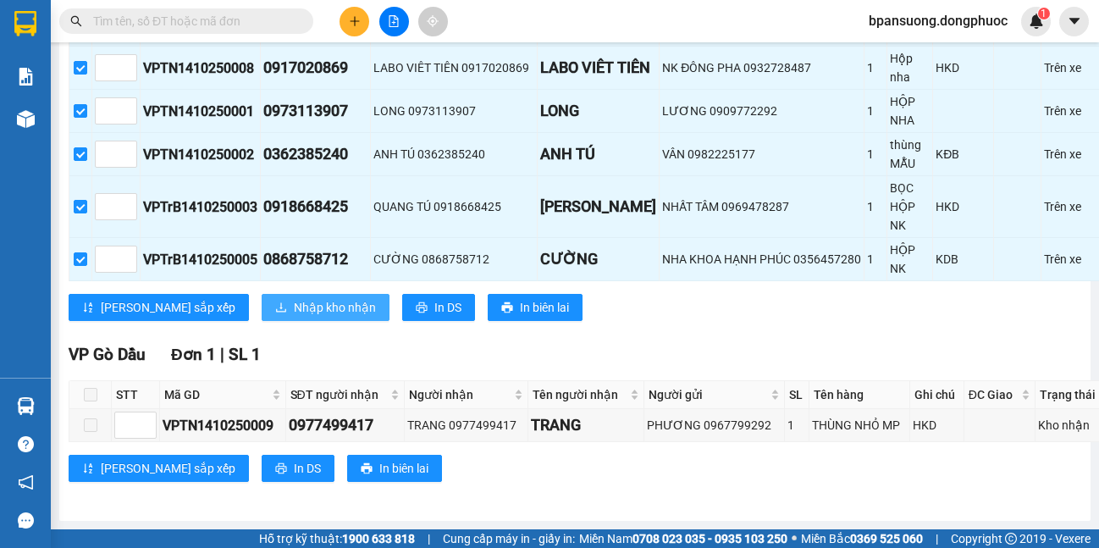
click at [275, 301] on icon "download" at bounding box center [281, 307] width 12 height 12
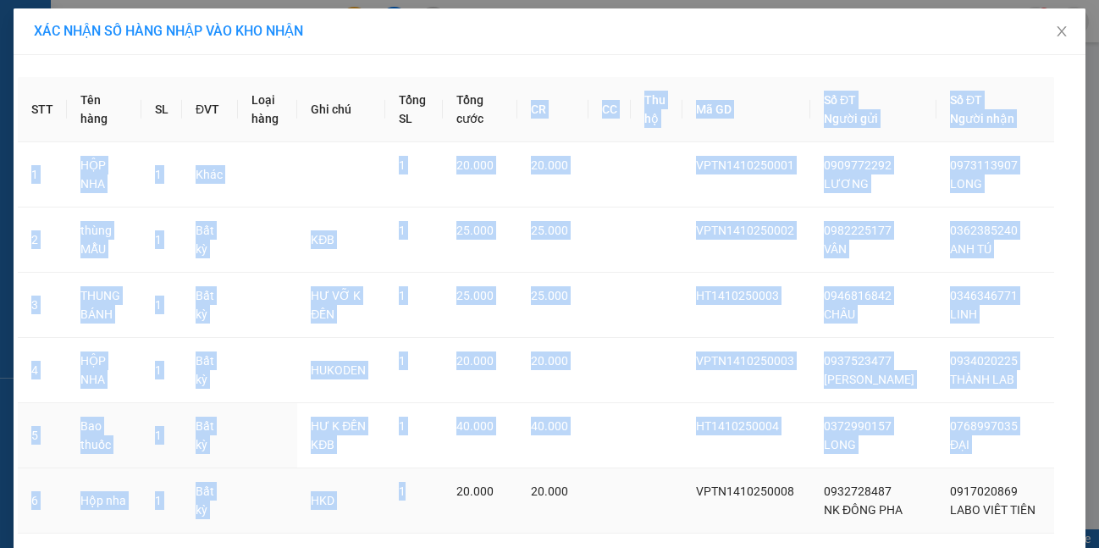
drag, startPoint x: 512, startPoint y: 152, endPoint x: 415, endPoint y: 476, distance: 337.7
click at [415, 476] on table "STT Tên hàng SL ĐVT Loại hàng Ghi chú Tổng SL Tổng cước CR CC Thu hộ Mã GD Số Đ…" at bounding box center [549, 445] width 1063 height 736
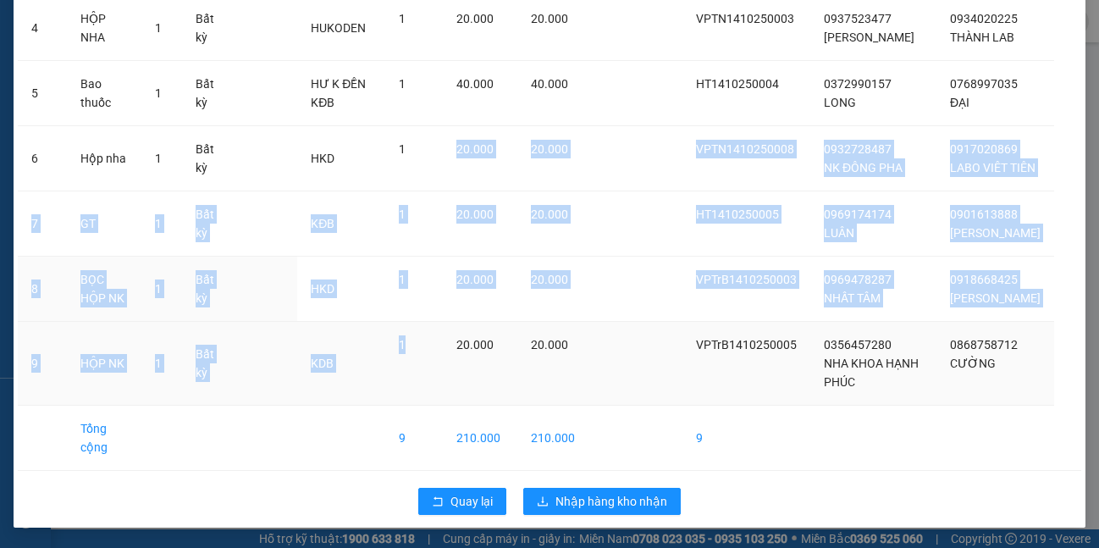
drag, startPoint x: 475, startPoint y: 328, endPoint x: 477, endPoint y: 357, distance: 29.7
click at [477, 357] on tbody "1 HỘP NHA 1 Khác 1 20.000 20.000 VPTN1410250001 0909772292 LƯƠNG 0973113907 LON…" at bounding box center [549, 135] width 1063 height 670
click at [450, 498] on span "Quay lại" at bounding box center [471, 501] width 42 height 19
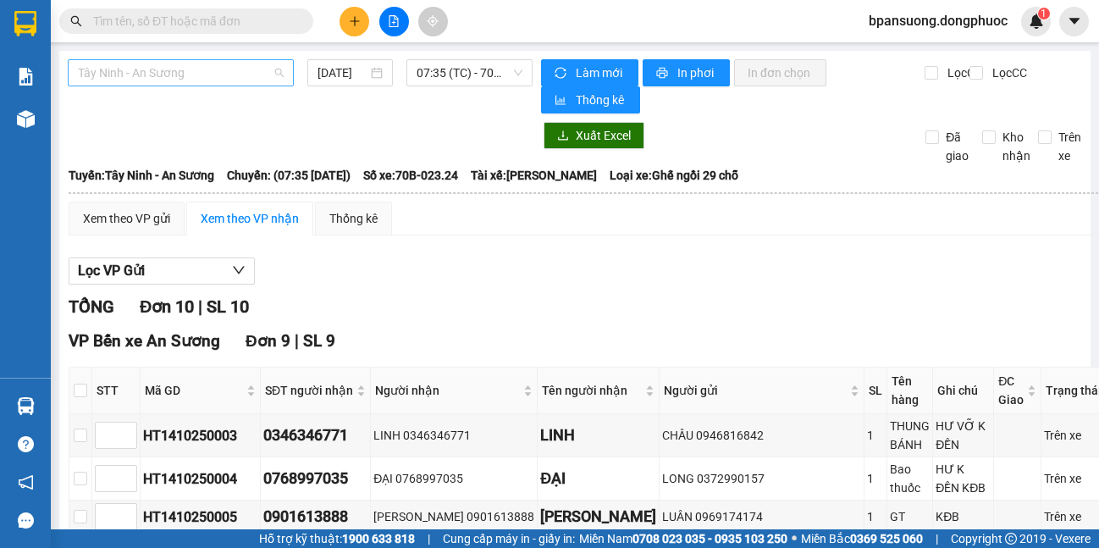
click at [156, 67] on span "Tây Ninh - An Sương" at bounding box center [181, 72] width 206 height 25
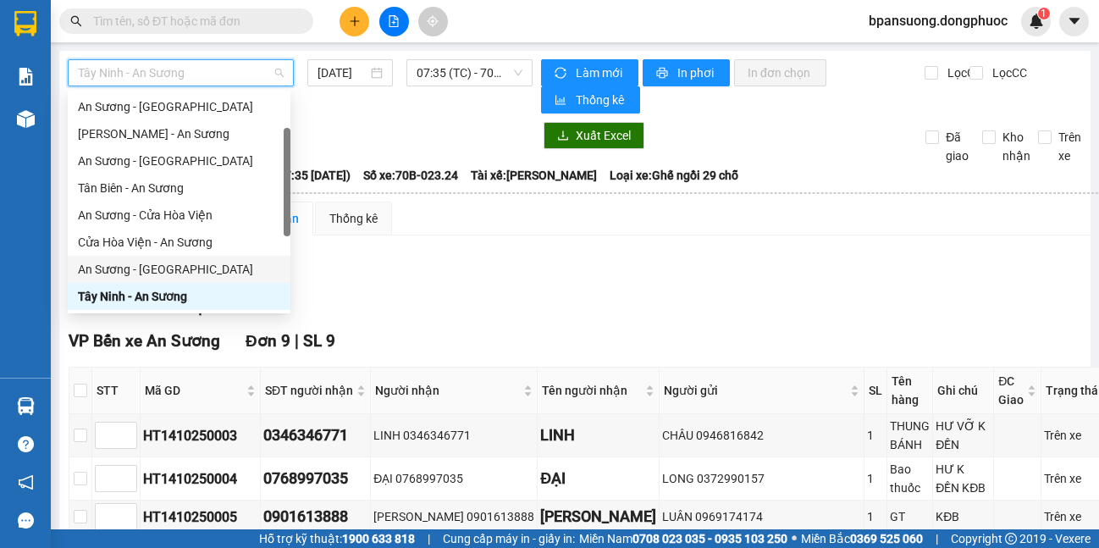
click at [209, 273] on div "An Sương - [GEOGRAPHIC_DATA]" at bounding box center [179, 269] width 202 height 19
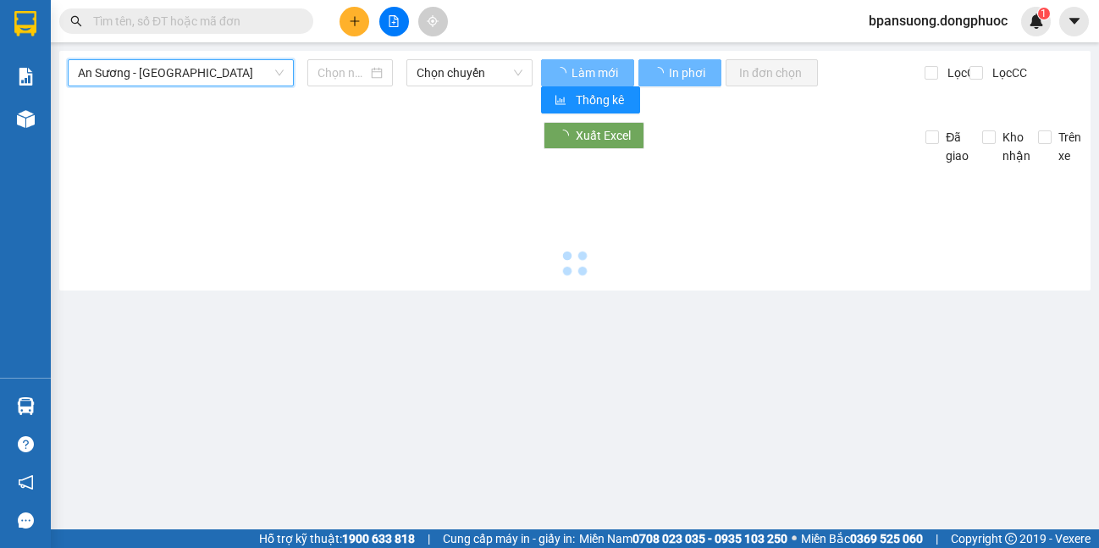
type input "[DATE]"
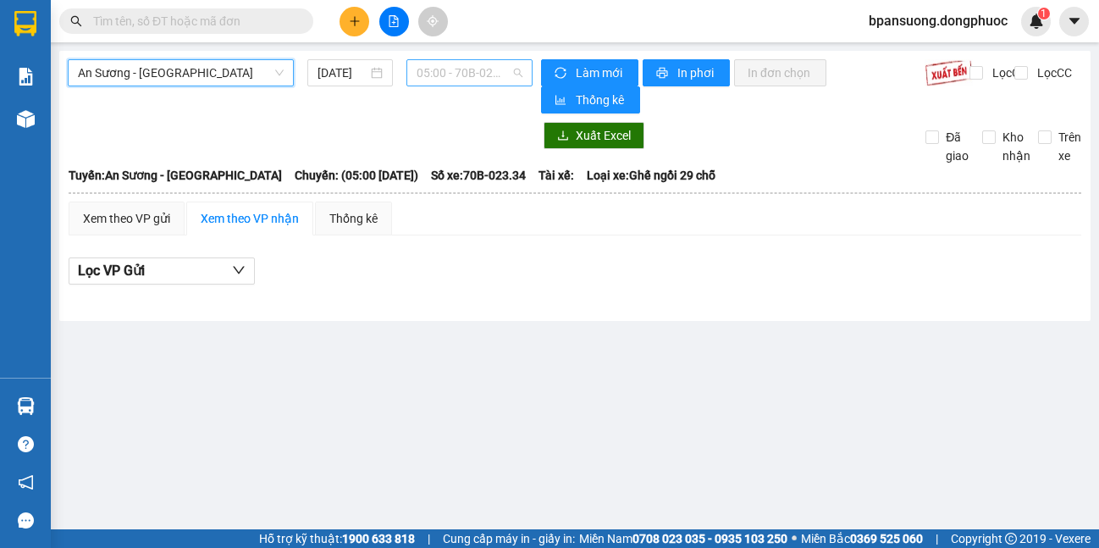
click at [471, 63] on span "05:00 - 70B-023.34" at bounding box center [470, 72] width 106 height 25
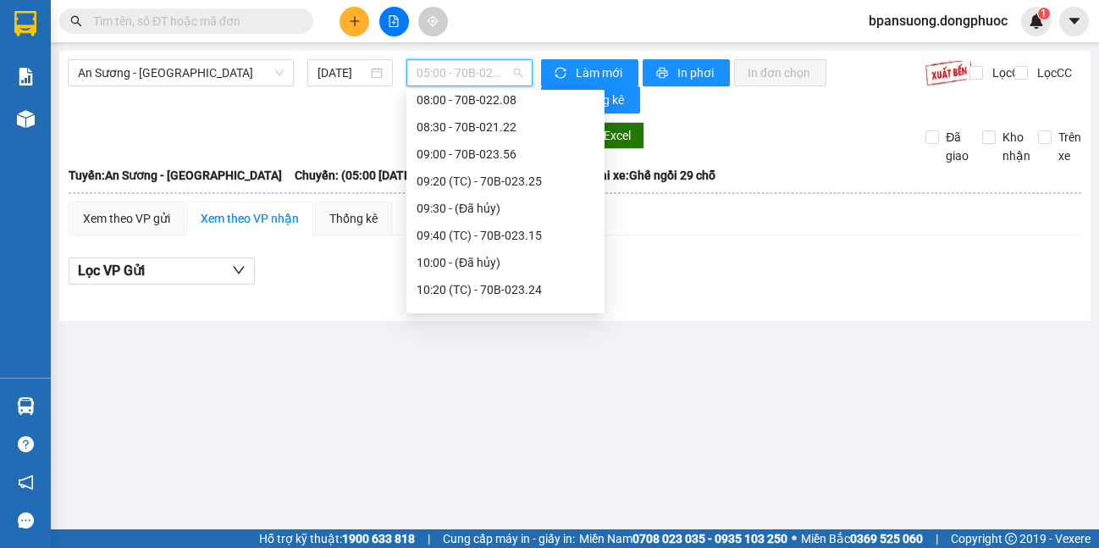
scroll to position [339, 0]
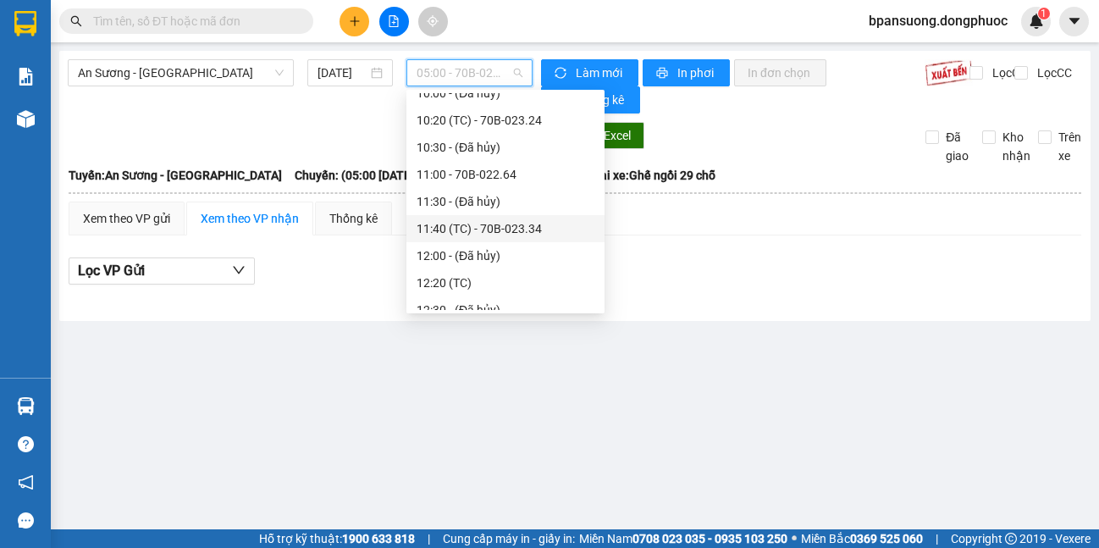
click at [822, 346] on main "An Sương - [GEOGRAPHIC_DATA] [DATE] 05:00 - 70B-023.34 Làm mới In phơi In đơn c…" at bounding box center [549, 264] width 1099 height 529
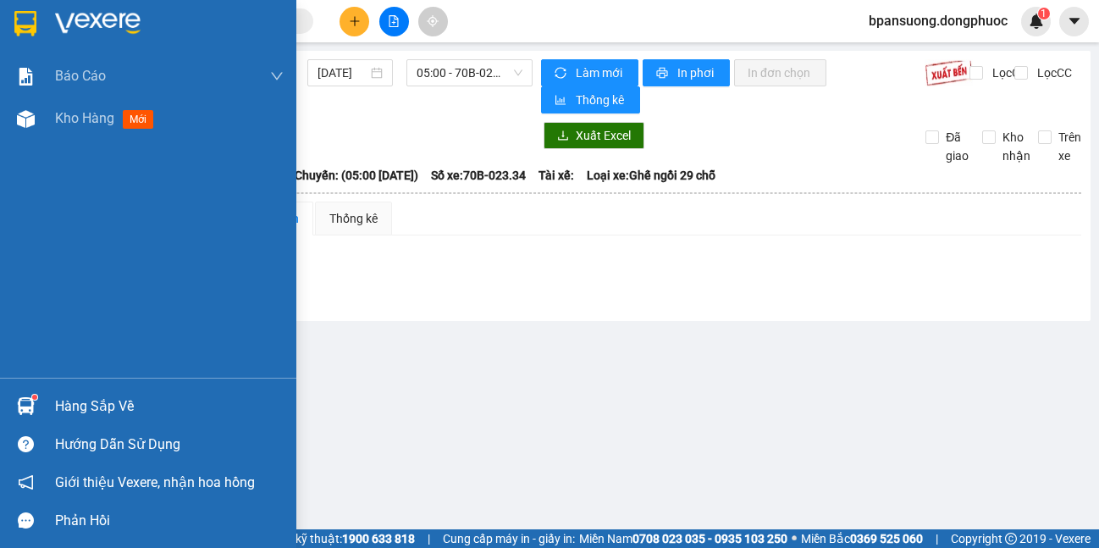
click at [41, 395] on div "Hàng sắp về" at bounding box center [148, 406] width 296 height 38
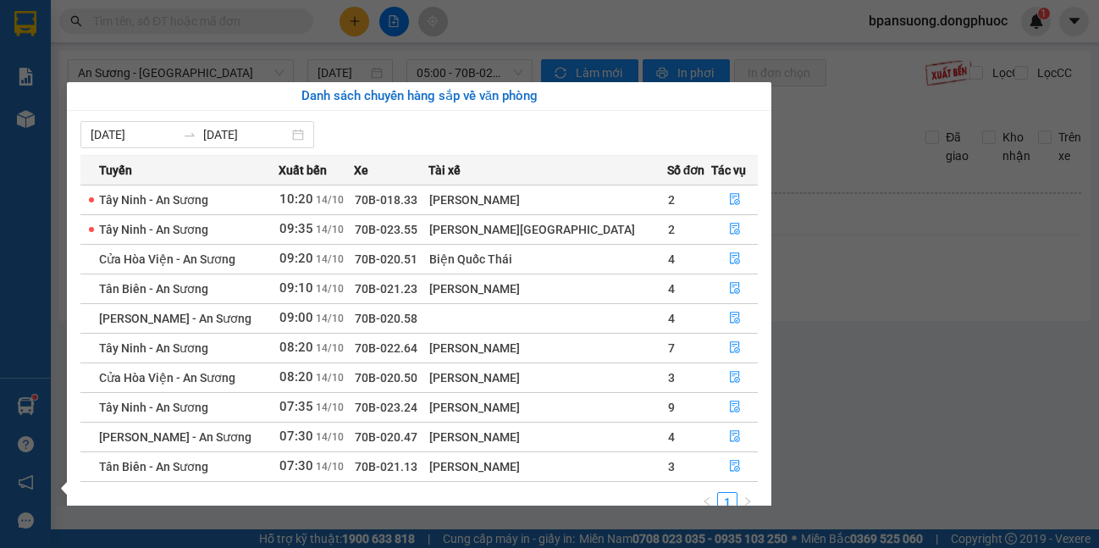
click at [188, 48] on section "Kết quả tìm kiếm ( 0 ) Bộ lọc No Data bpansuong.dongphuoc 1 Báo cáo Mẫu 1: Báo …" at bounding box center [549, 274] width 1099 height 548
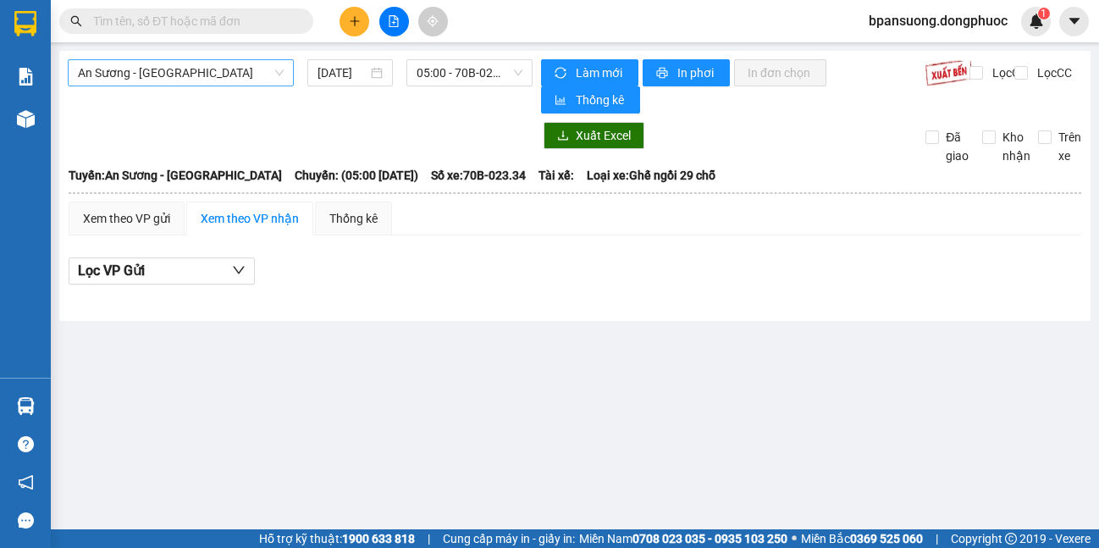
click at [194, 60] on span "An Sương - [GEOGRAPHIC_DATA]" at bounding box center [181, 72] width 206 height 25
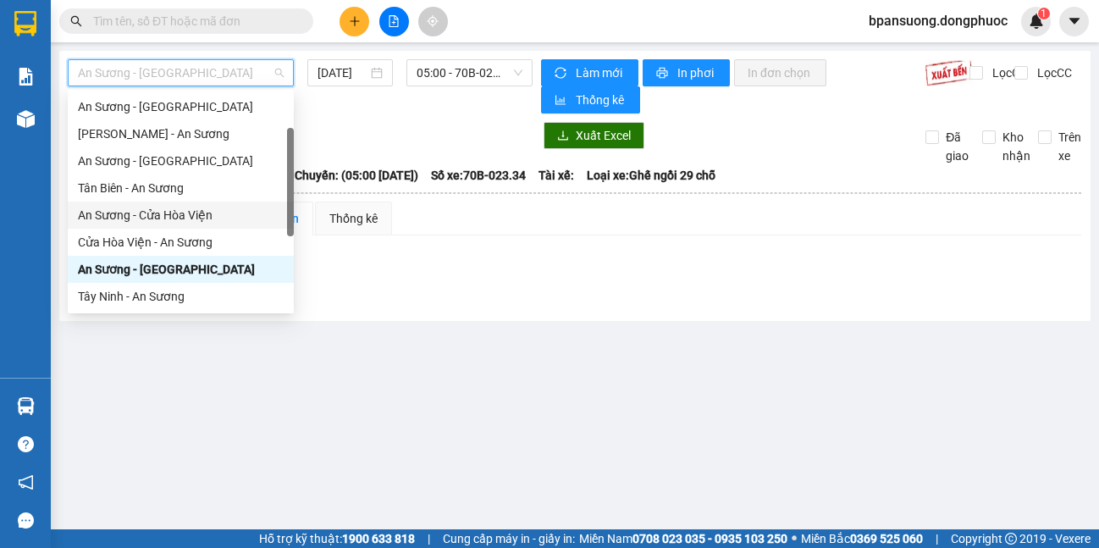
click at [210, 223] on div "An Sương - Cửa Hòa Viện" at bounding box center [181, 215] width 206 height 19
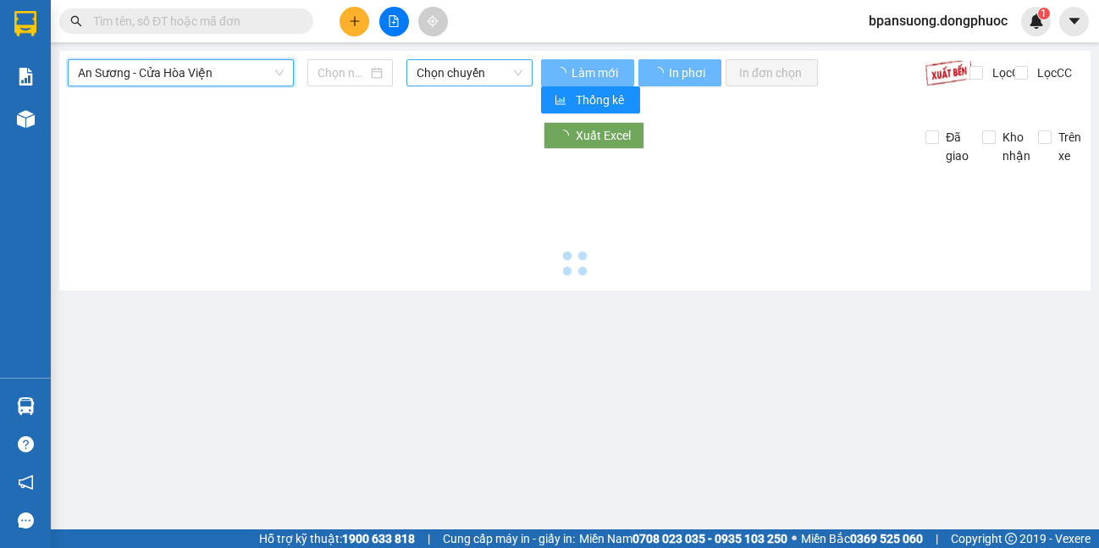
type input "[DATE]"
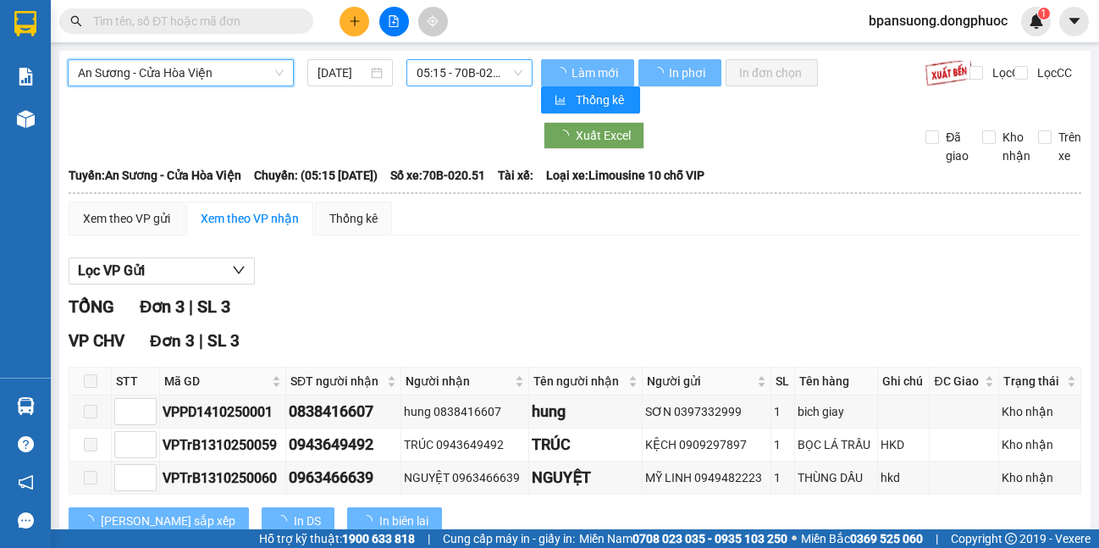
click at [477, 69] on span "05:15 - 70B-020.51" at bounding box center [470, 72] width 106 height 25
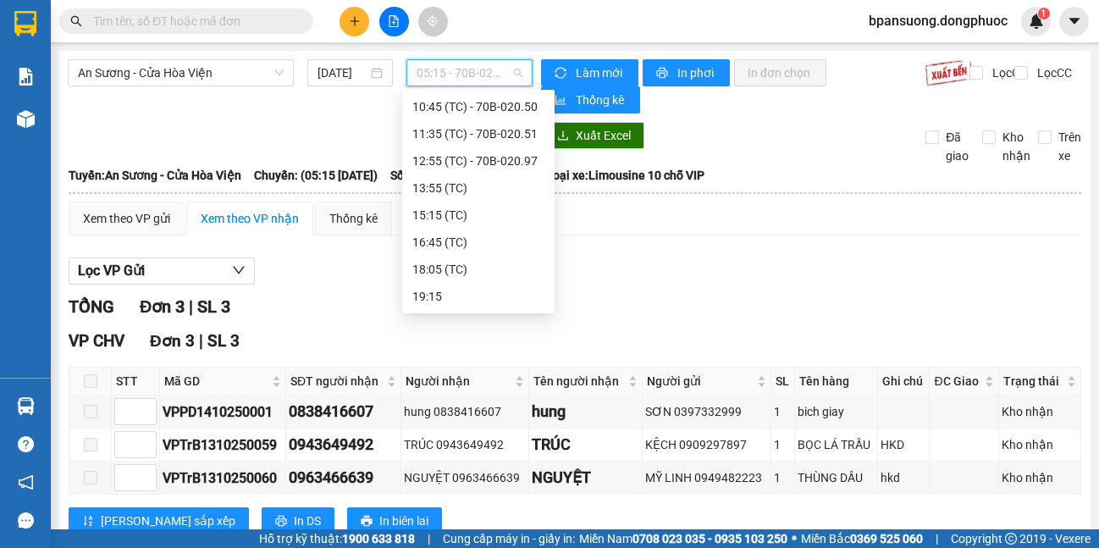
scroll to position [27, 0]
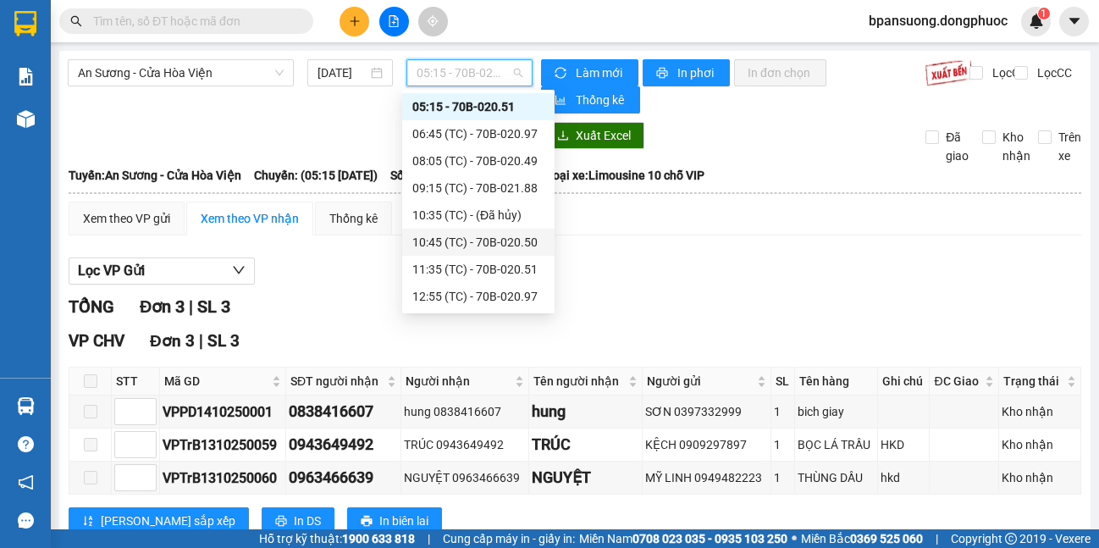
click at [731, 247] on div "Xem theo VP gửi Xem theo VP nhận Thống kê Lọc VP Gửi TỔNG Đơn 3 | SL 3 VP CHV …" at bounding box center [575, 378] width 1012 height 354
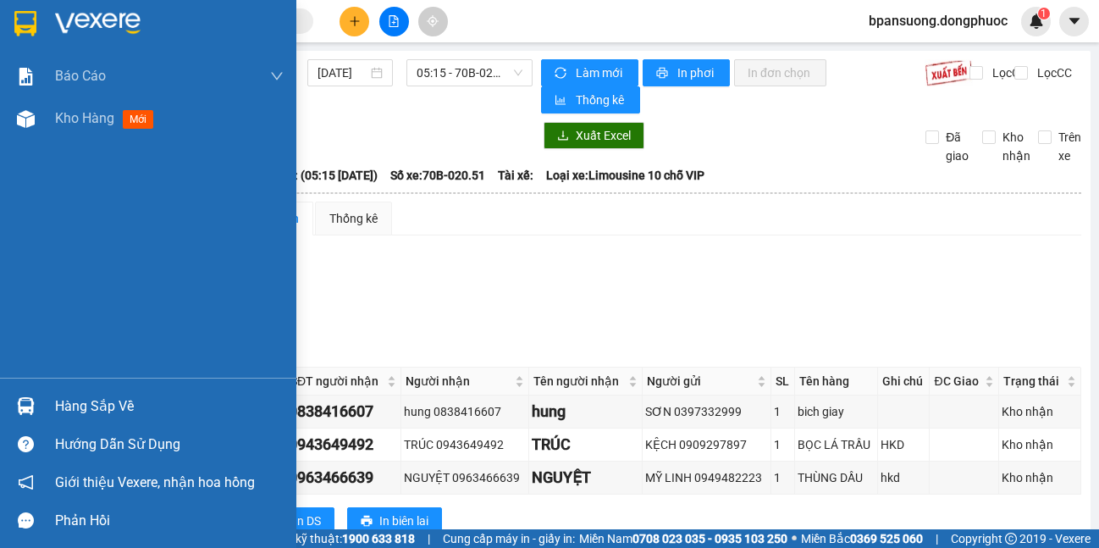
click at [33, 21] on img at bounding box center [25, 23] width 22 height 25
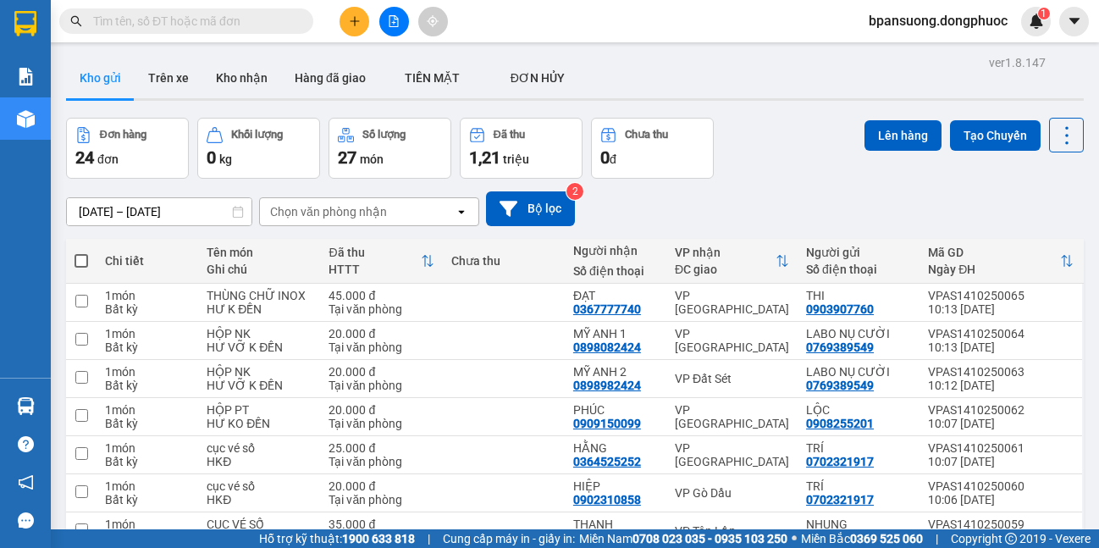
scroll to position [218, 0]
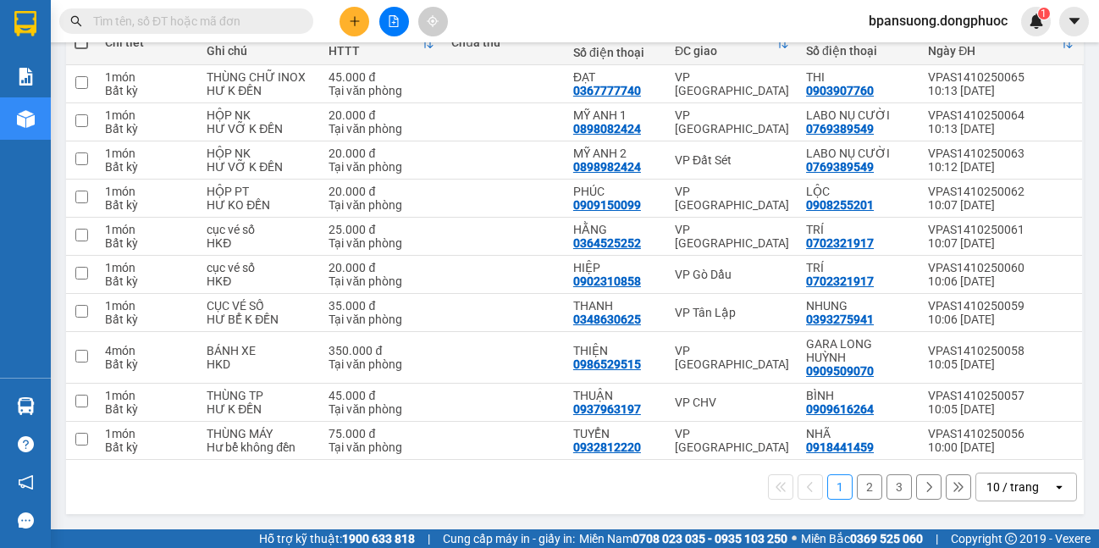
click at [986, 486] on div "10 / trang" at bounding box center [1012, 486] width 52 height 17
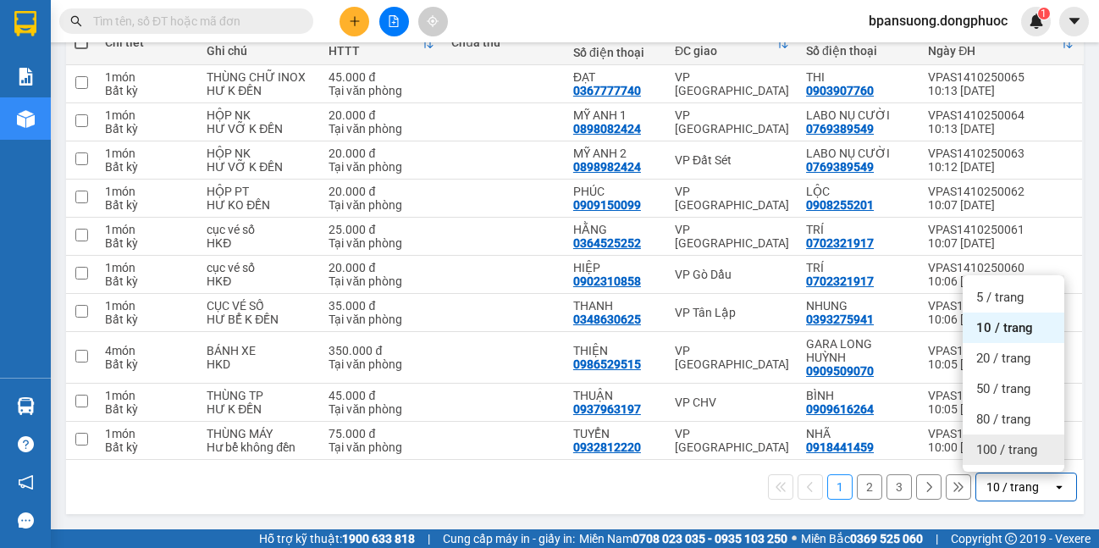
click at [968, 444] on div "100 / trang" at bounding box center [1014, 449] width 102 height 30
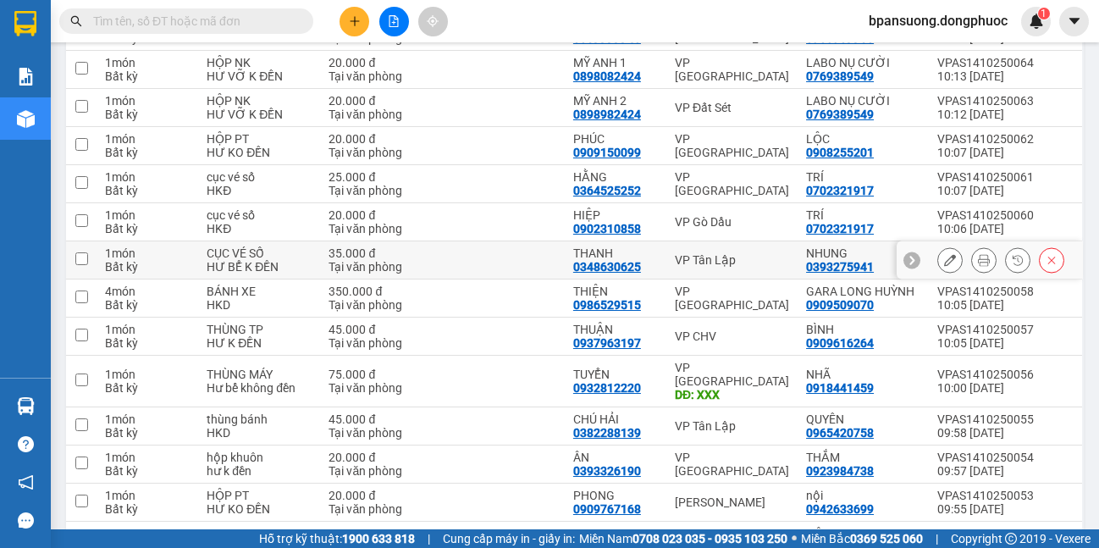
scroll to position [0, 0]
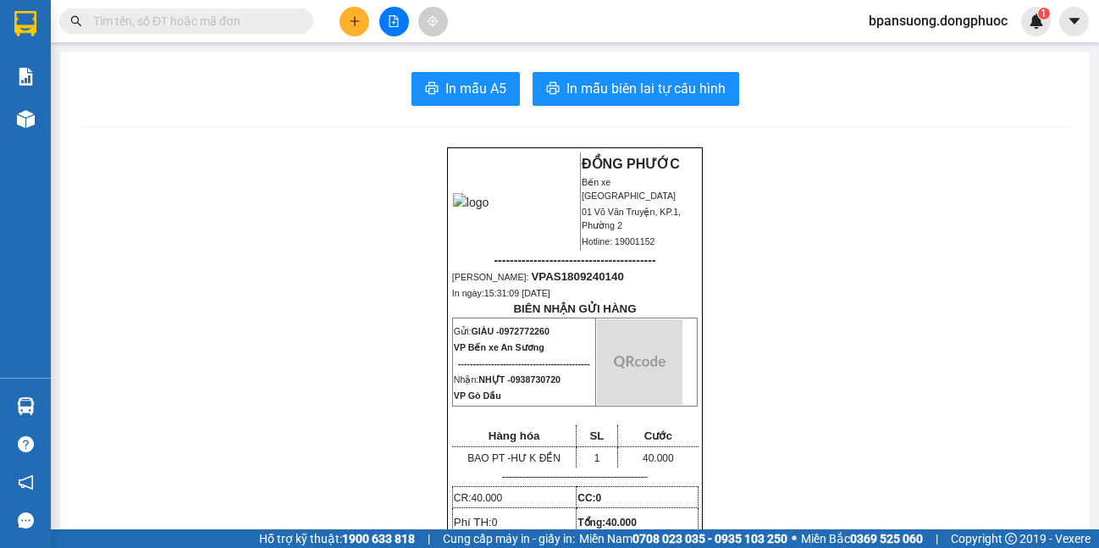
click at [649, 283] on div "ĐỒNG PHƯỚC Bến xe [GEOGRAPHIC_DATA] 01 Võ Văn Truyện, KP.1, Phường 2 Hotline: 1…" at bounding box center [575, 456] width 256 height 618
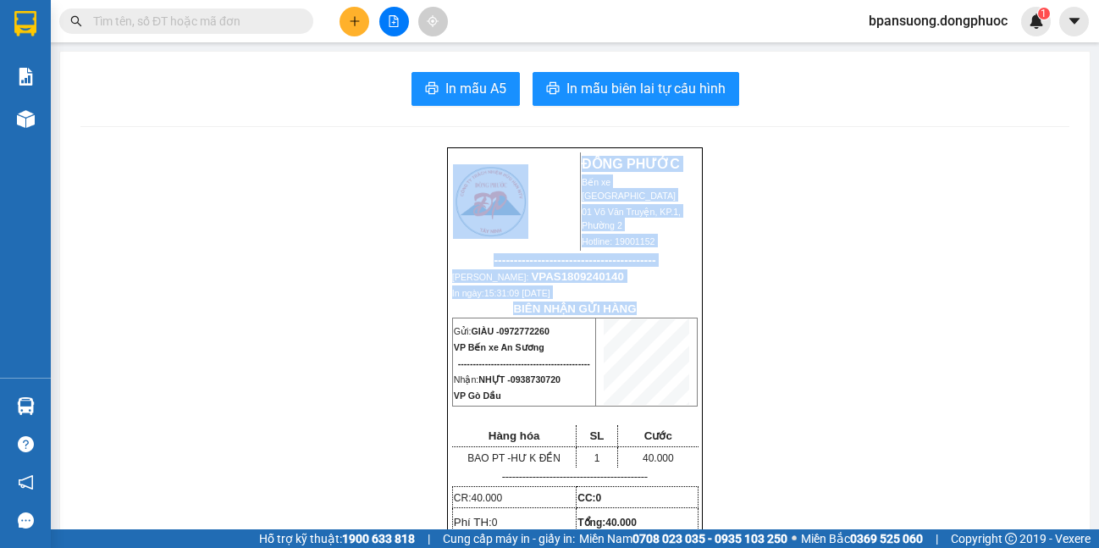
drag, startPoint x: 753, startPoint y: 240, endPoint x: 746, endPoint y: 210, distance: 31.4
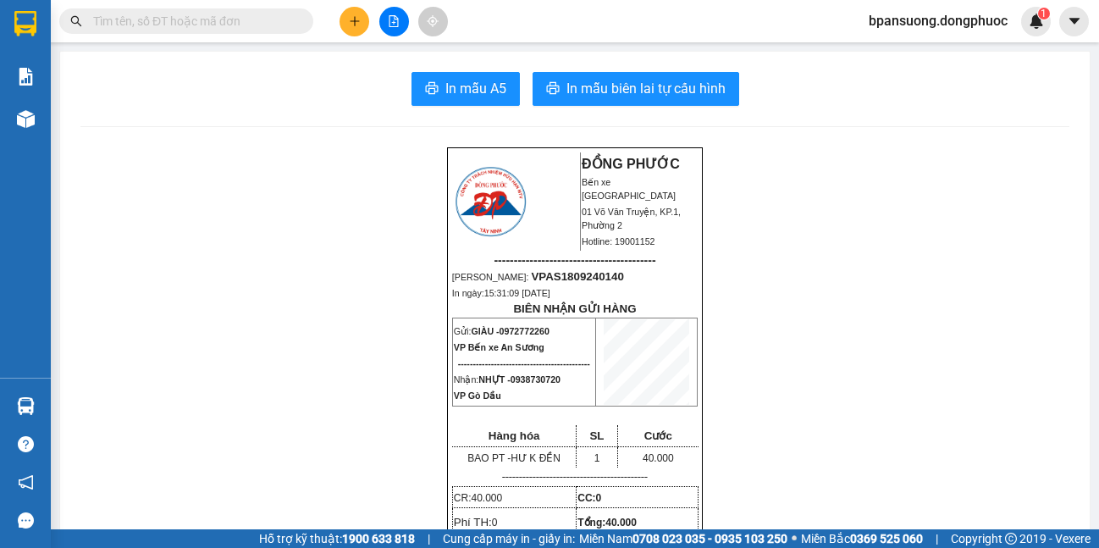
click at [397, 17] on icon "file-add" at bounding box center [394, 21] width 12 height 12
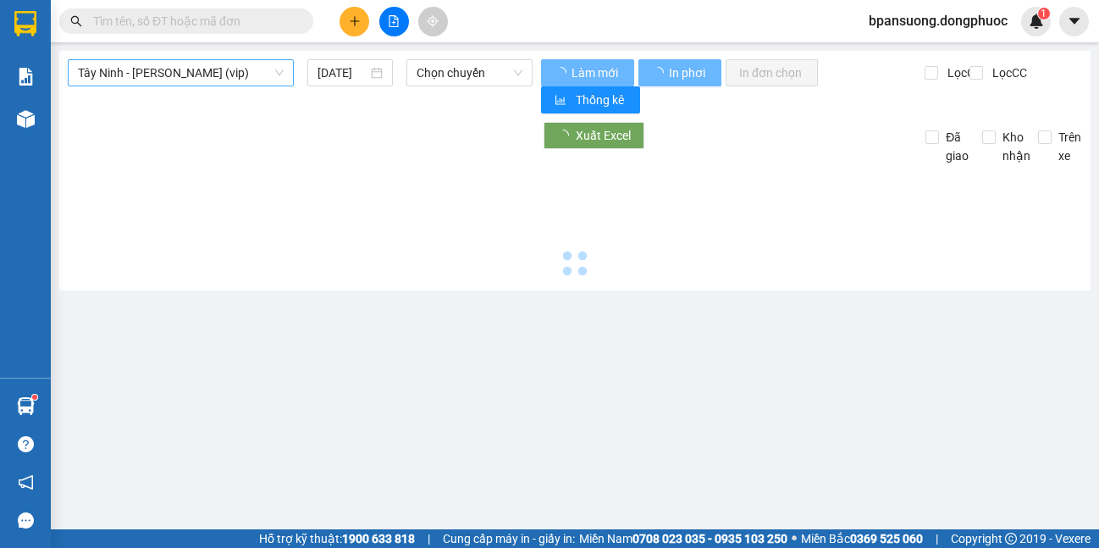
click at [212, 70] on span "Tây Ninh - Hồ Chí Minh (vip)" at bounding box center [181, 72] width 206 height 25
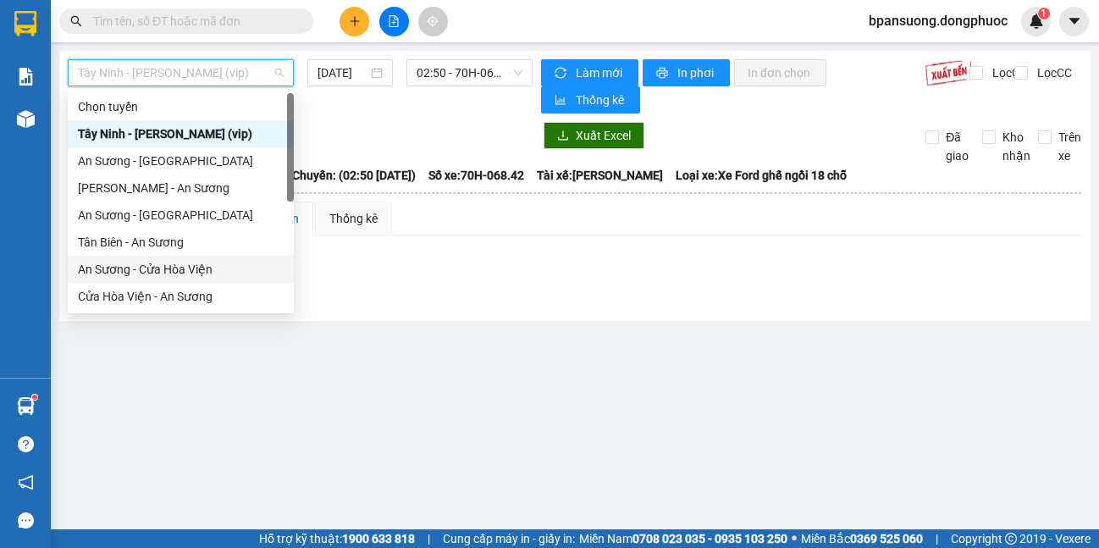
click at [188, 270] on div "An Sương - Cửa Hòa Viện" at bounding box center [181, 269] width 206 height 19
type input "[DATE]"
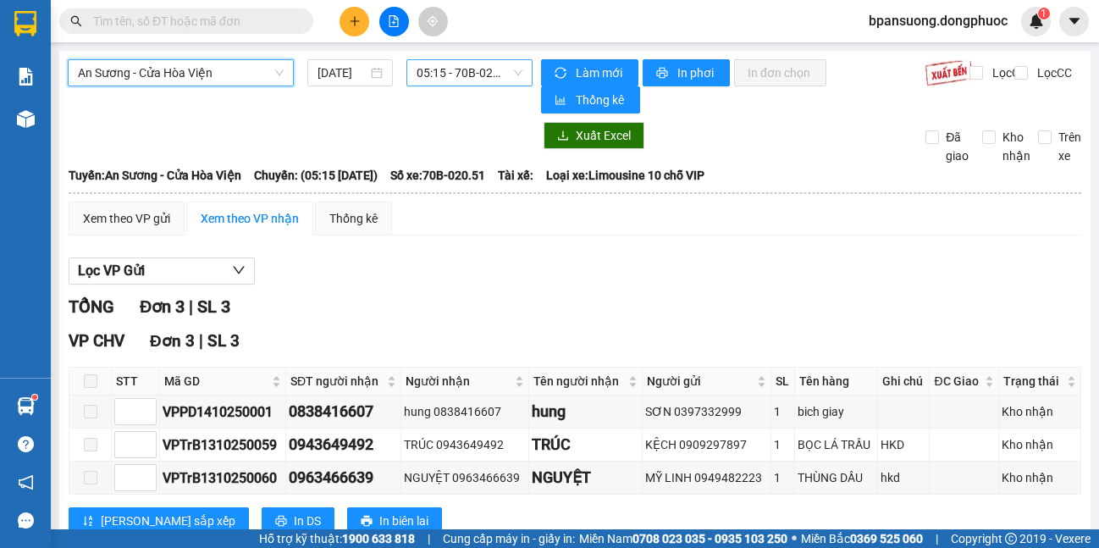
click at [451, 80] on span "05:15 - 70B-020.51" at bounding box center [470, 72] width 106 height 25
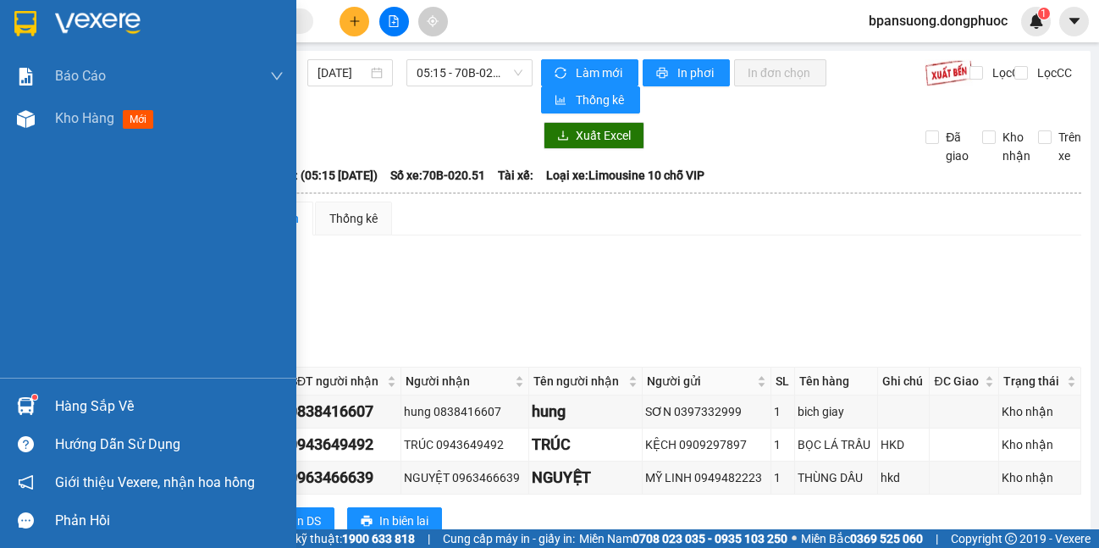
click at [28, 421] on div "Hàng sắp về" at bounding box center [148, 406] width 296 height 38
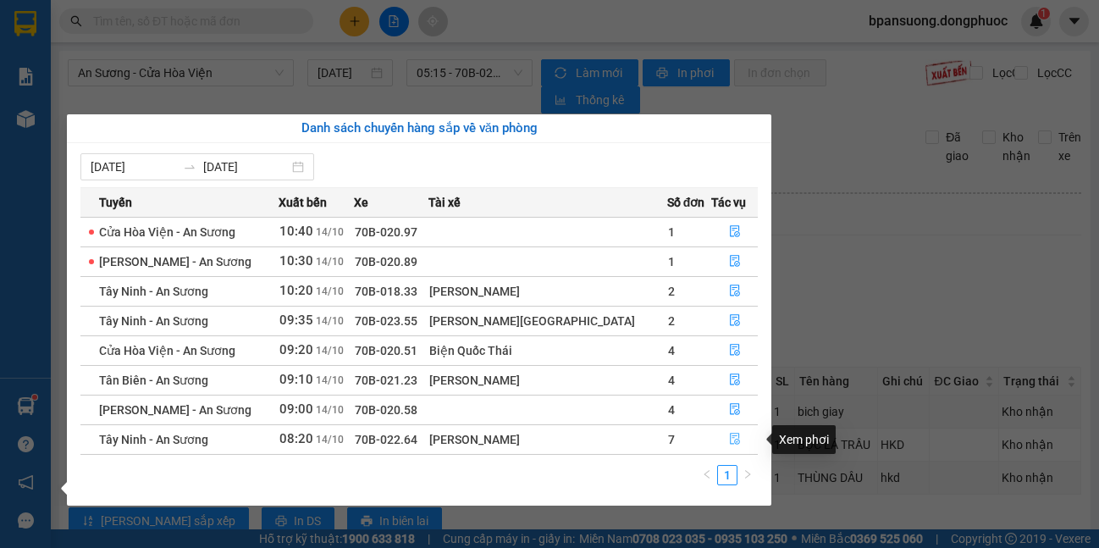
click at [730, 438] on icon "file-done" at bounding box center [735, 439] width 10 height 12
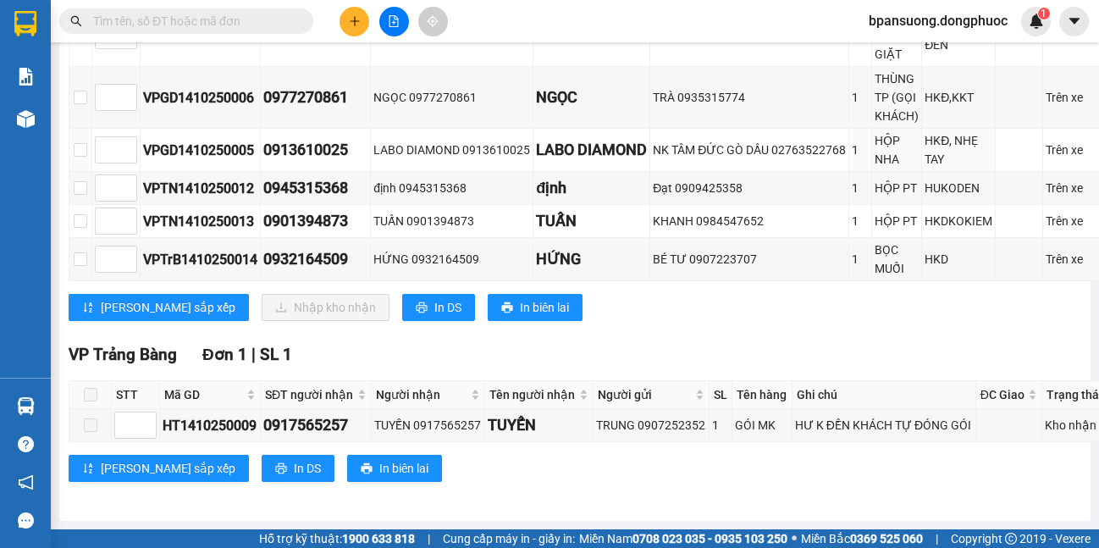
scroll to position [126, 0]
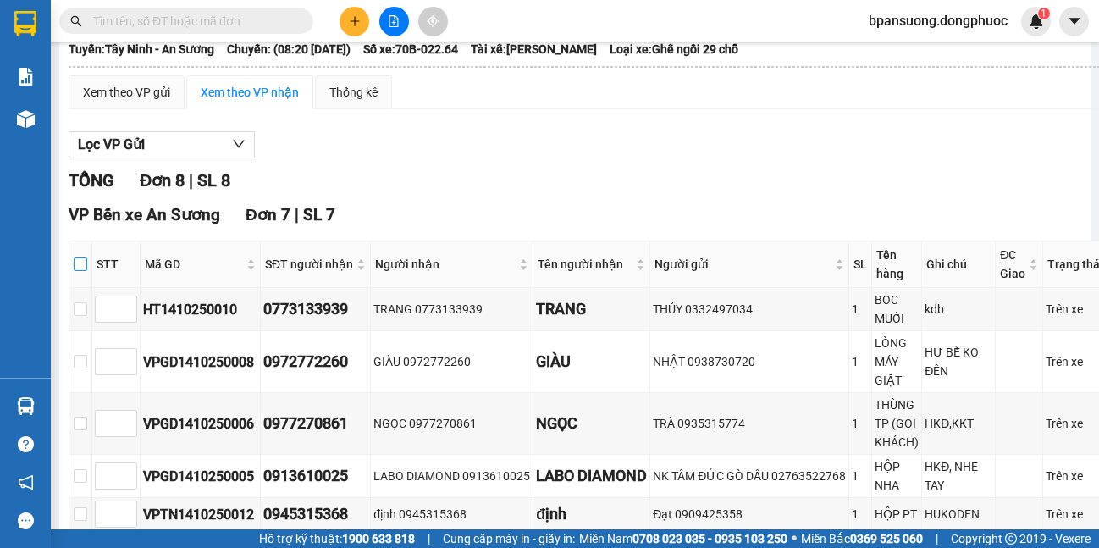
click at [81, 261] on input "checkbox" at bounding box center [81, 264] width 14 height 14
checkbox input "true"
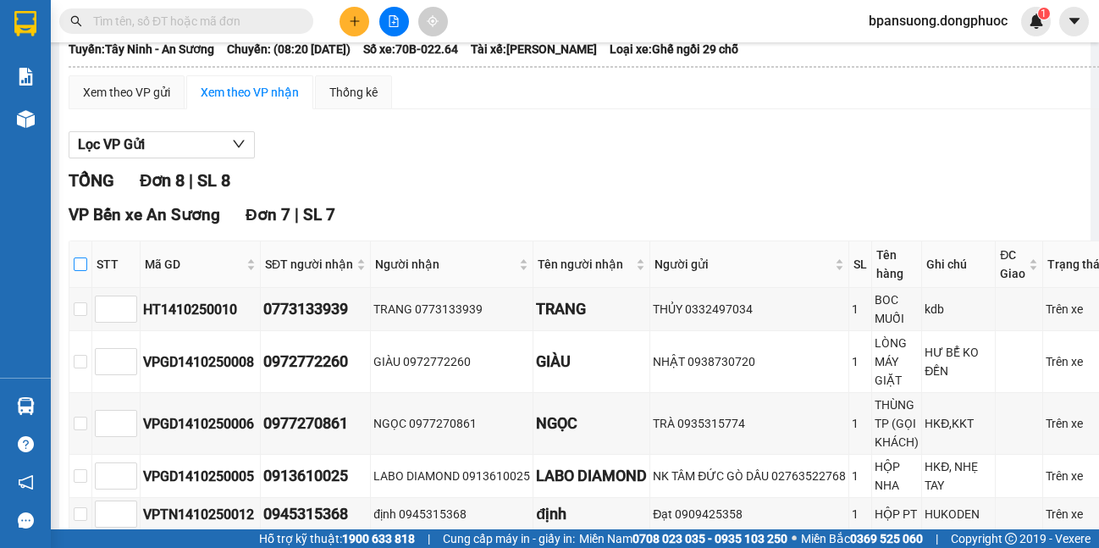
checkbox input "true"
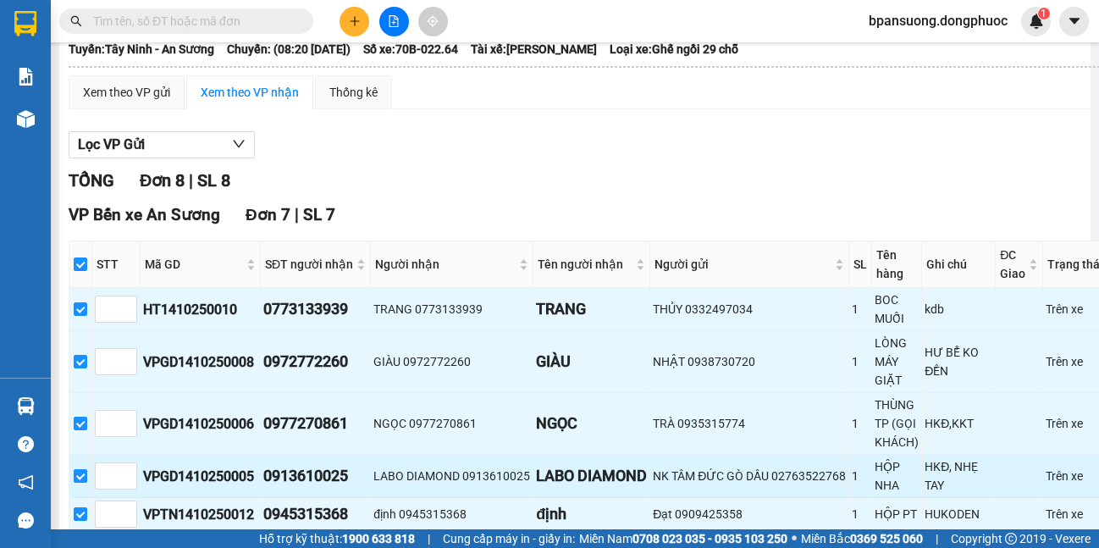
scroll to position [465, 0]
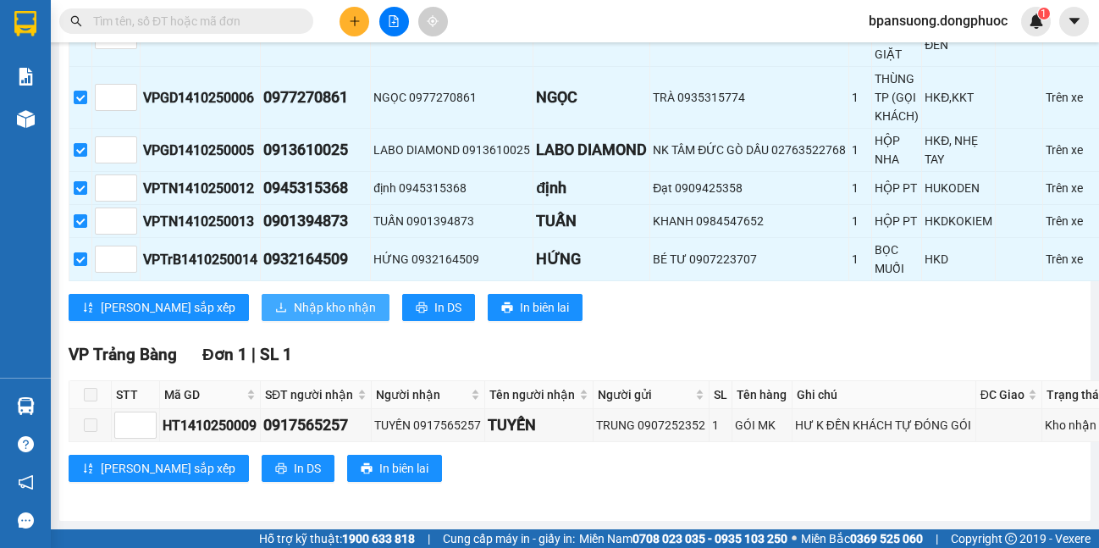
click at [262, 295] on button "Nhập kho nhận" at bounding box center [326, 307] width 128 height 27
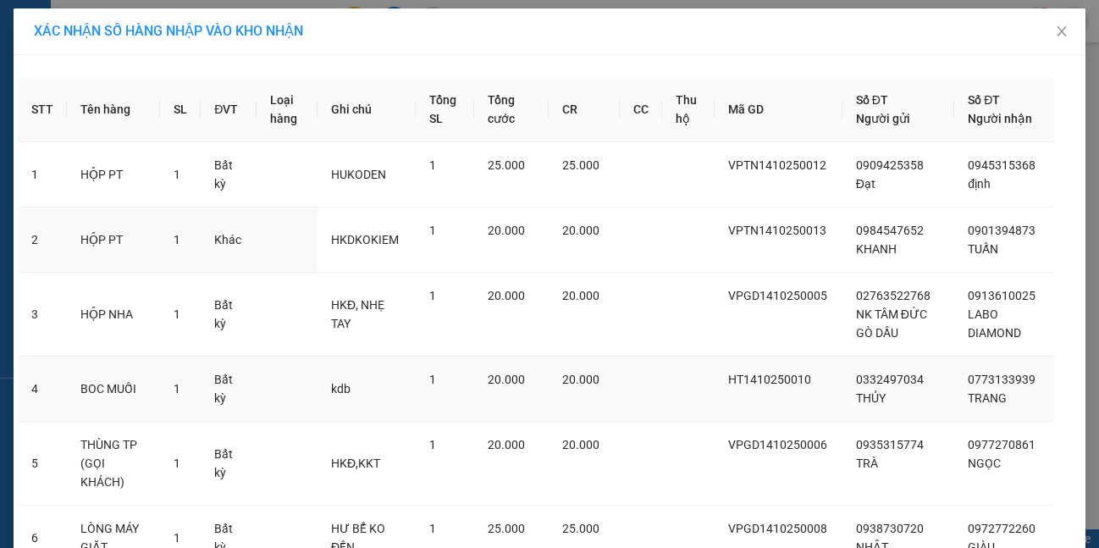
scroll to position [193, 0]
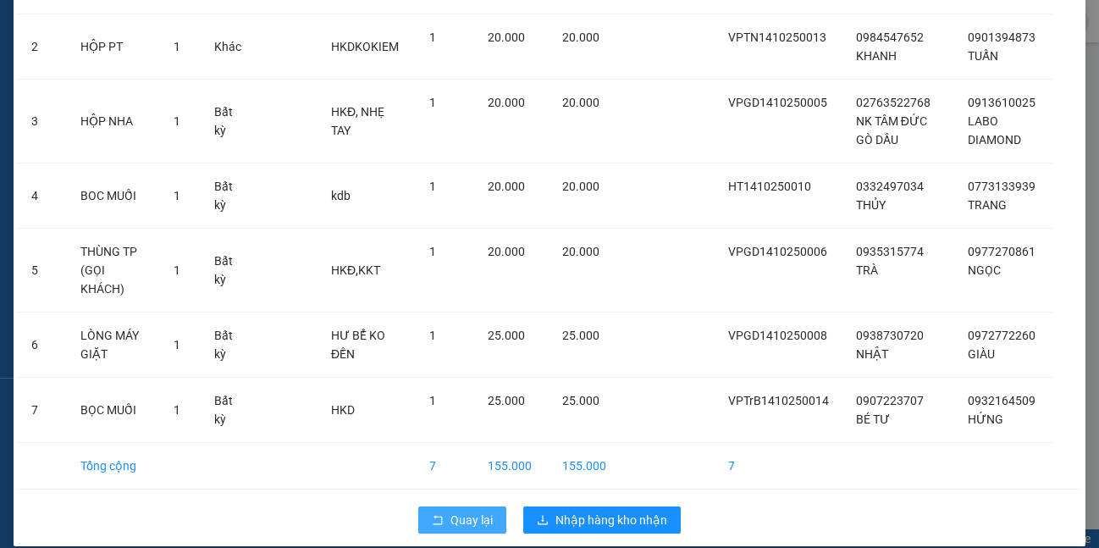
click at [466, 510] on span "Quay lại" at bounding box center [471, 519] width 42 height 19
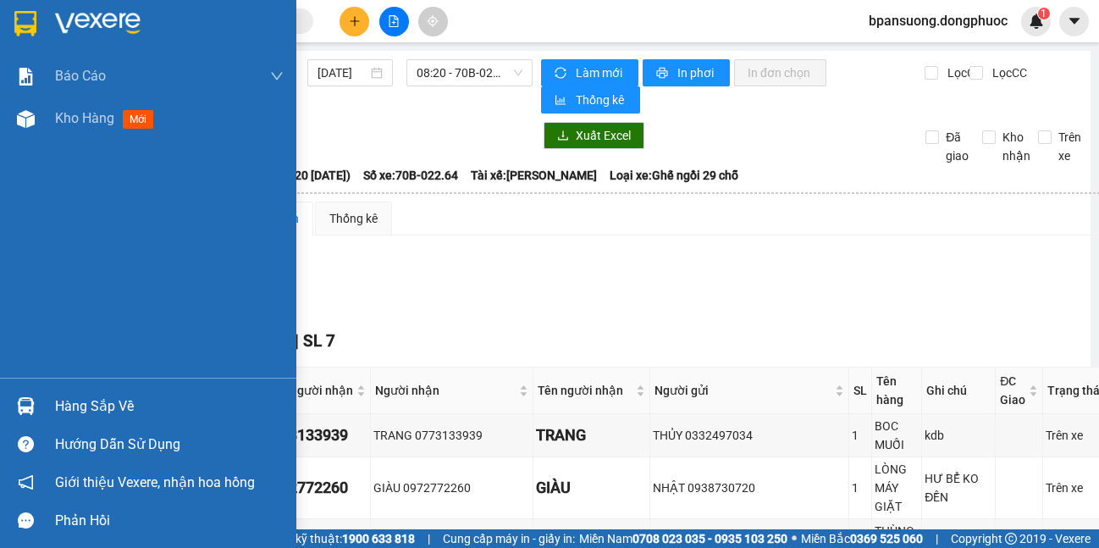
click at [23, 400] on img at bounding box center [26, 406] width 18 height 18
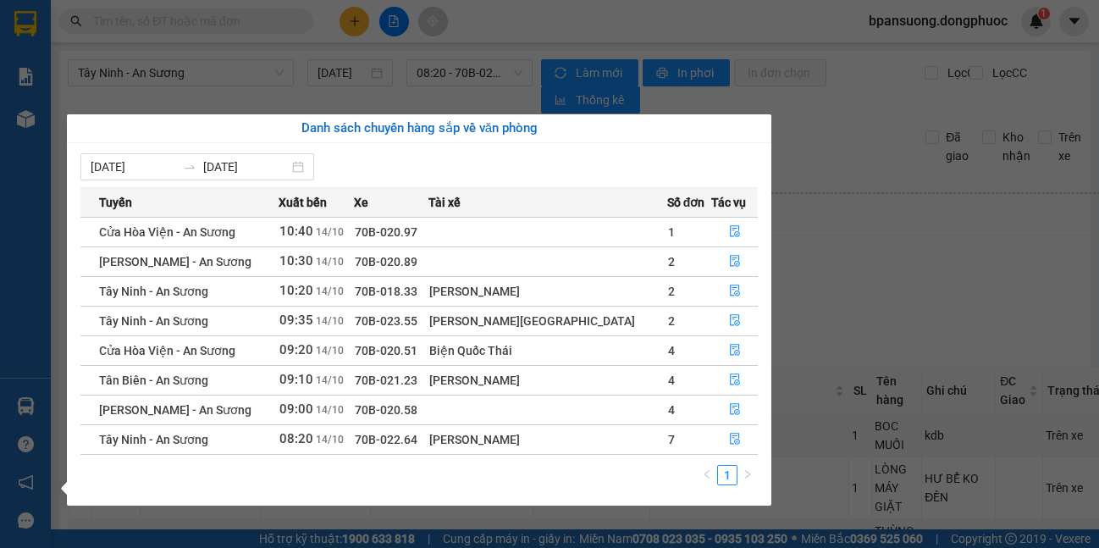
click at [247, 56] on section "Kết quả tìm kiếm ( 0 ) Bộ lọc No Data bpansuong.dongphuoc 1 Báo cáo Mẫu 1: Báo …" at bounding box center [549, 274] width 1099 height 548
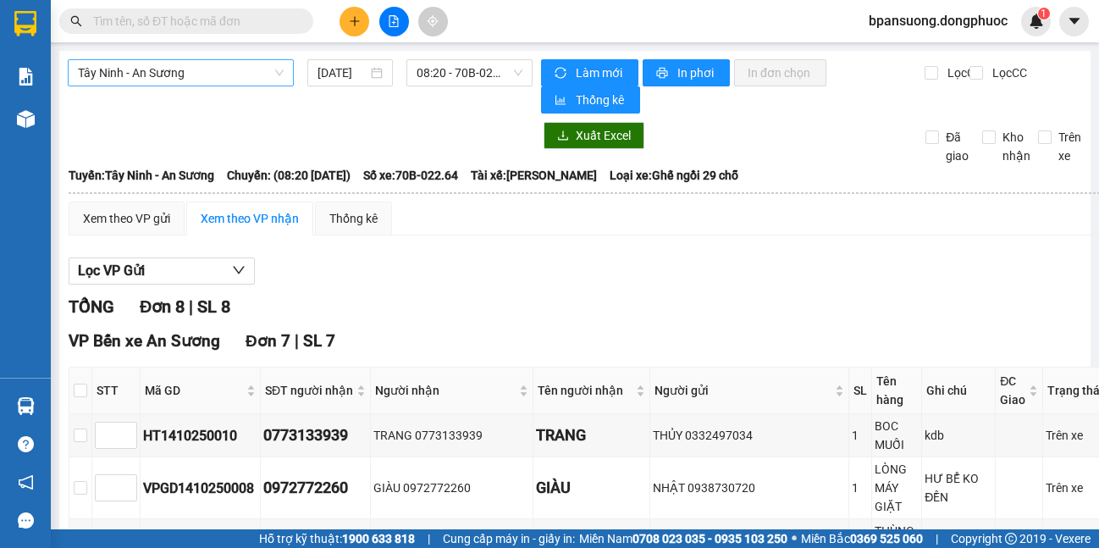
click at [195, 80] on span "Tây Ninh - An Sương" at bounding box center [181, 72] width 206 height 25
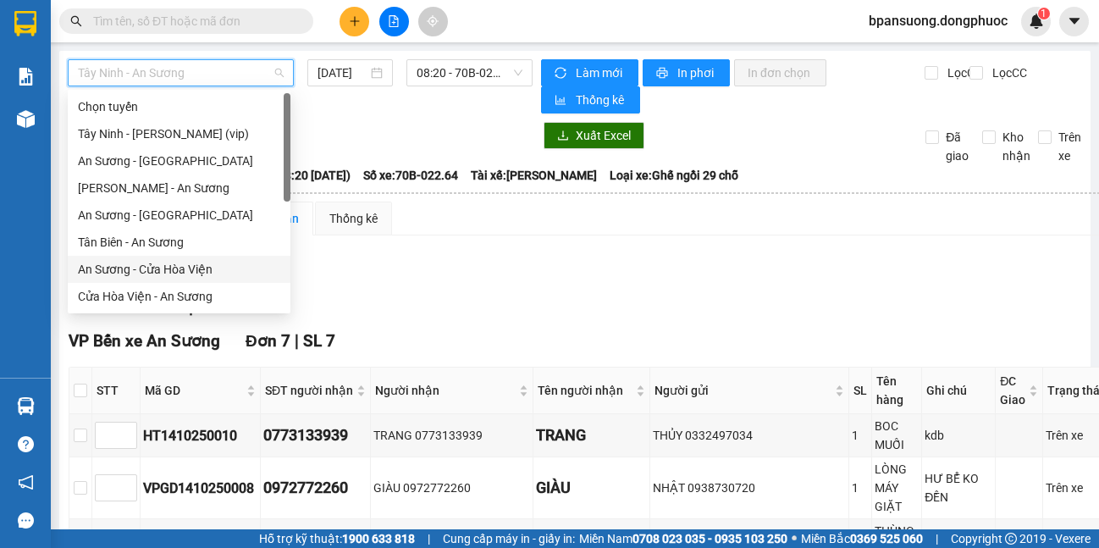
click at [176, 267] on div "An Sương - Cửa Hòa Viện" at bounding box center [179, 269] width 202 height 19
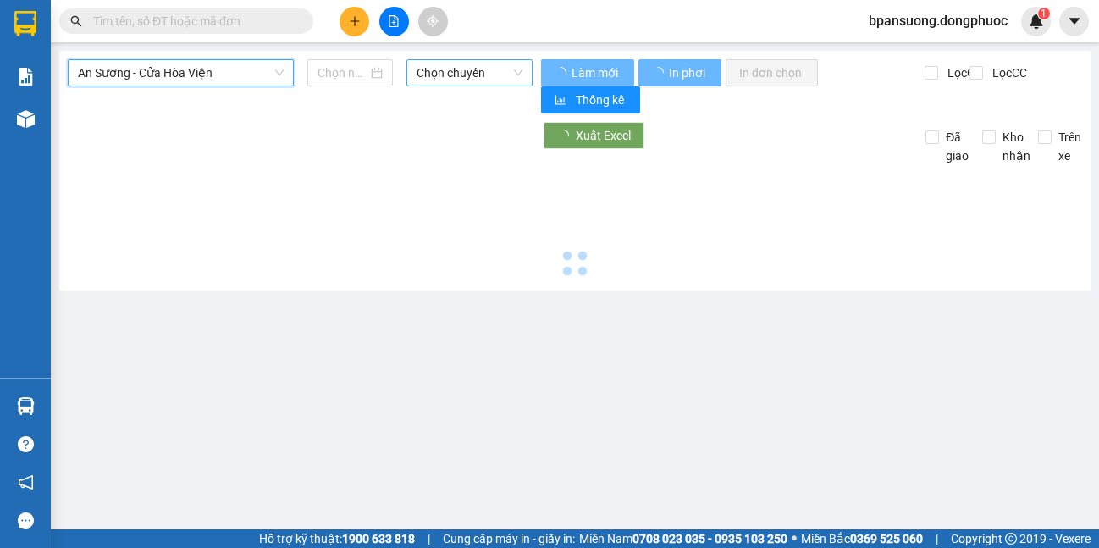
type input "[DATE]"
click at [448, 74] on span "Chọn chuyến" at bounding box center [470, 72] width 106 height 25
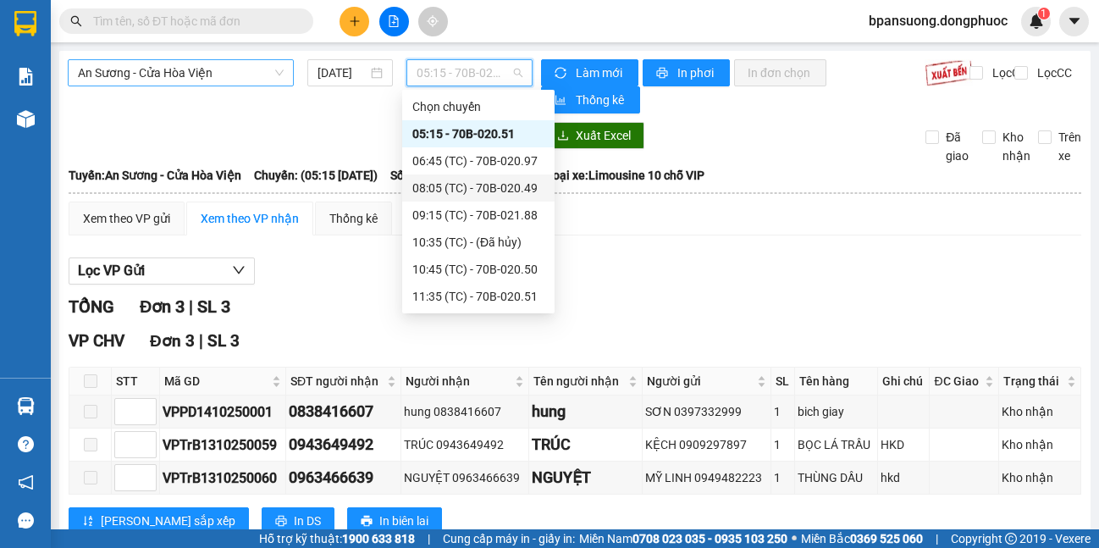
click at [182, 69] on span "An Sương - Cửa Hòa Viện" at bounding box center [181, 72] width 206 height 25
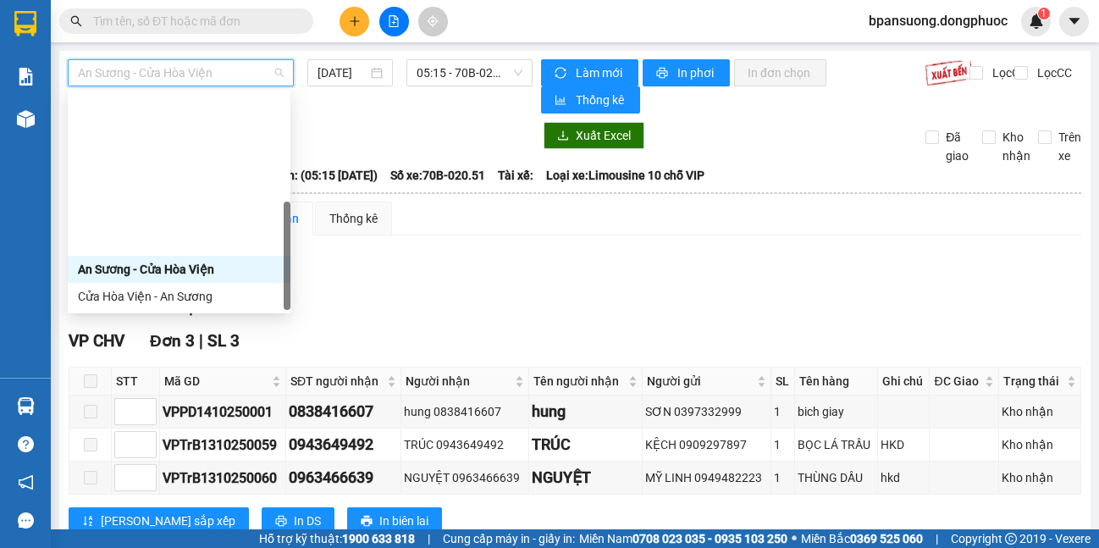
scroll to position [190, 0]
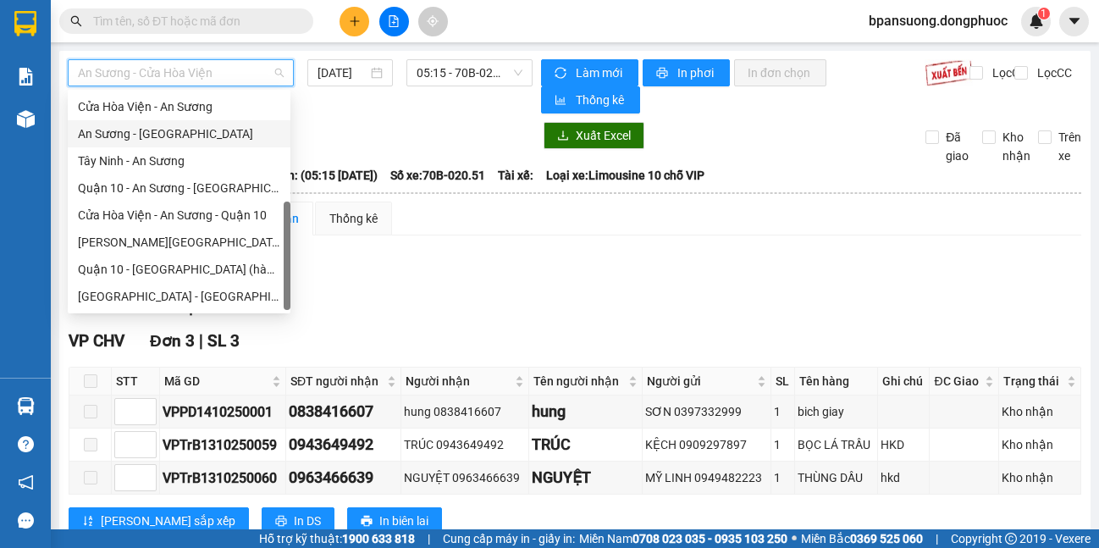
click at [173, 141] on div "An Sương - [GEOGRAPHIC_DATA]" at bounding box center [179, 133] width 202 height 19
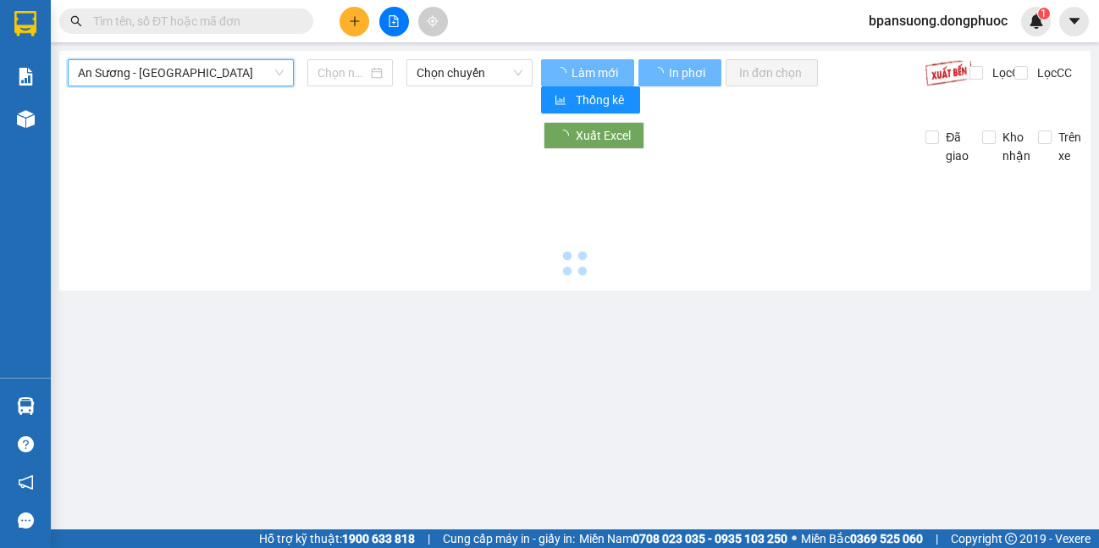
type input "[DATE]"
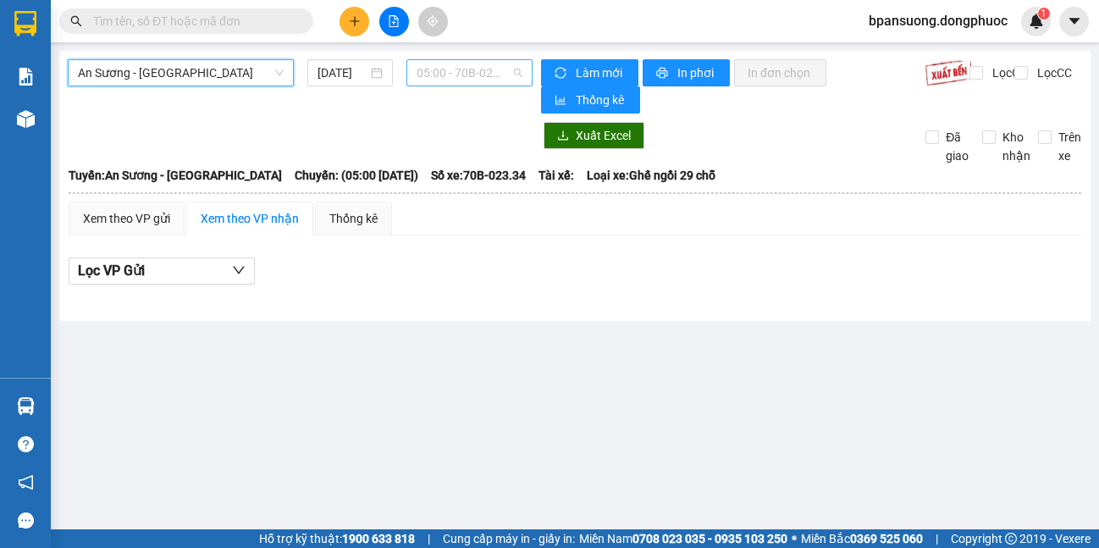
click at [444, 68] on span "05:00 - 70B-023.34" at bounding box center [470, 72] width 106 height 25
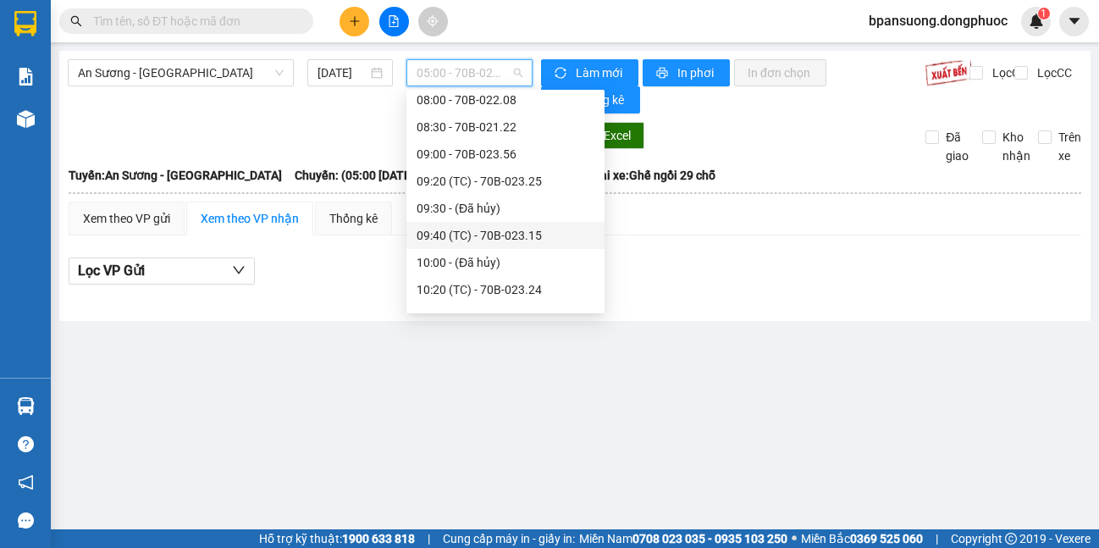
scroll to position [339, 0]
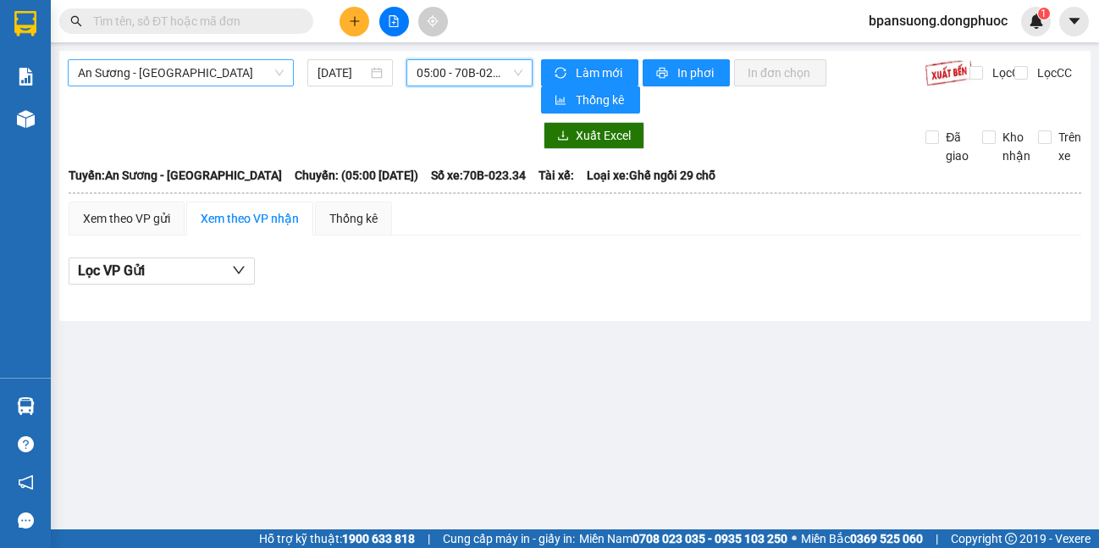
click at [239, 73] on span "An Sương - [GEOGRAPHIC_DATA]" at bounding box center [181, 72] width 206 height 25
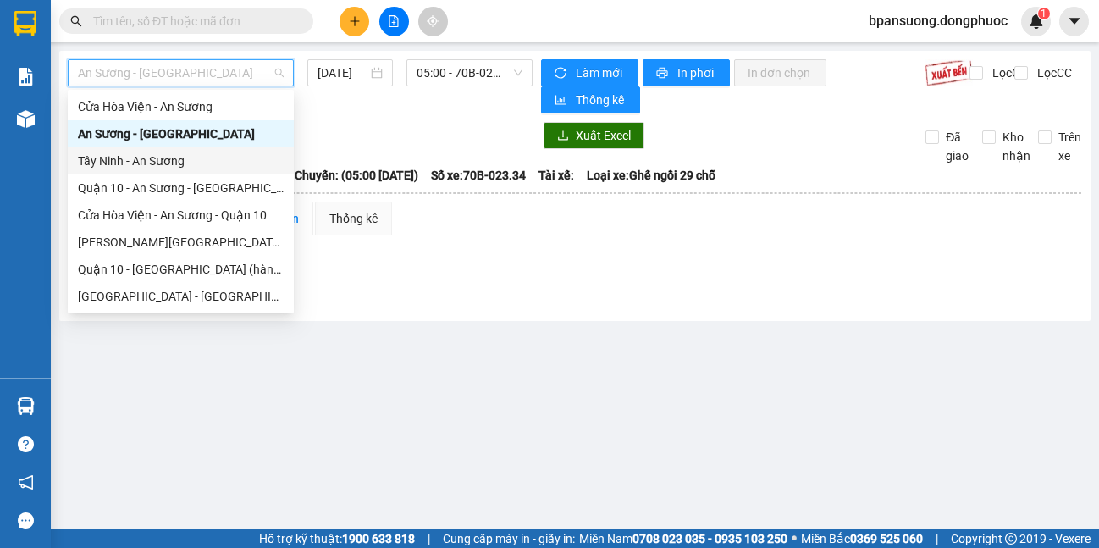
scroll to position [20, 0]
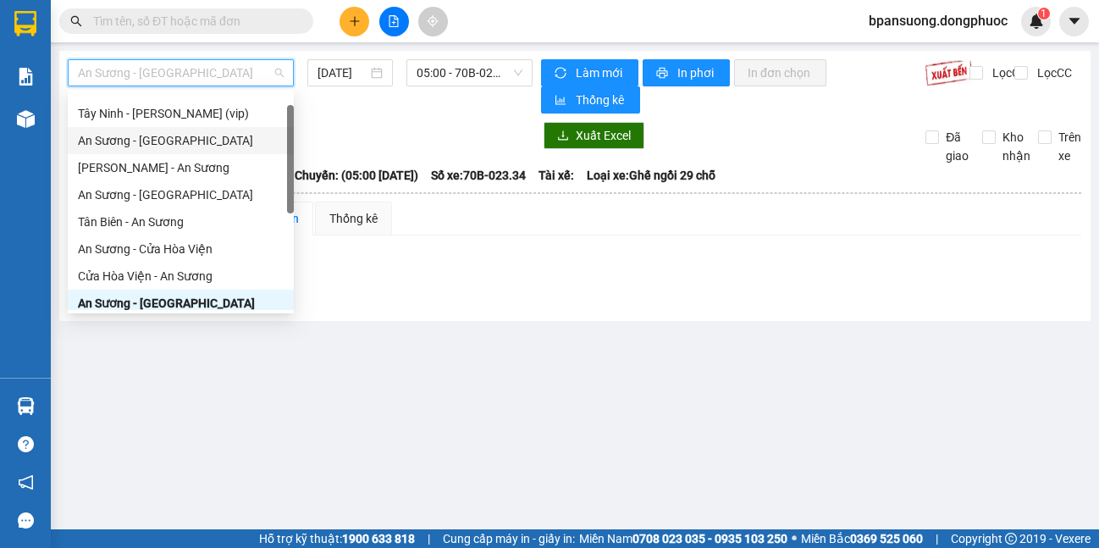
click at [178, 136] on div "An Sương - [GEOGRAPHIC_DATA]" at bounding box center [181, 140] width 206 height 19
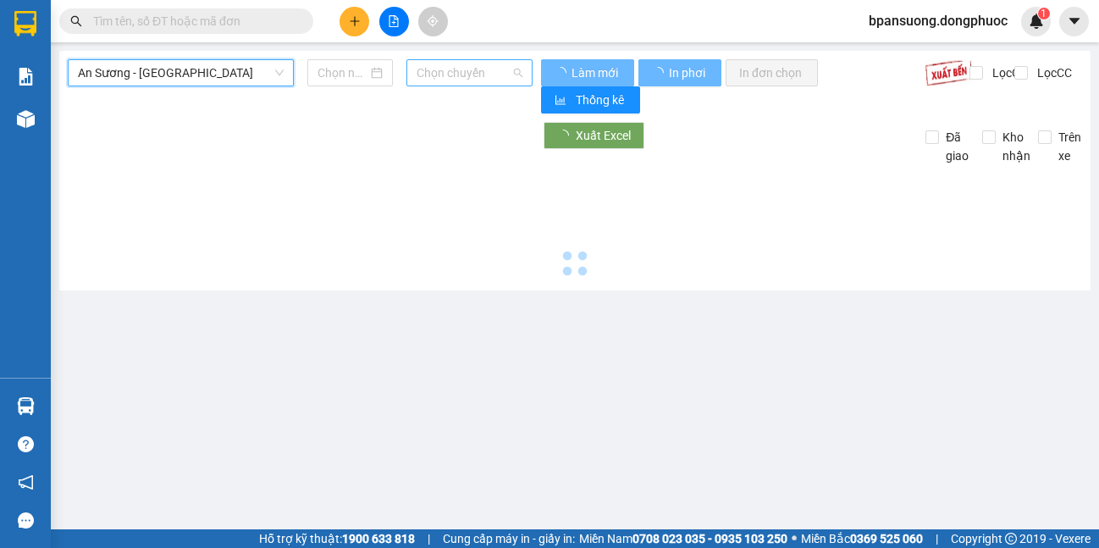
click at [433, 74] on span "Chọn chuyến" at bounding box center [470, 72] width 106 height 25
type input "[DATE]"
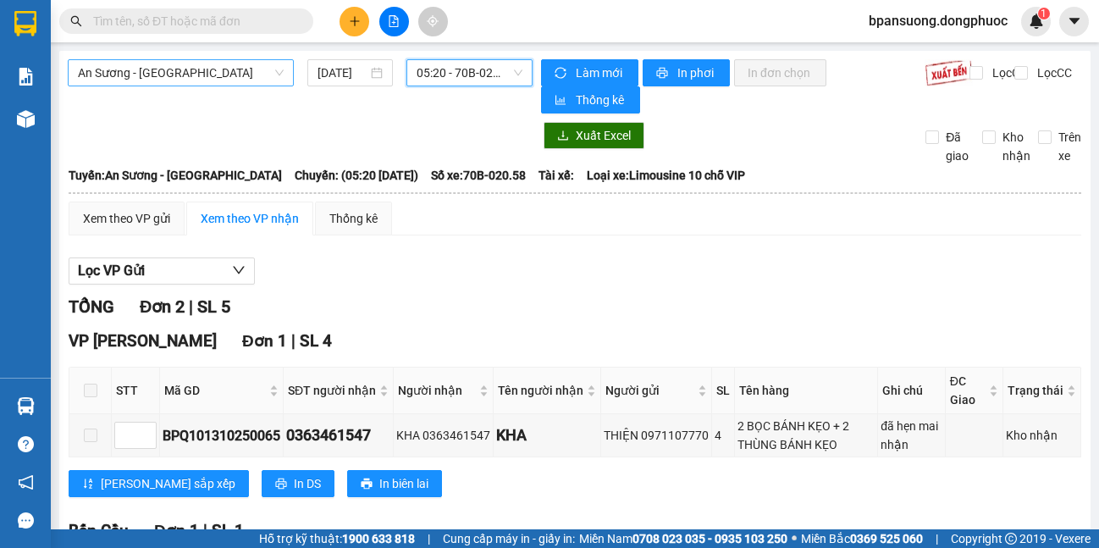
click at [218, 74] on span "An Sương - [GEOGRAPHIC_DATA]" at bounding box center [181, 72] width 206 height 25
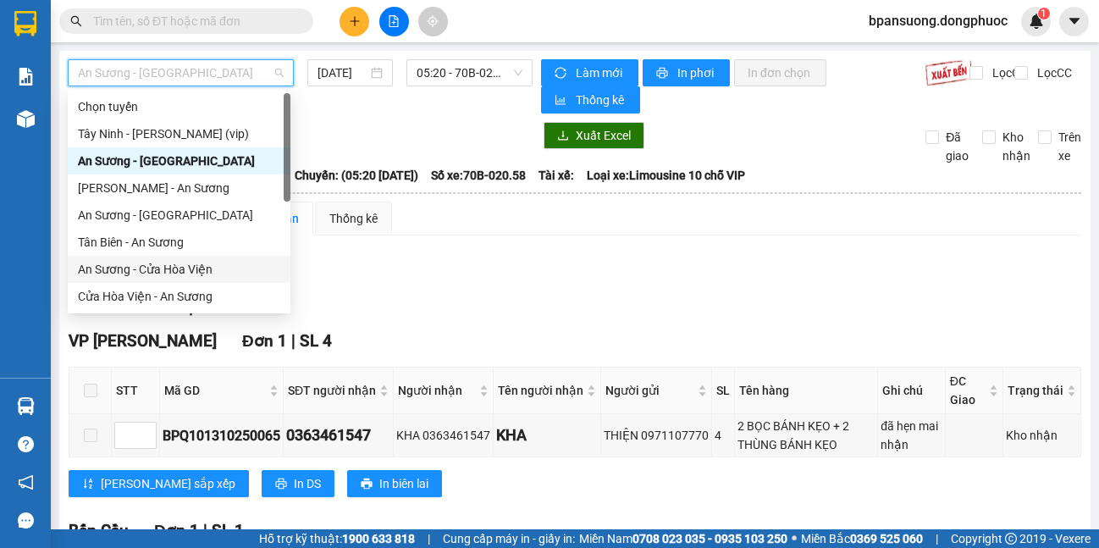
click at [163, 269] on div "An Sương - Cửa Hòa Viện" at bounding box center [179, 269] width 202 height 19
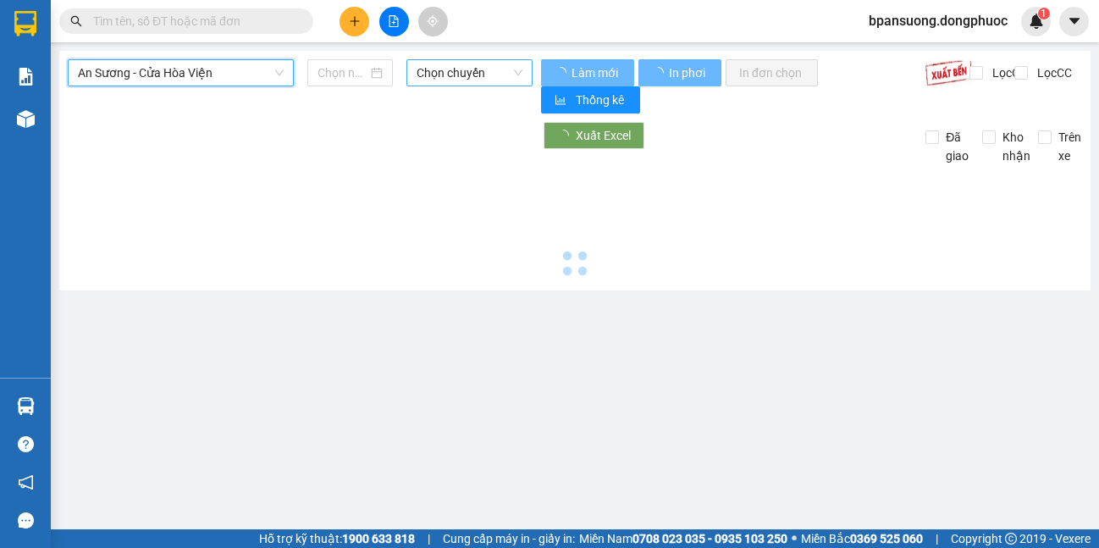
type input "[DATE]"
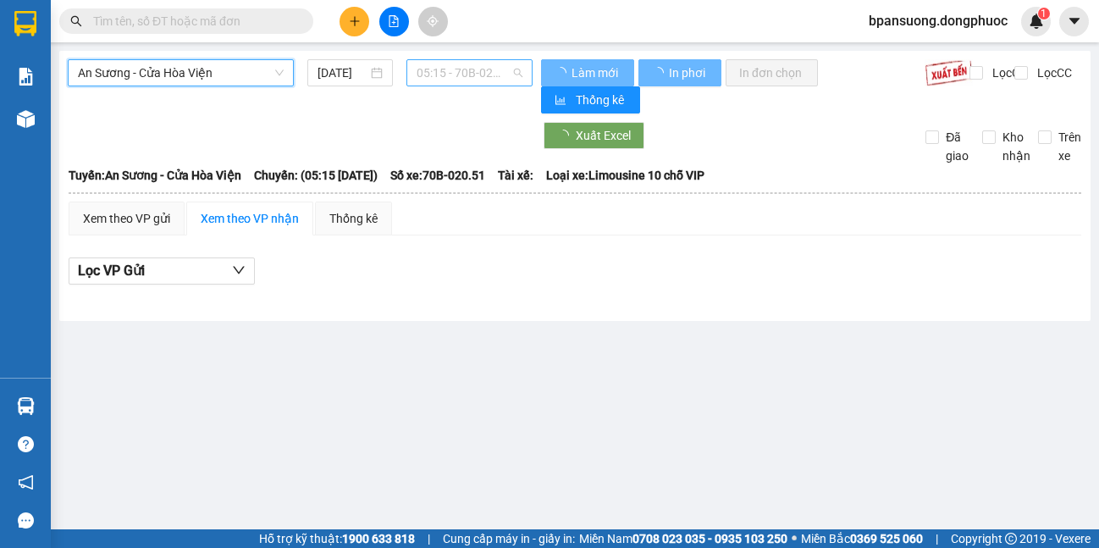
click at [488, 73] on span "05:15 - 70B-020.51" at bounding box center [470, 72] width 106 height 25
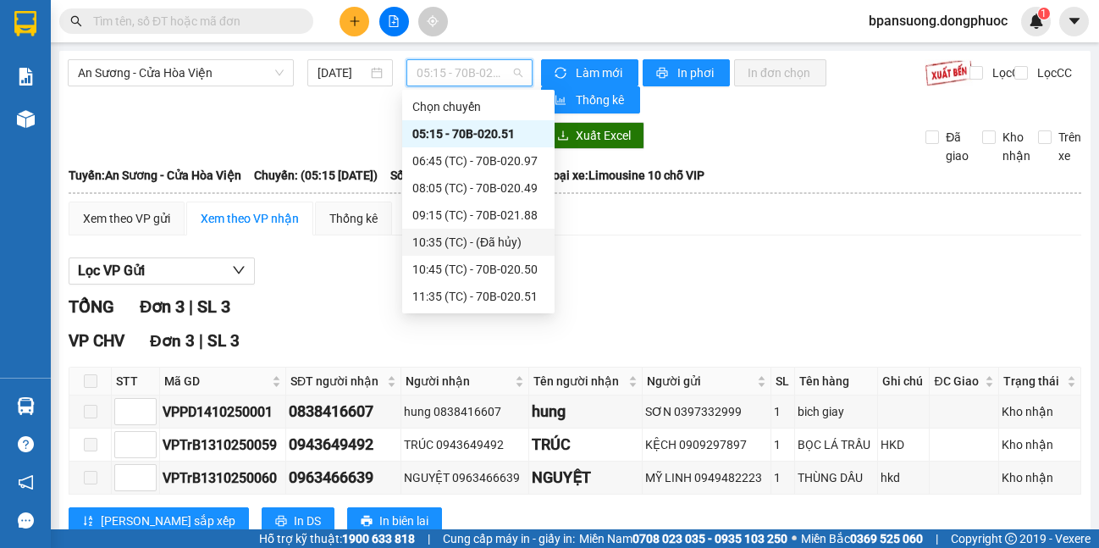
scroll to position [163, 0]
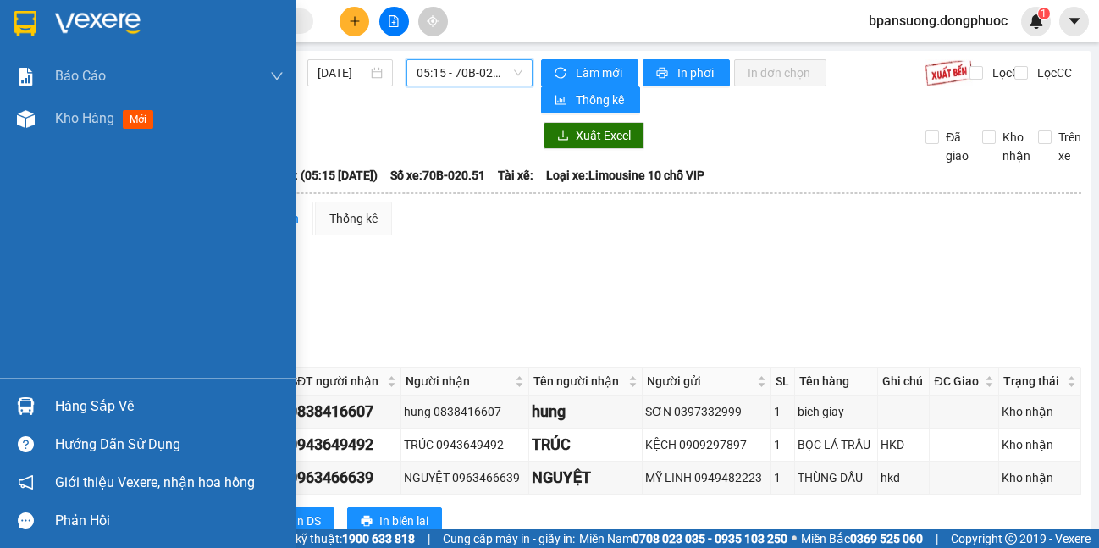
click at [22, 408] on img at bounding box center [26, 406] width 18 height 18
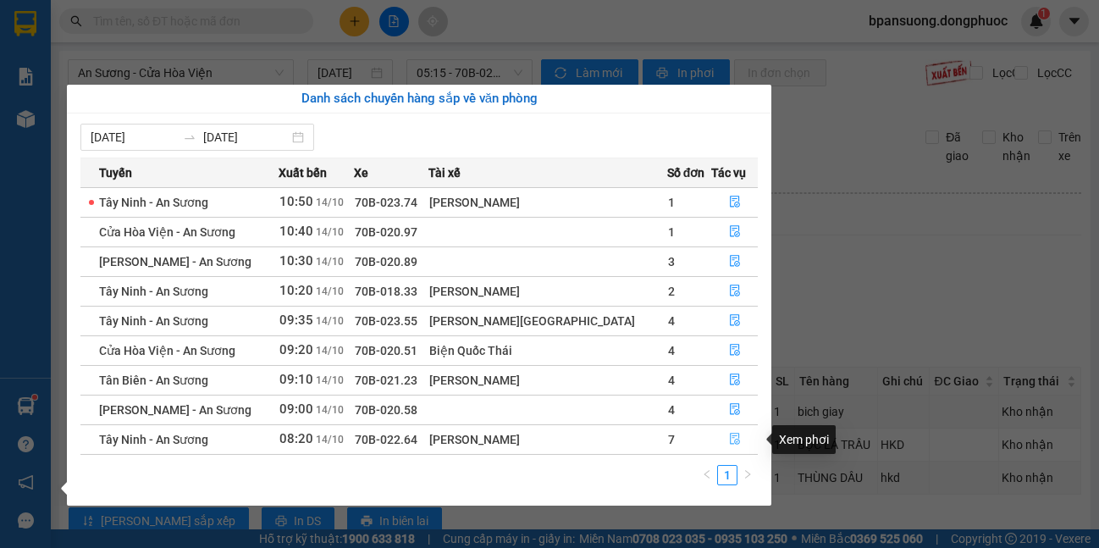
click at [729, 442] on icon "file-done" at bounding box center [735, 439] width 12 height 12
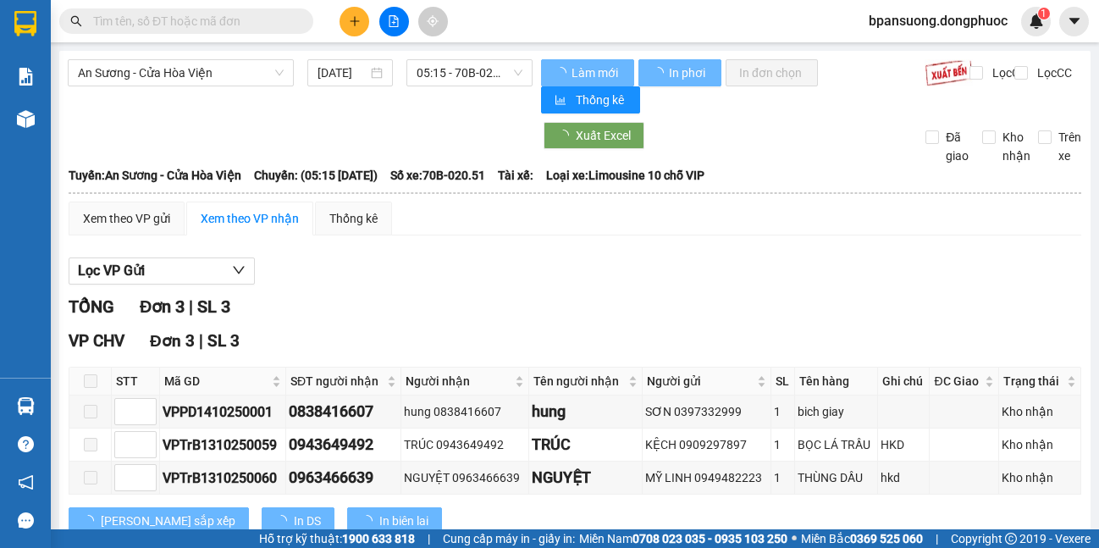
scroll to position [52, 0]
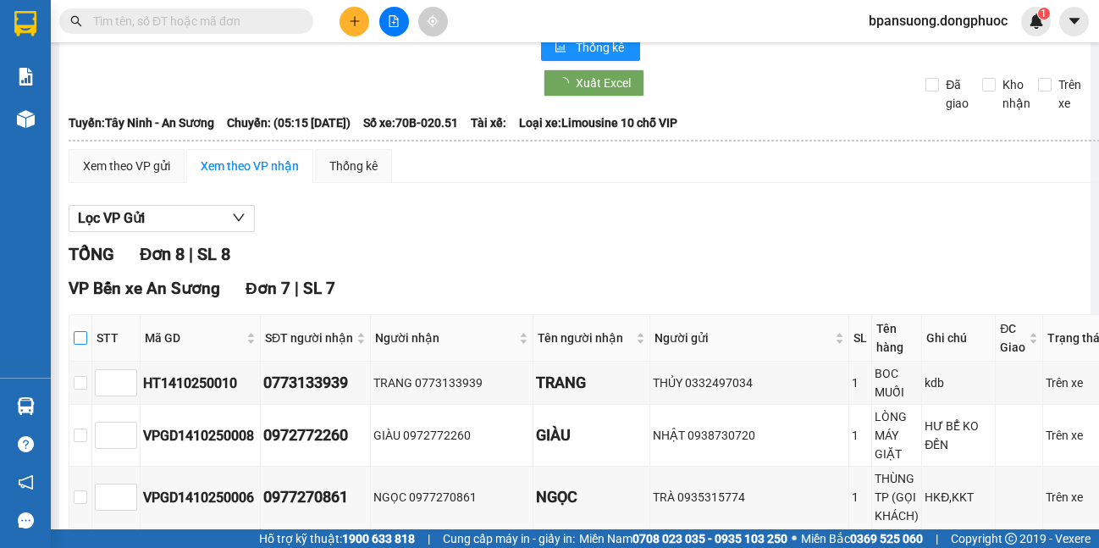
click at [83, 340] on input "checkbox" at bounding box center [81, 338] width 14 height 14
checkbox input "true"
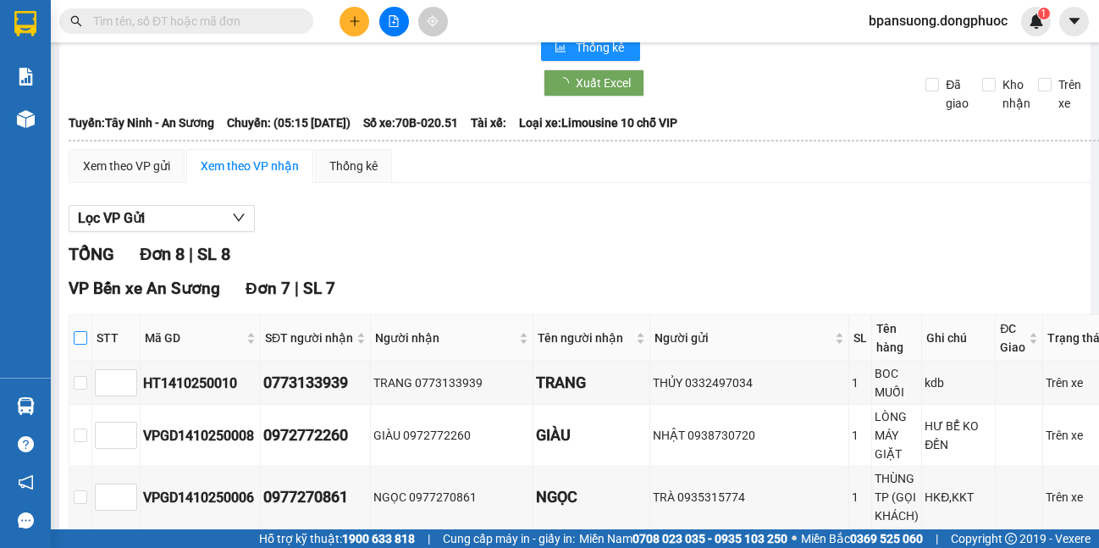
checkbox input "true"
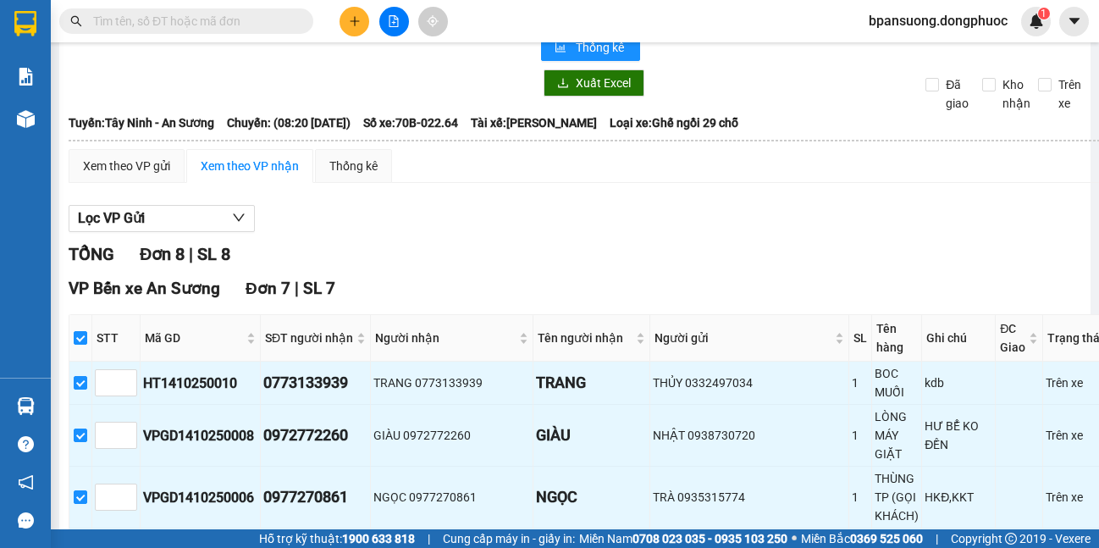
scroll to position [391, 0]
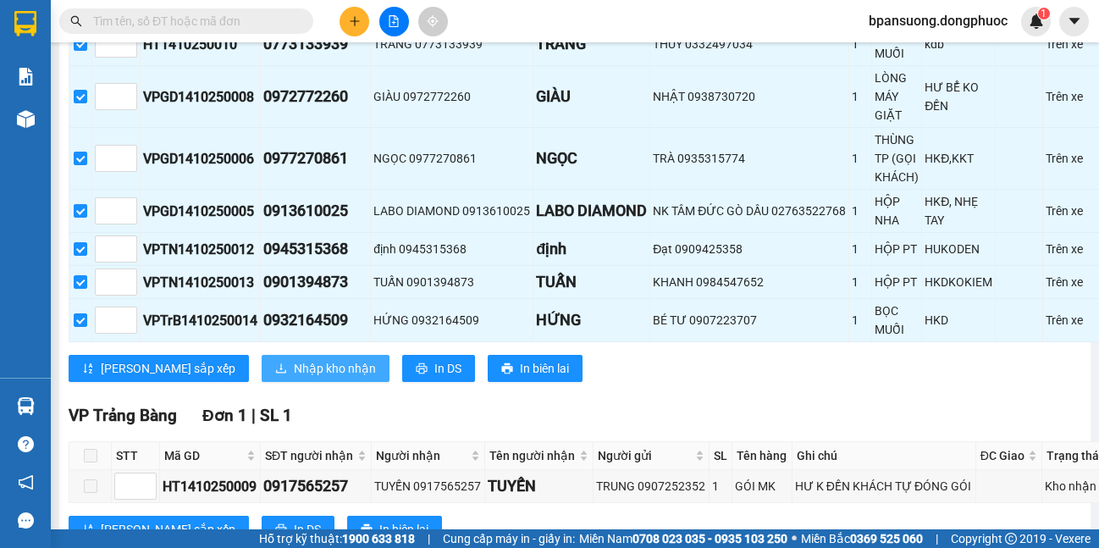
click at [294, 363] on span "Nhập kho nhận" at bounding box center [335, 368] width 82 height 19
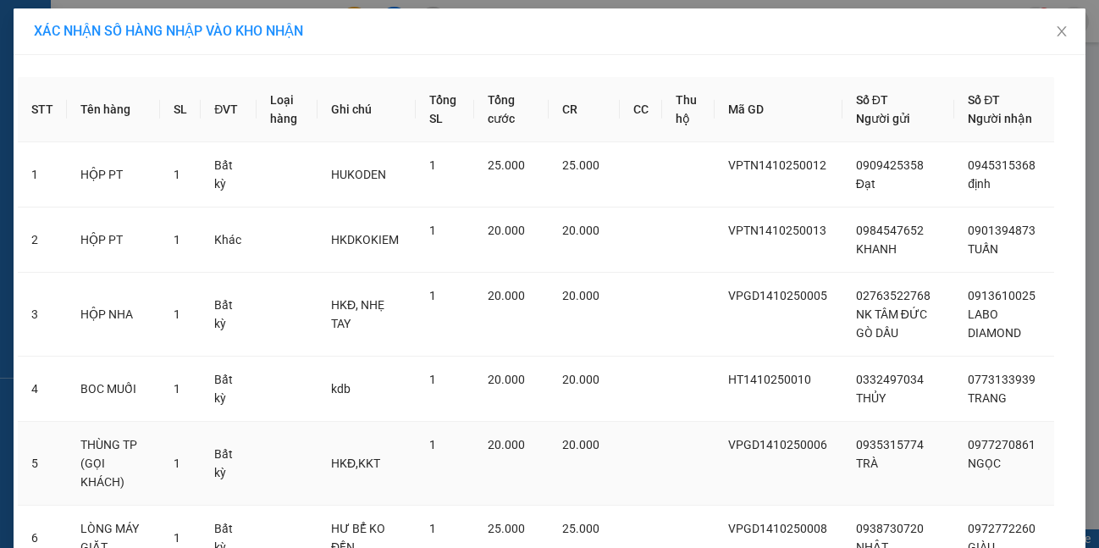
scroll to position [193, 0]
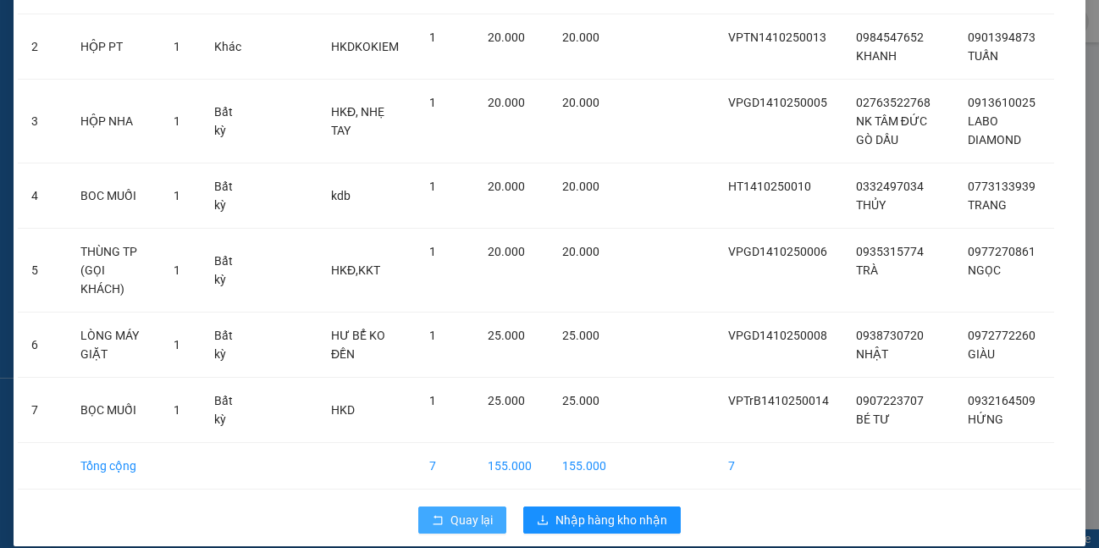
click at [478, 510] on span "Quay lại" at bounding box center [471, 519] width 42 height 19
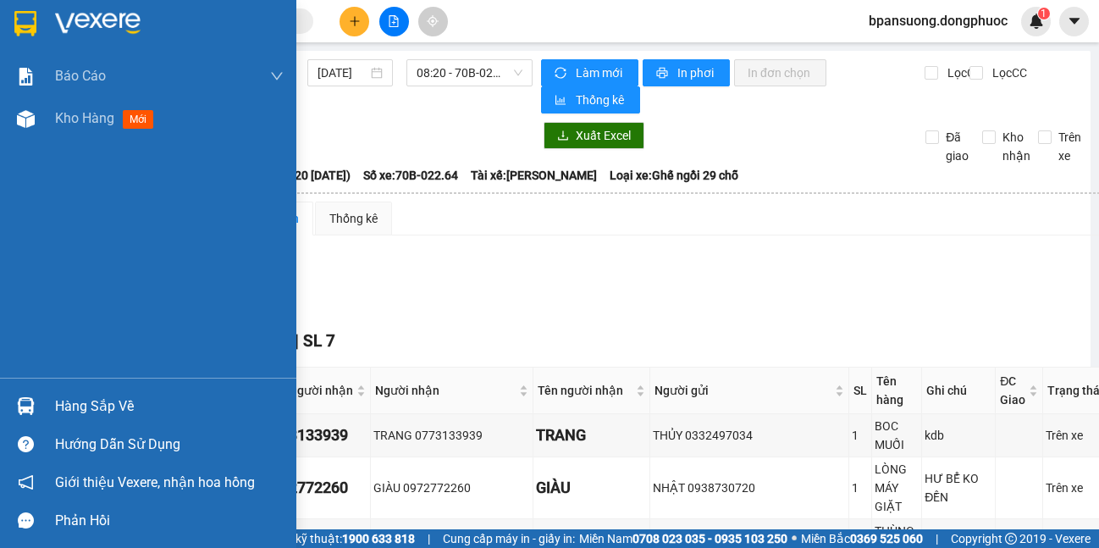
click at [40, 415] on div "Hàng sắp về" at bounding box center [148, 406] width 296 height 38
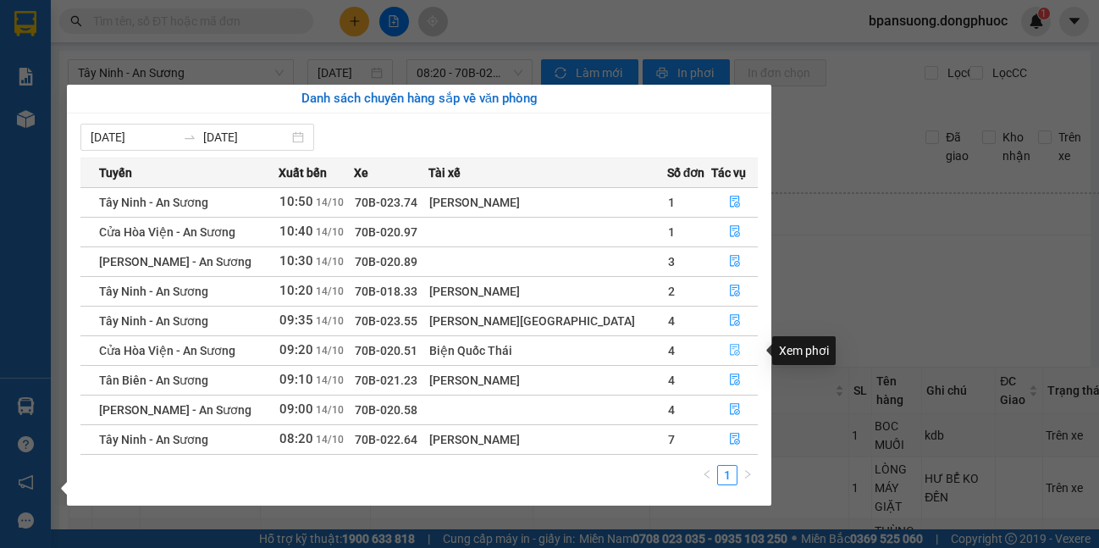
click at [730, 350] on icon "file-done" at bounding box center [735, 351] width 10 height 12
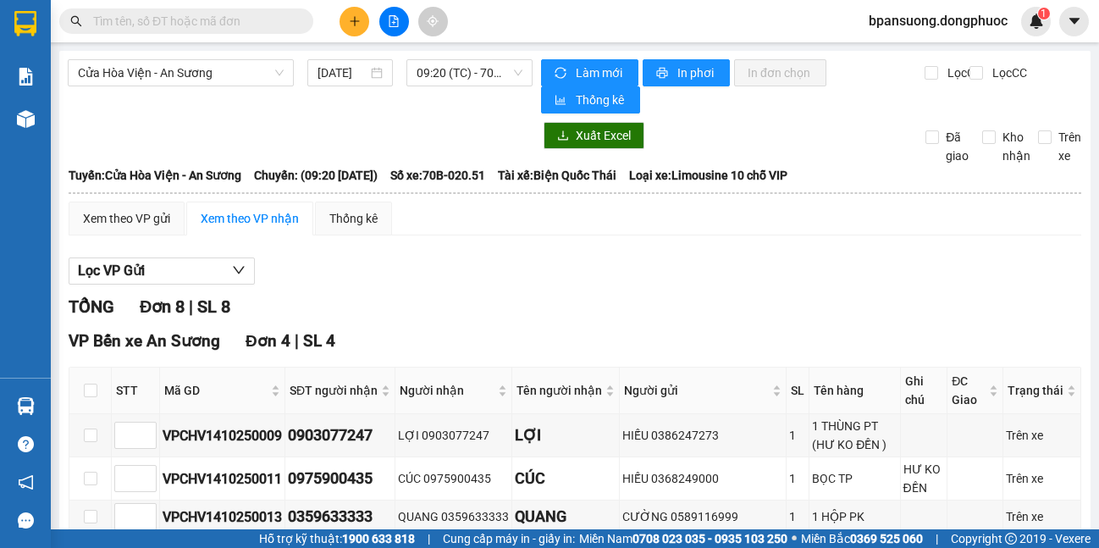
scroll to position [169, 0]
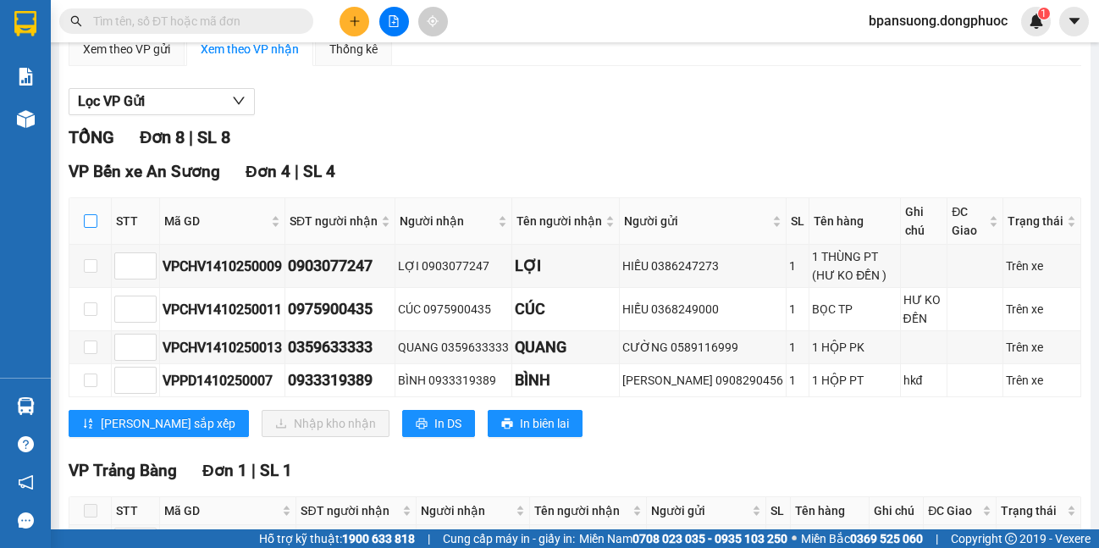
click at [96, 224] on input "checkbox" at bounding box center [91, 221] width 14 height 14
checkbox input "true"
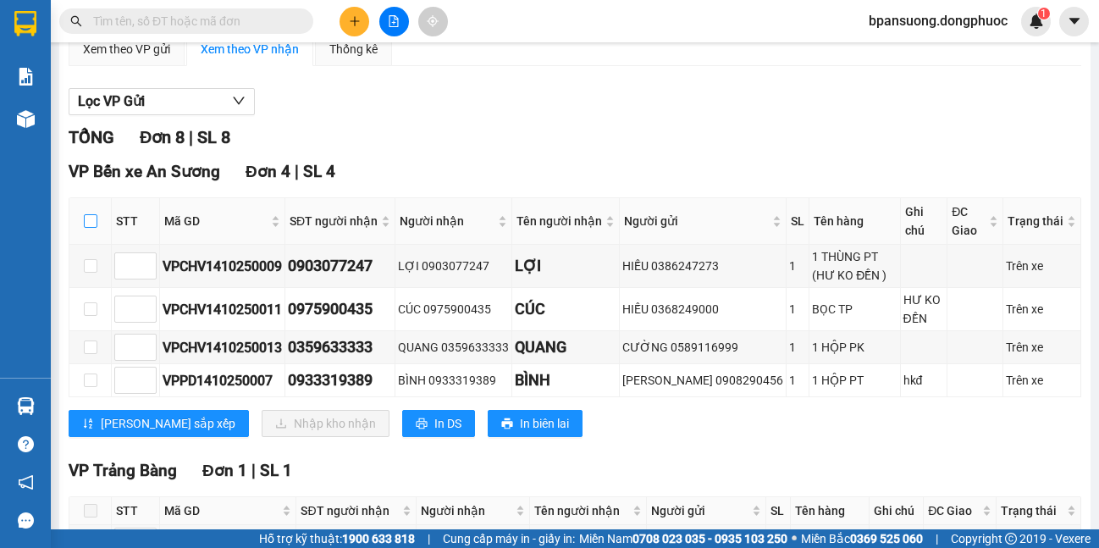
checkbox input "true"
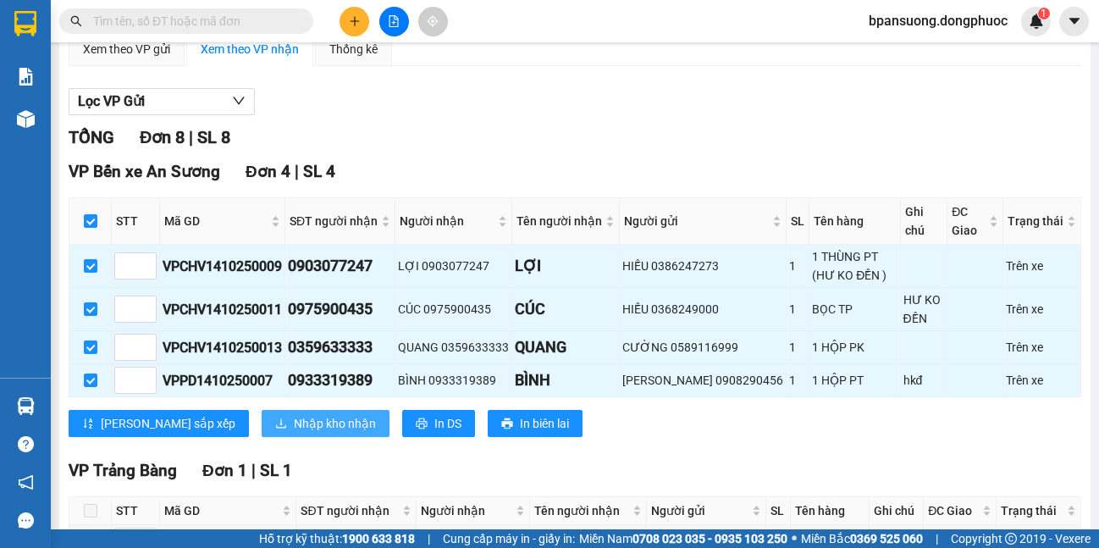
click at [262, 432] on button "Nhập kho nhận" at bounding box center [326, 423] width 128 height 27
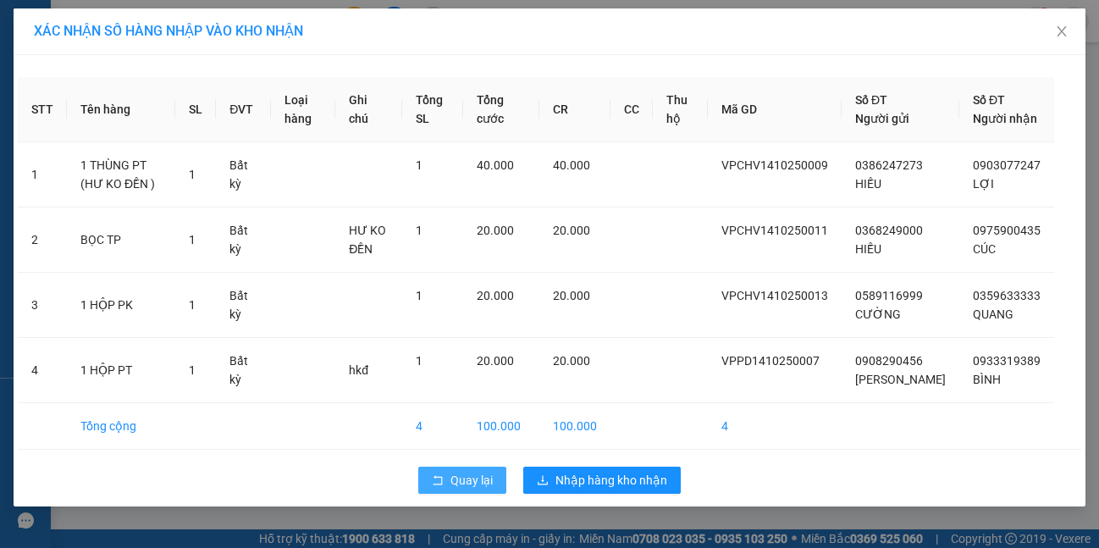
click at [481, 489] on span "Quay lại" at bounding box center [471, 480] width 42 height 19
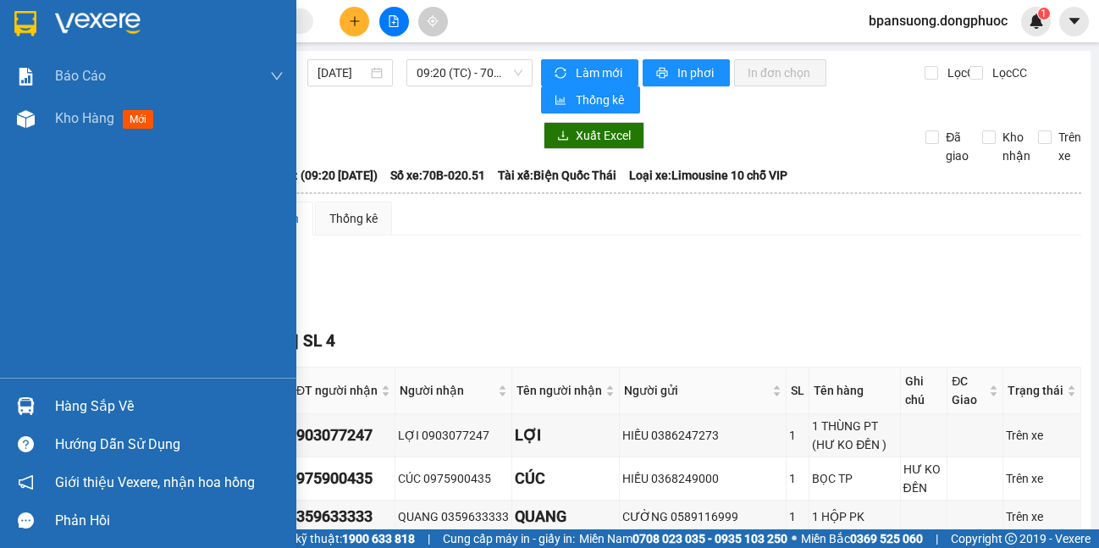
click at [29, 406] on img at bounding box center [26, 406] width 18 height 18
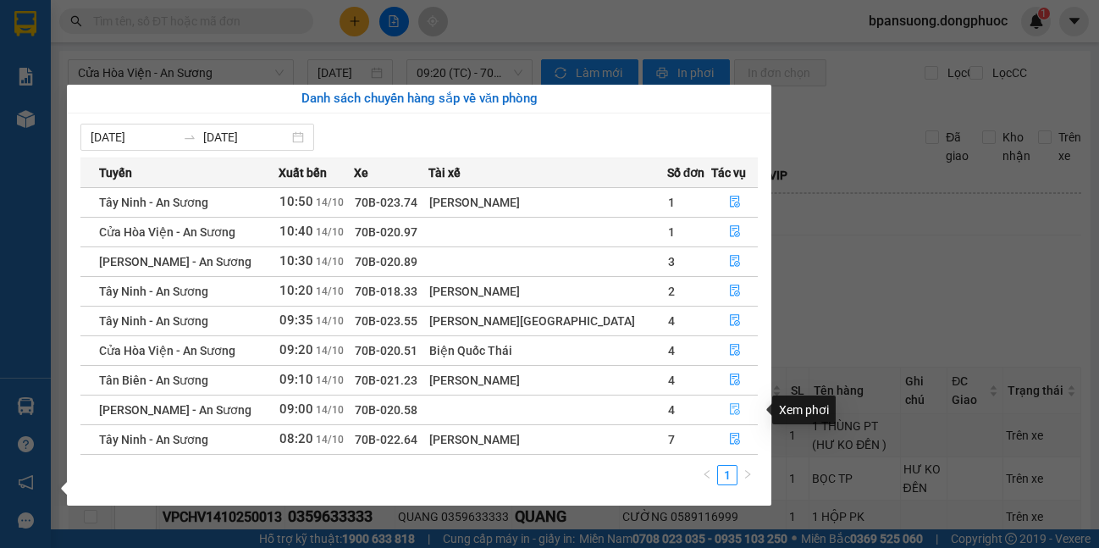
click at [732, 411] on icon "file-done" at bounding box center [735, 409] width 12 height 12
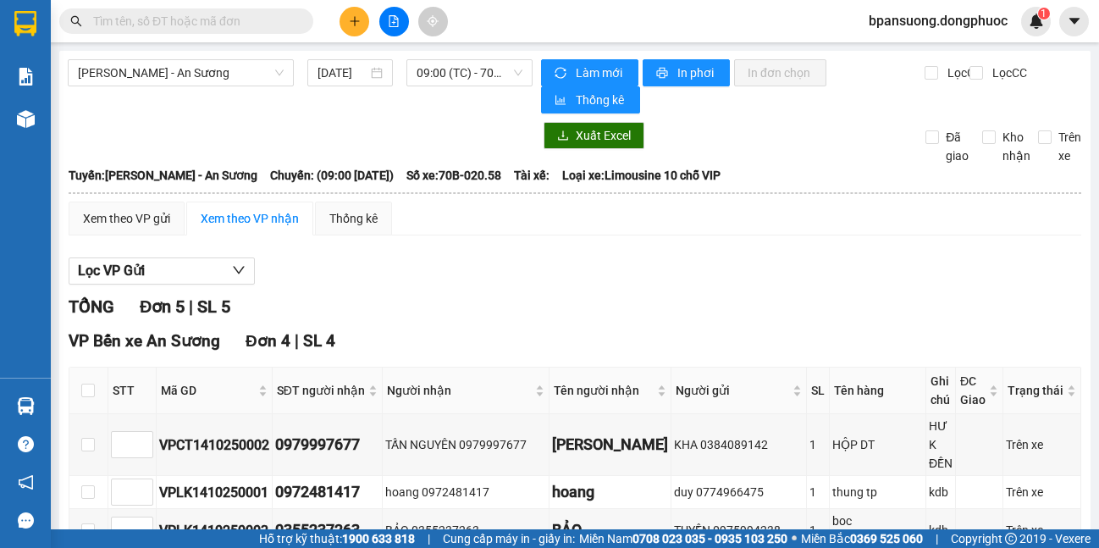
scroll to position [169, 0]
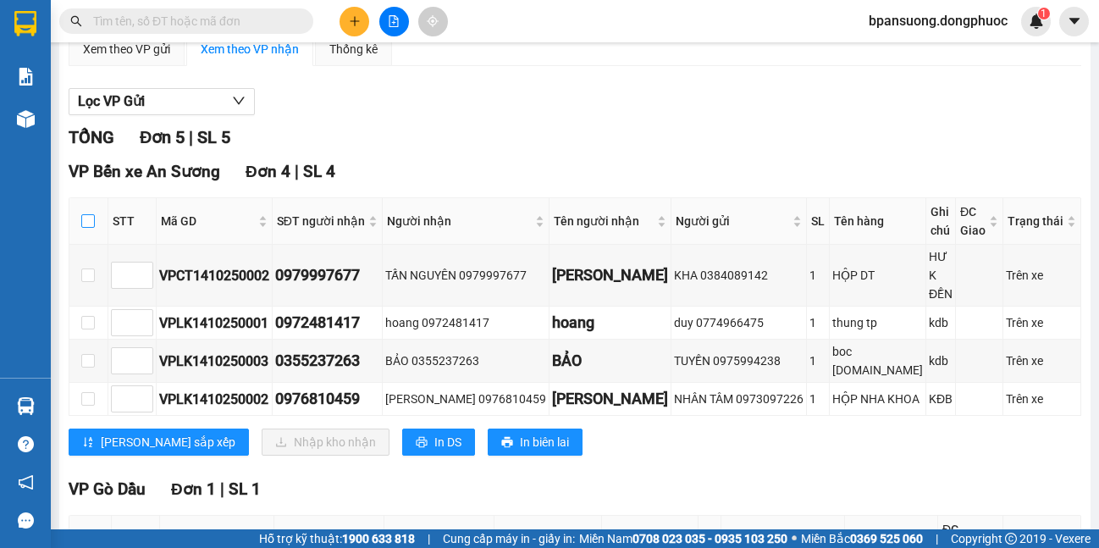
click at [86, 223] on input "checkbox" at bounding box center [88, 221] width 14 height 14
checkbox input "true"
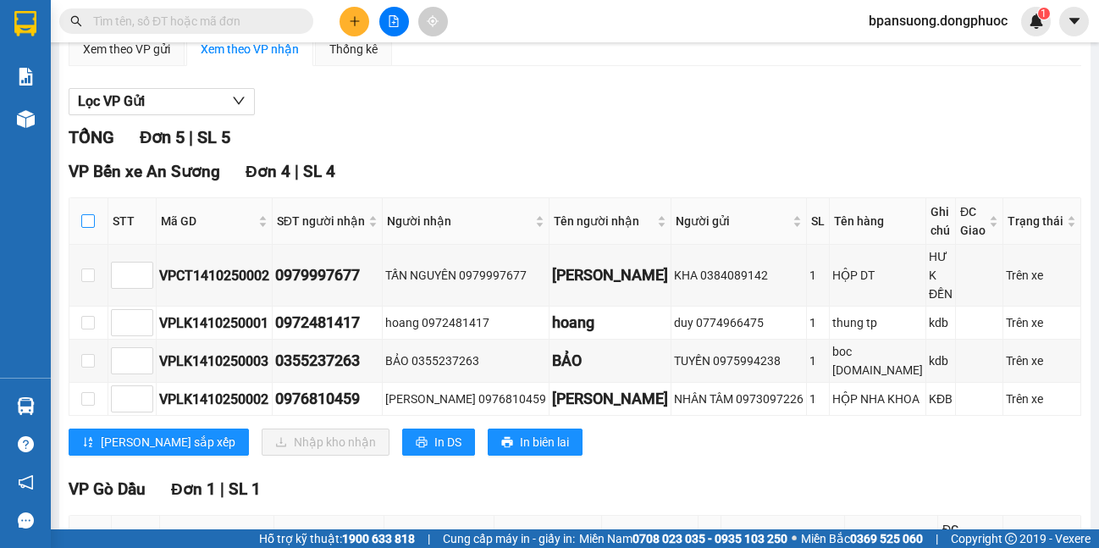
checkbox input "true"
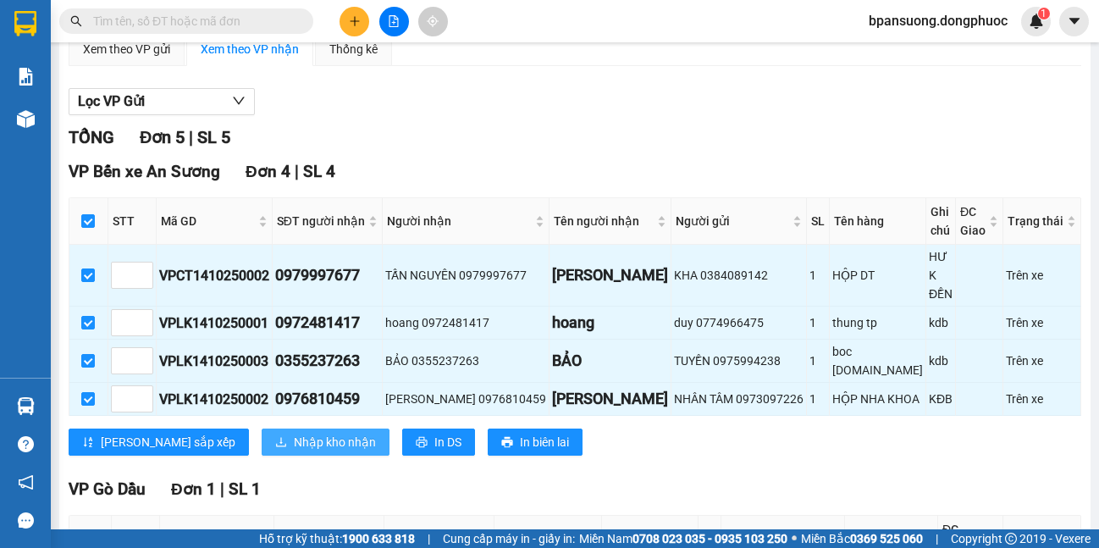
click at [262, 433] on button "Nhập kho nhận" at bounding box center [326, 441] width 128 height 27
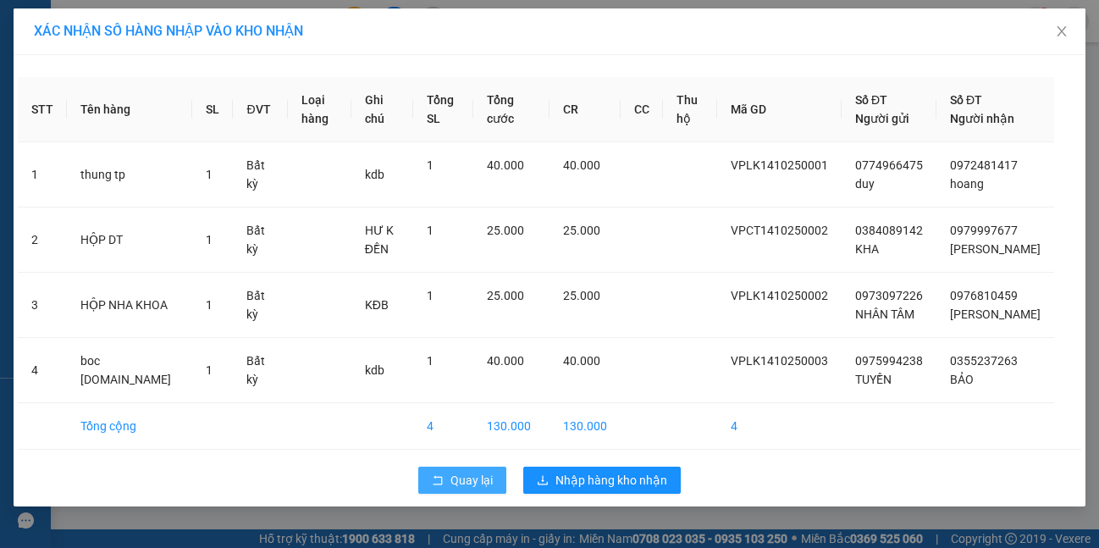
click at [430, 478] on div "STT Tên hàng SL ĐVT Loại hàng Ghi chú Tổng SL Tổng cước CR CC Thu hộ Mã GD Số Đ…" at bounding box center [550, 280] width 1072 height 451
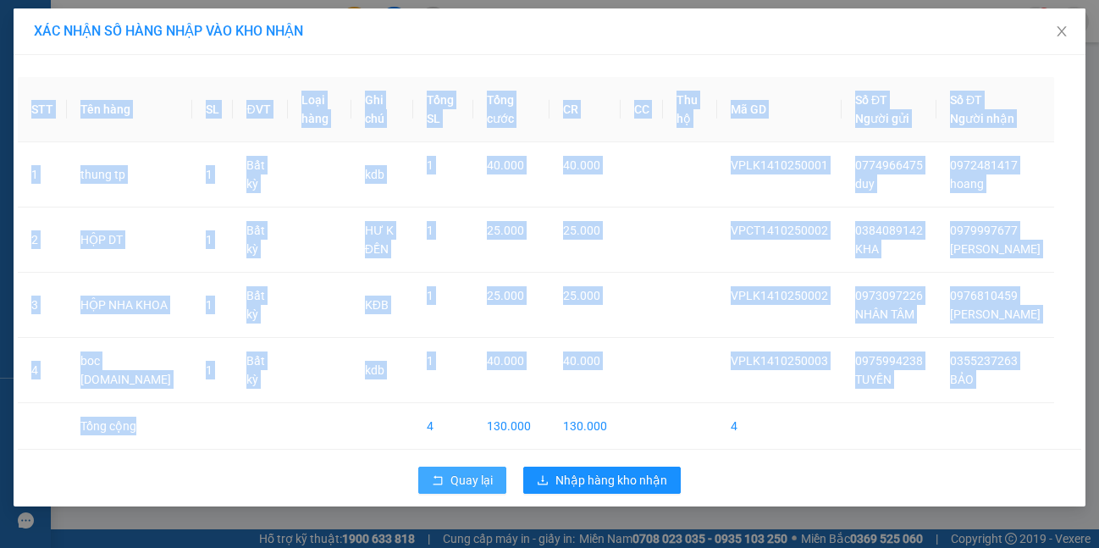
click at [471, 489] on span "Quay lại" at bounding box center [471, 480] width 42 height 19
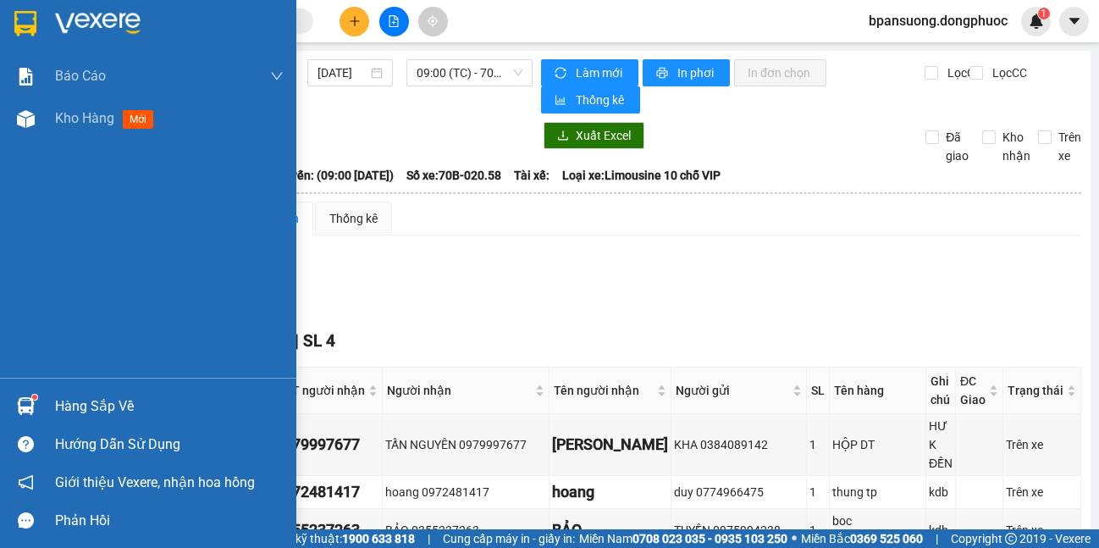
drag, startPoint x: 47, startPoint y: 408, endPoint x: 57, endPoint y: 393, distance: 17.9
click at [47, 407] on div "Hàng sắp về" at bounding box center [148, 406] width 296 height 38
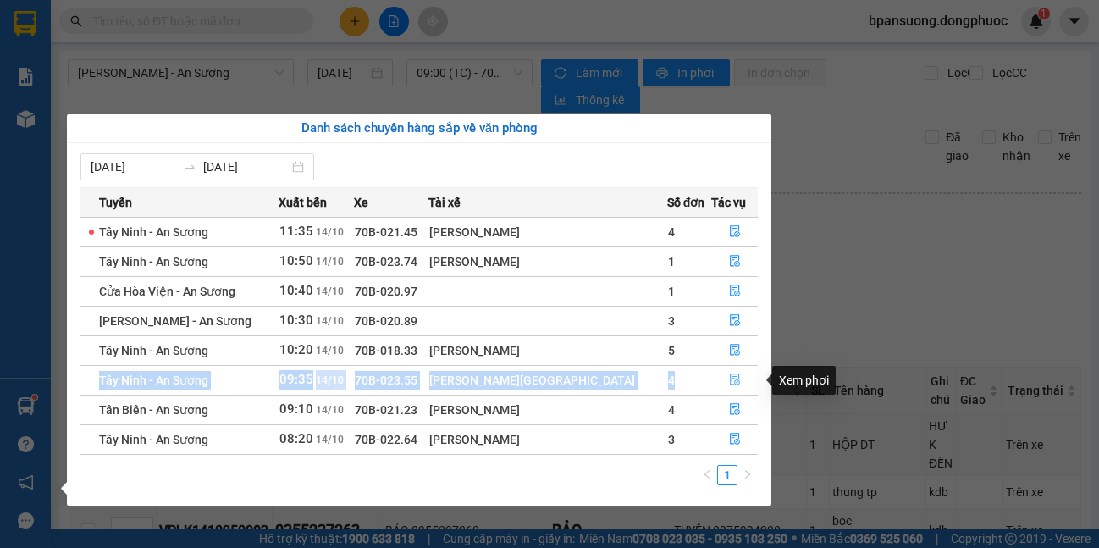
click at [739, 368] on tbody "Tây Ninh - An Sương 11:35 14/10 70B-021.45 Lê Minh Hùng 4 Tây Ninh - An Sương 1…" at bounding box center [418, 335] width 677 height 237
click at [735, 380] on icon "file-done" at bounding box center [735, 379] width 12 height 12
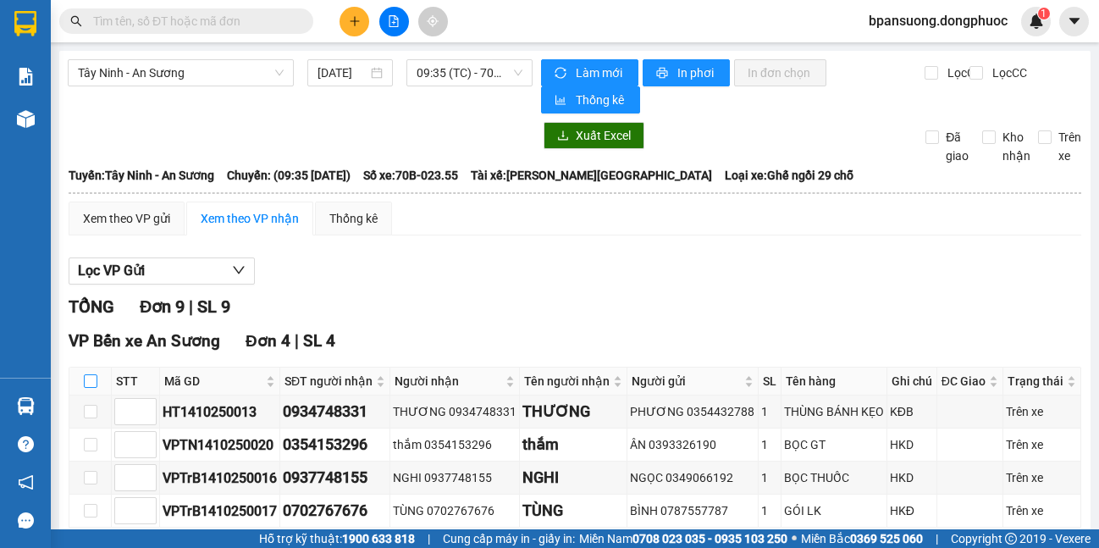
click at [86, 378] on input "checkbox" at bounding box center [91, 381] width 14 height 14
checkbox input "true"
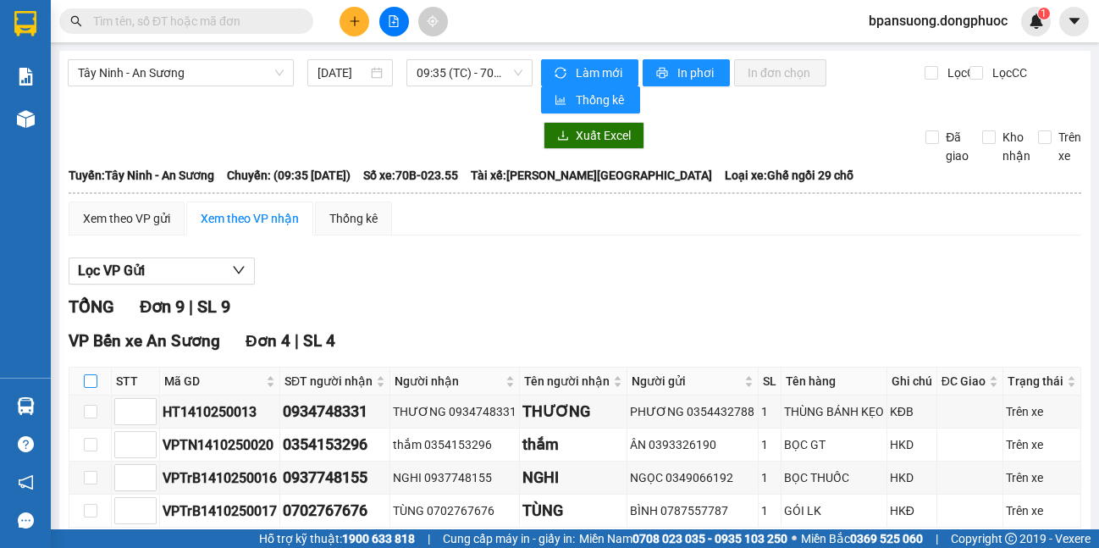
checkbox input "true"
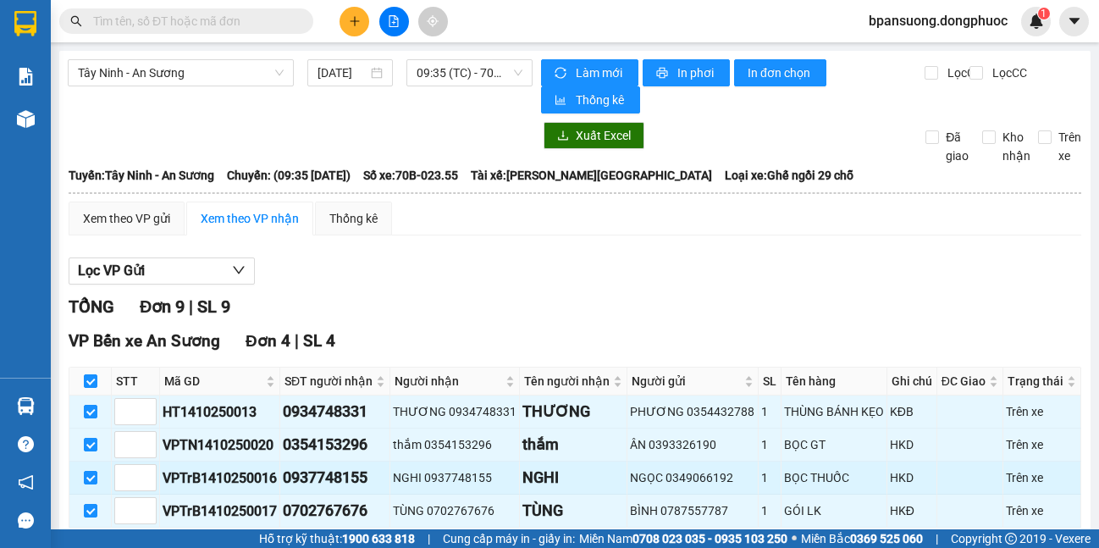
scroll to position [506, 0]
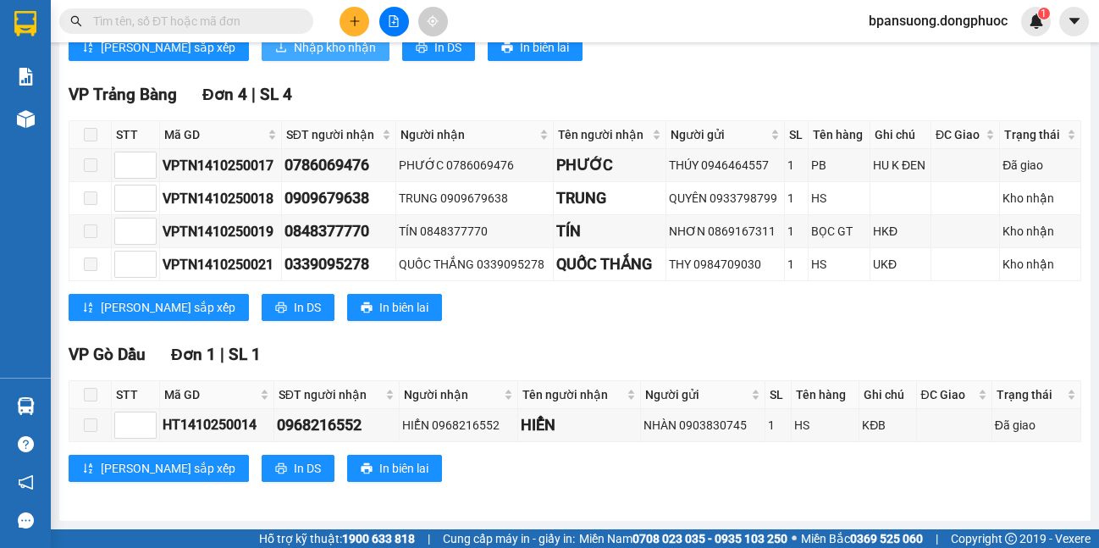
click at [294, 57] on span "Nhập kho nhận" at bounding box center [335, 47] width 82 height 19
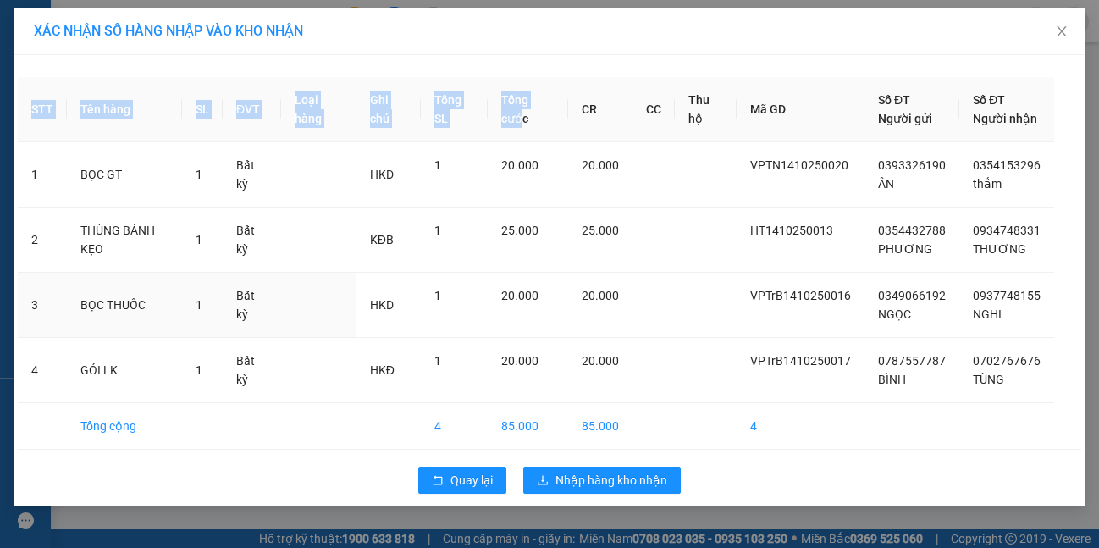
drag, startPoint x: 545, startPoint y: 298, endPoint x: 558, endPoint y: 531, distance: 233.1
click at [558, 531] on div "XÁC NHẬN SỐ HÀNG NHẬP VÀO KHO NHẬN STT Tên hàng SL ĐVT Loại hàng Ghi chú Tổng S…" at bounding box center [549, 274] width 1099 height 548
click at [470, 488] on button "Quay lại" at bounding box center [462, 479] width 88 height 27
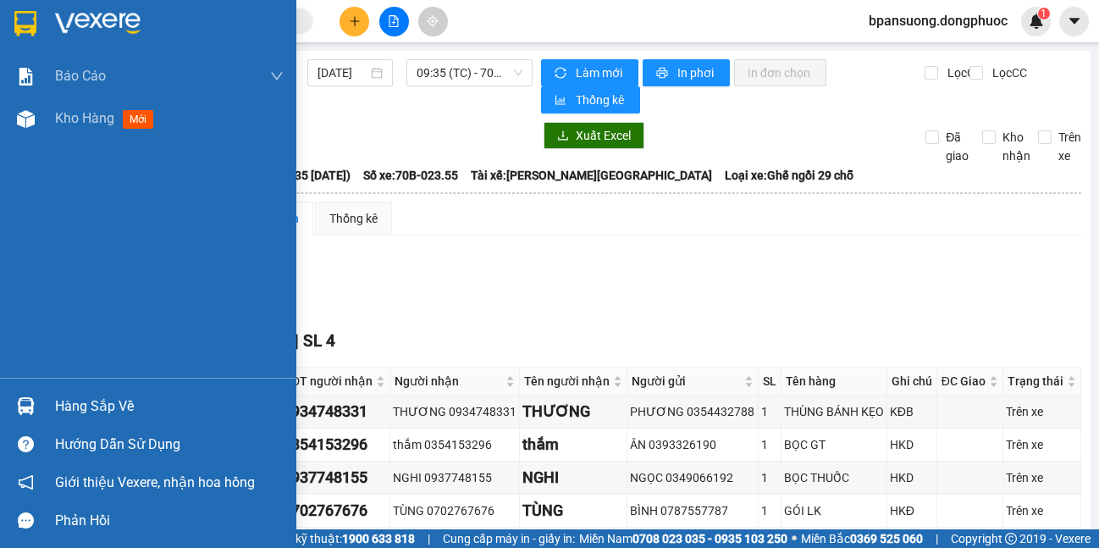
click at [3, 393] on div "Hàng sắp về" at bounding box center [148, 406] width 296 height 38
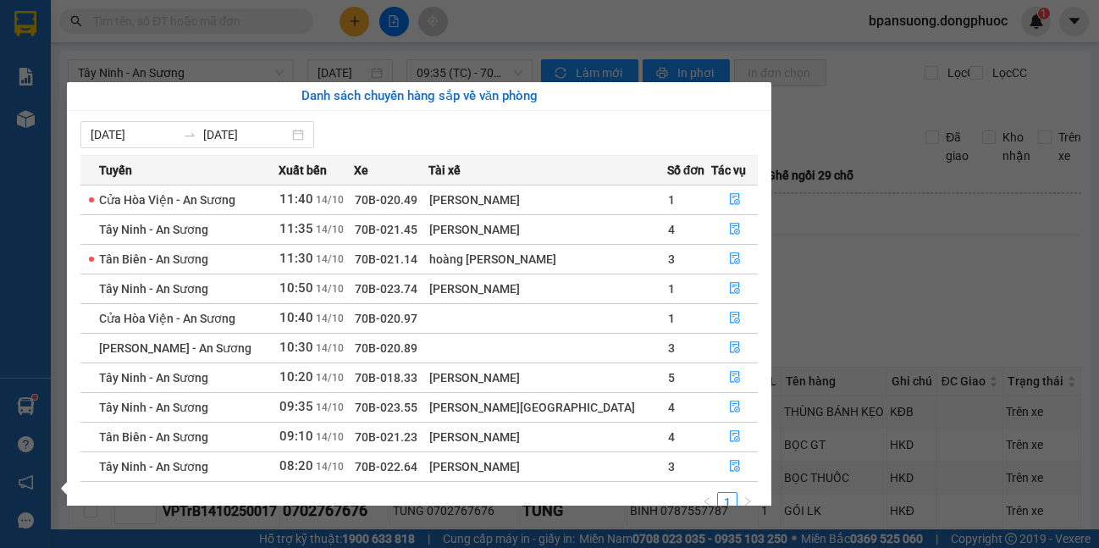
scroll to position [27, 0]
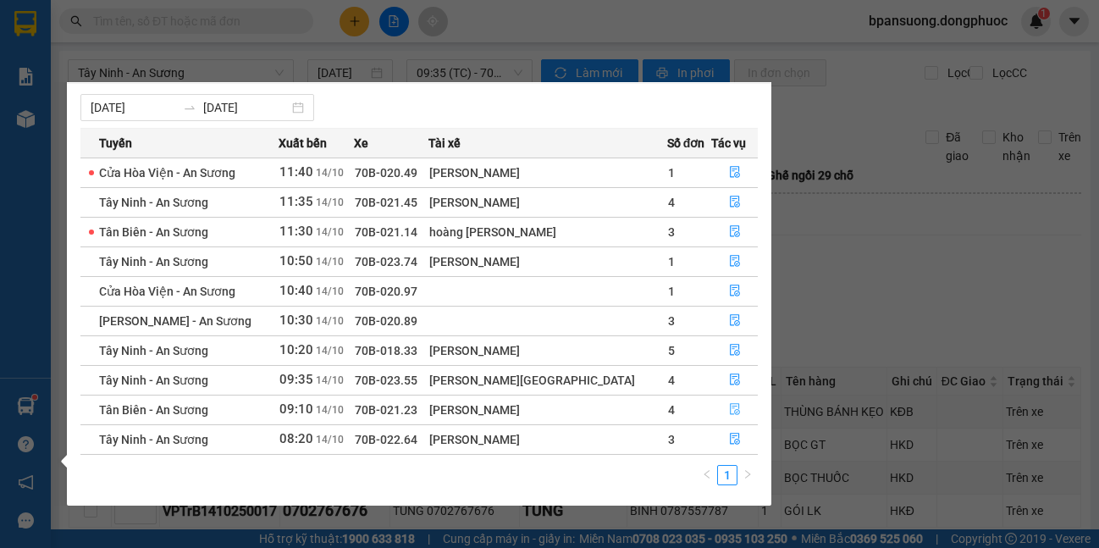
click at [743, 404] on button "button" at bounding box center [734, 409] width 45 height 27
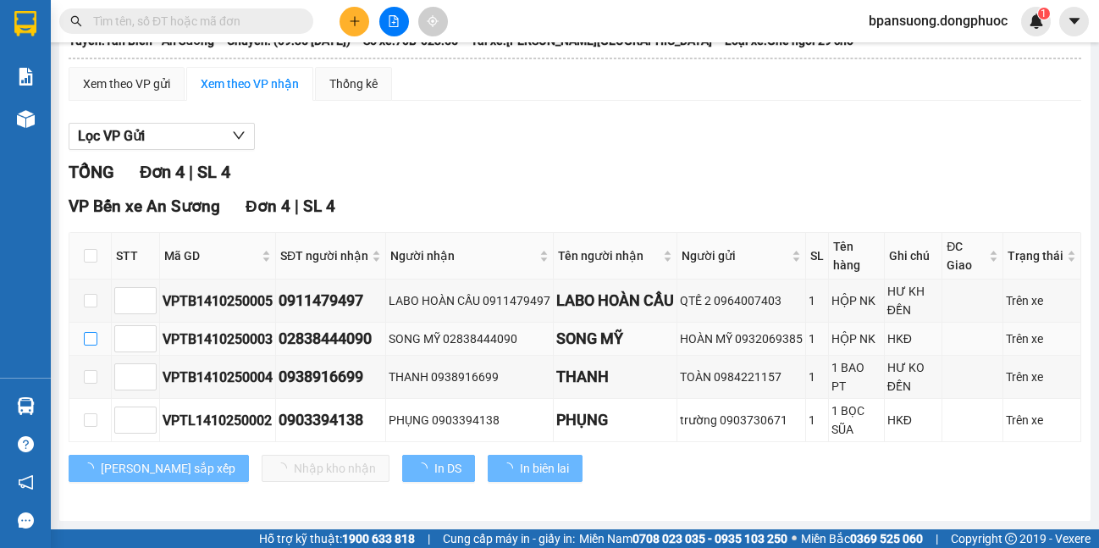
scroll to position [135, 0]
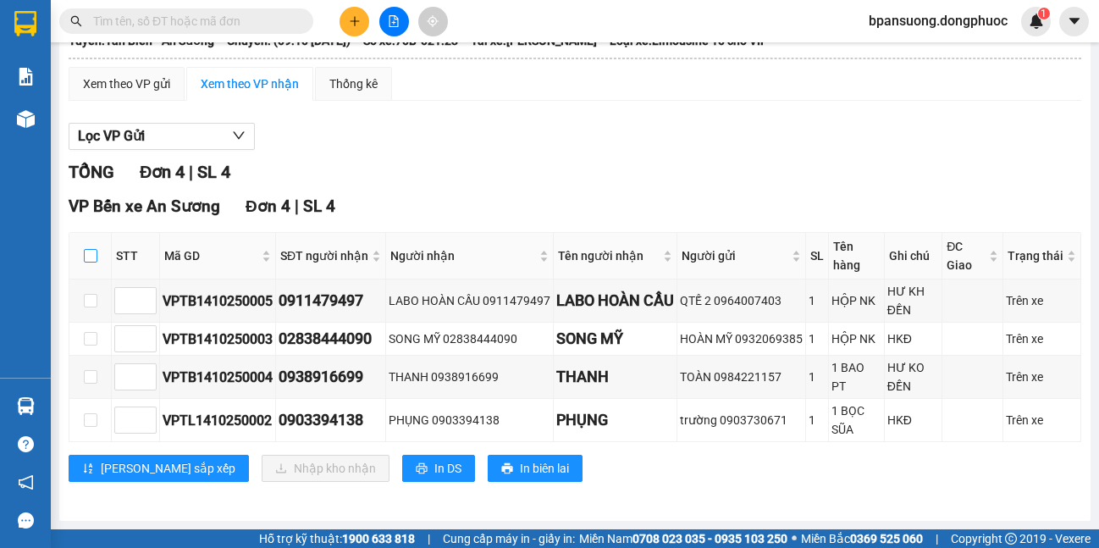
click at [92, 259] on input "checkbox" at bounding box center [91, 256] width 14 height 14
checkbox input "true"
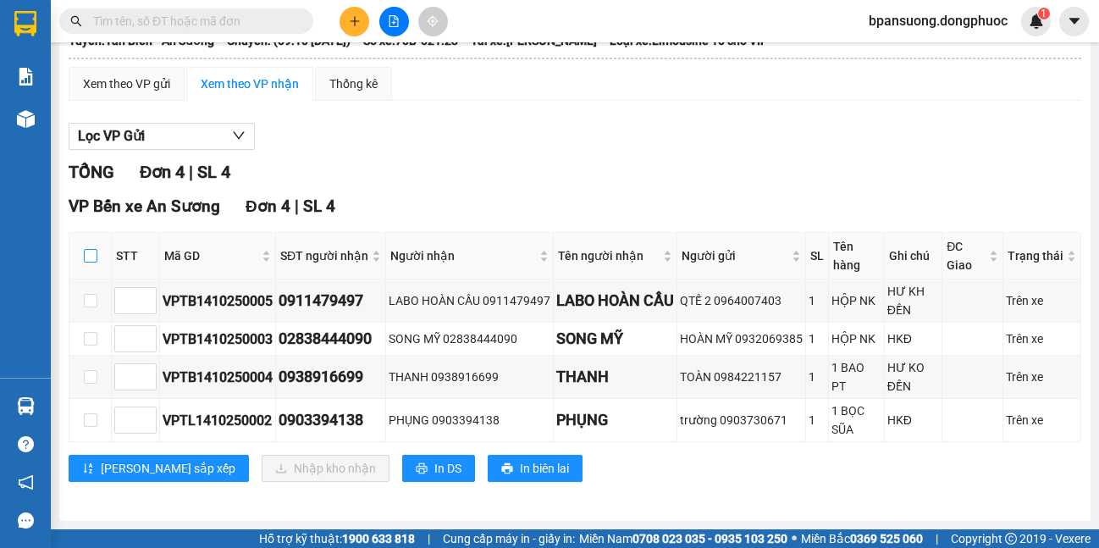
checkbox input "true"
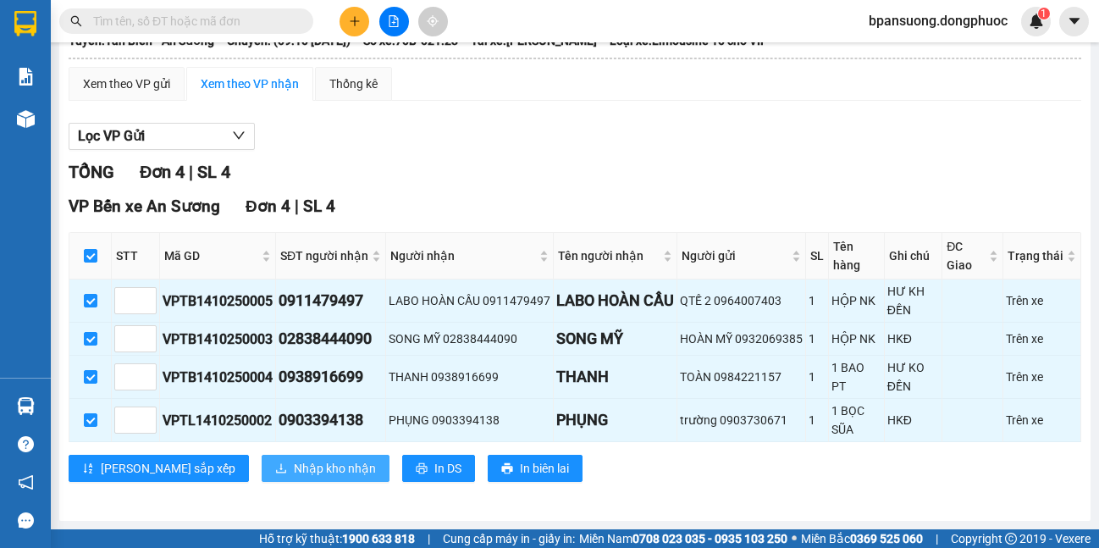
click at [262, 458] on button "Nhập kho nhận" at bounding box center [326, 468] width 128 height 27
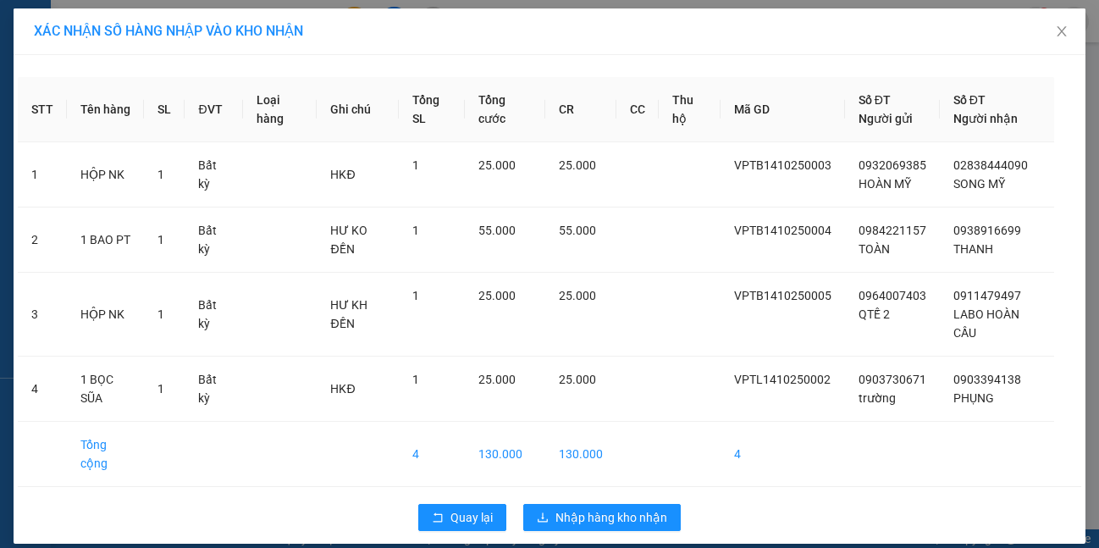
click at [260, 468] on td at bounding box center [280, 454] width 74 height 65
click at [444, 521] on button "Quay lại" at bounding box center [462, 517] width 88 height 27
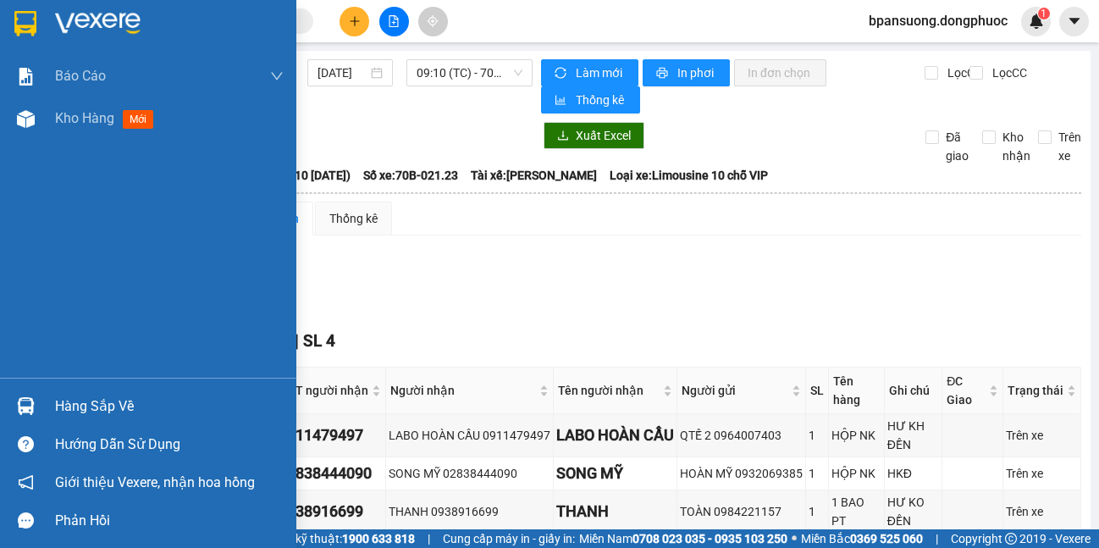
click at [6, 403] on div "Hàng sắp về" at bounding box center [148, 406] width 296 height 38
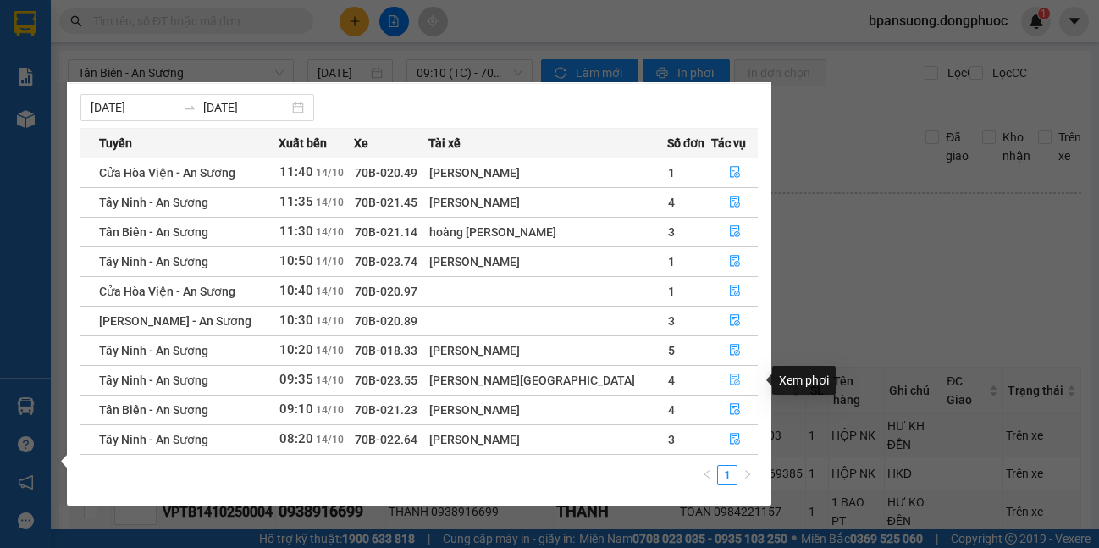
click at [731, 374] on icon "file-done" at bounding box center [735, 380] width 10 height 12
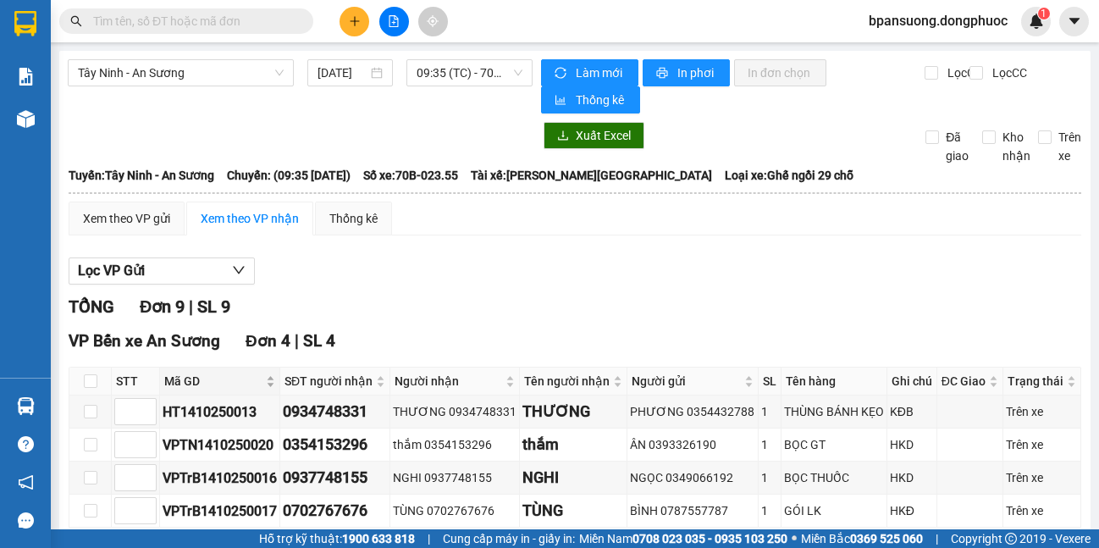
scroll to position [169, 0]
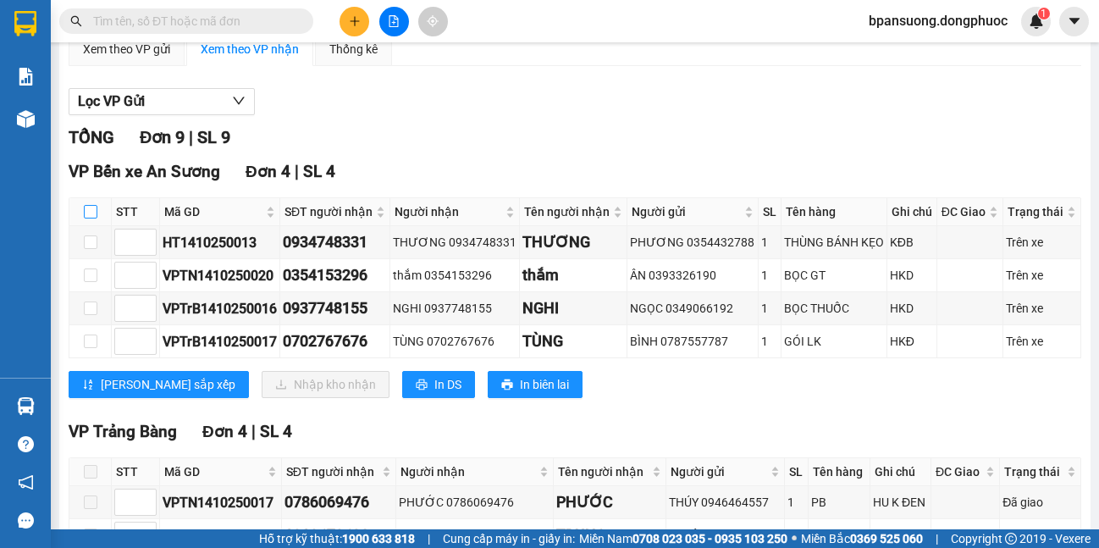
click at [86, 215] on input "checkbox" at bounding box center [91, 212] width 14 height 14
checkbox input "true"
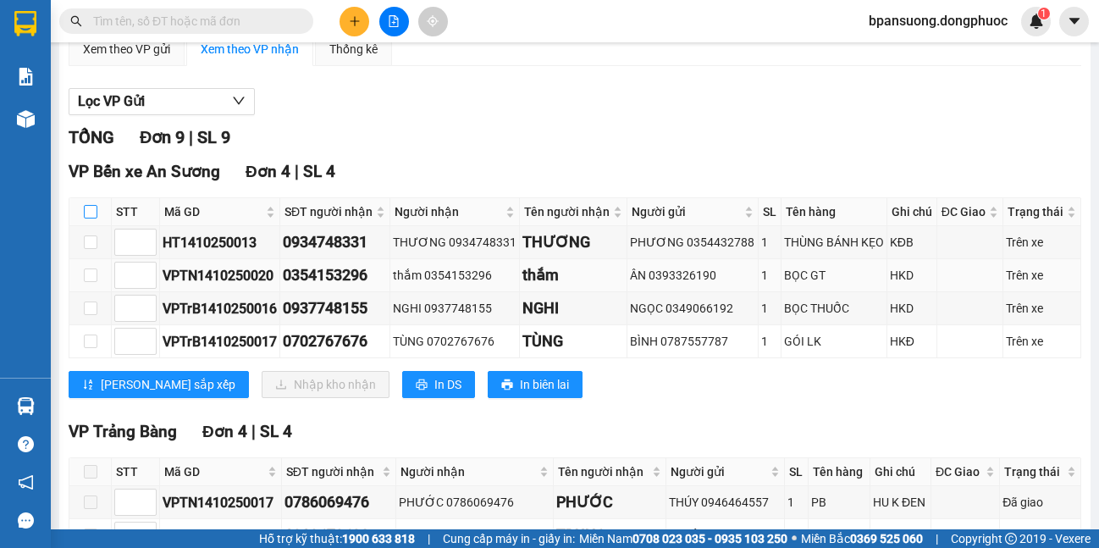
checkbox input "true"
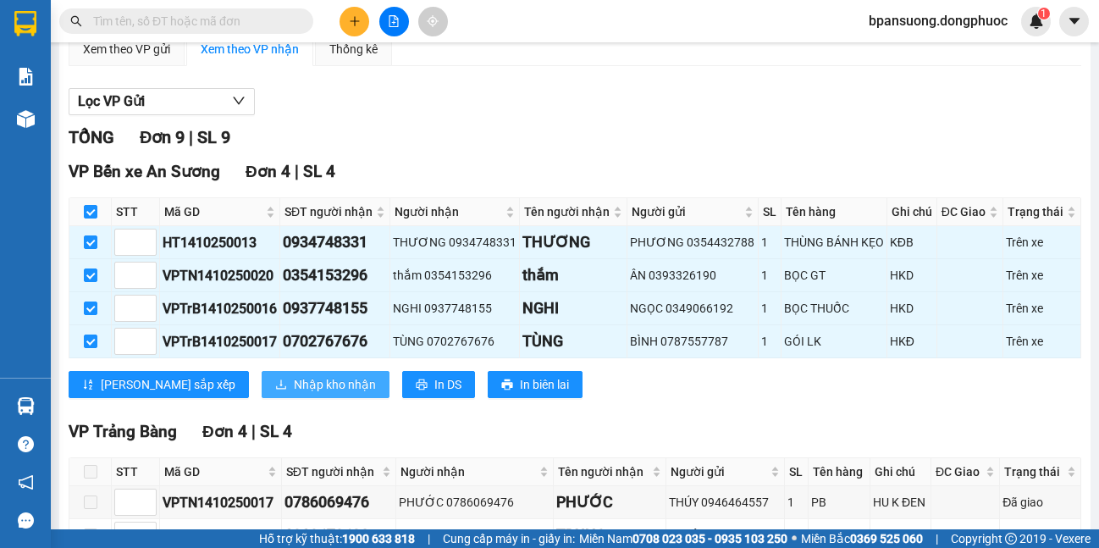
click at [294, 378] on span "Nhập kho nhận" at bounding box center [335, 384] width 82 height 19
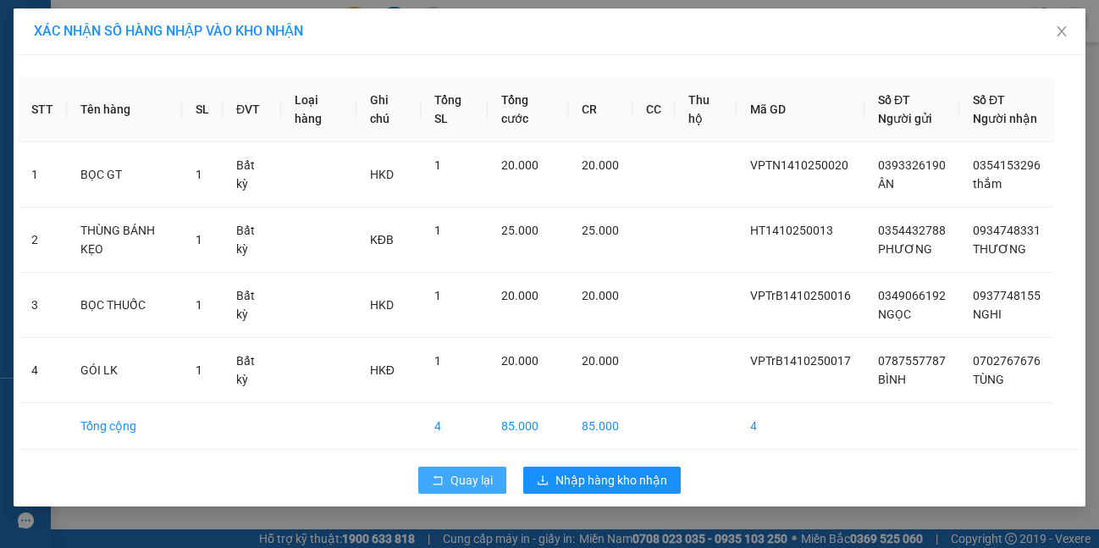
click at [459, 489] on span "Quay lại" at bounding box center [471, 480] width 42 height 19
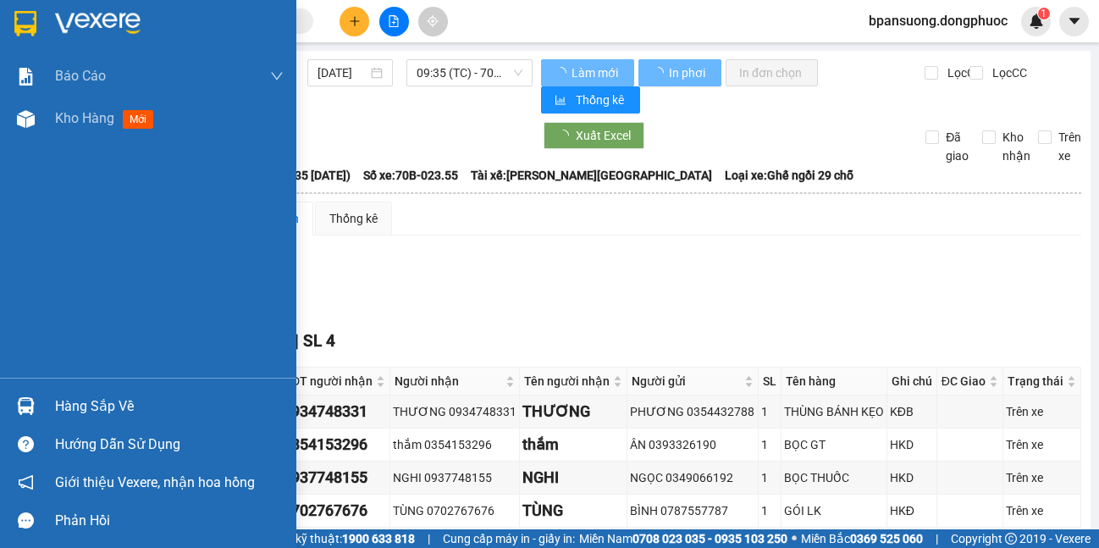
click at [36, 394] on div at bounding box center [26, 406] width 30 height 30
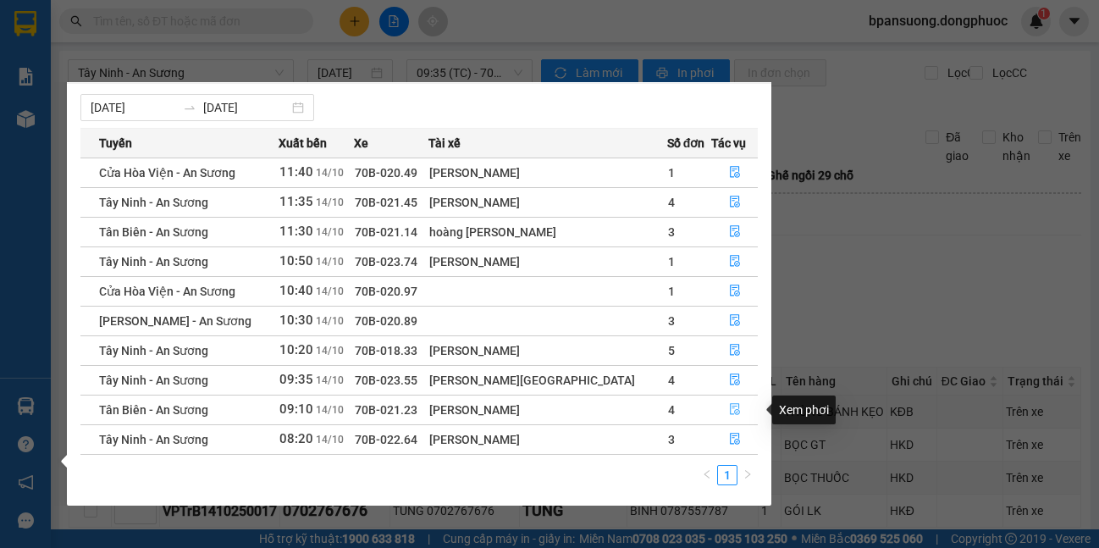
click at [729, 409] on icon "file-done" at bounding box center [735, 409] width 12 height 12
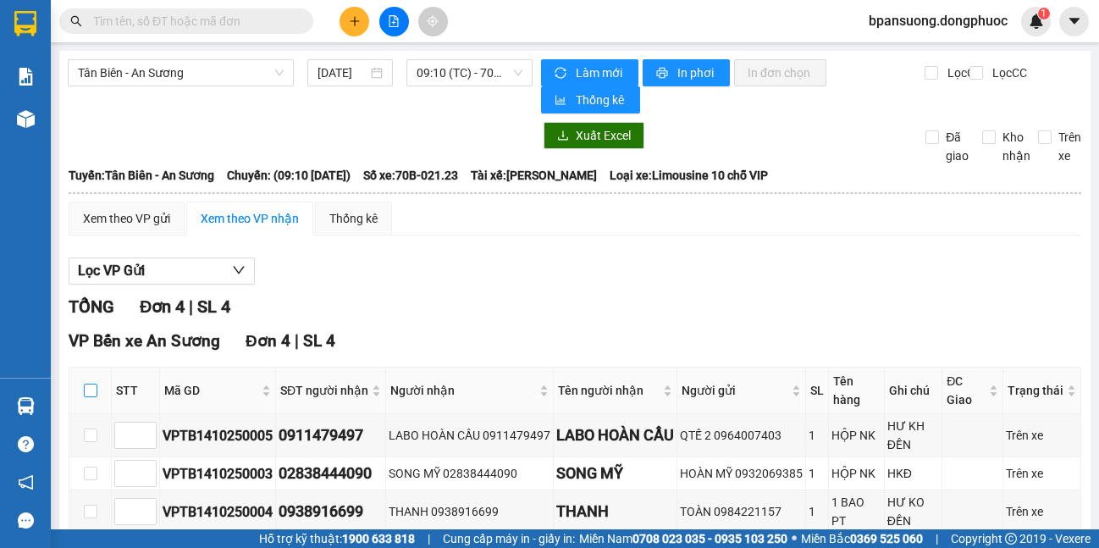
click at [90, 394] on input "checkbox" at bounding box center [91, 390] width 14 height 14
checkbox input "true"
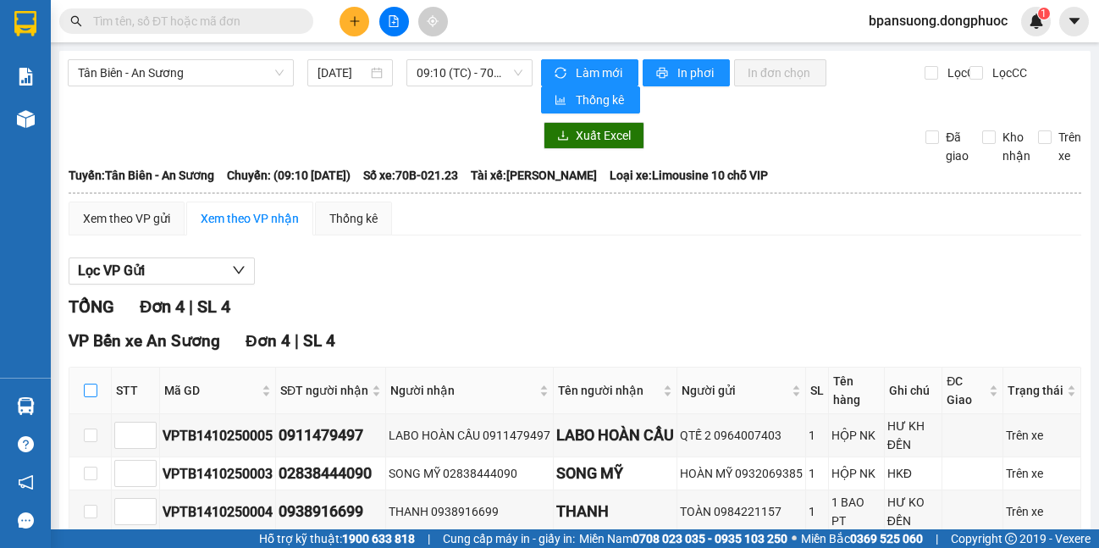
checkbox input "true"
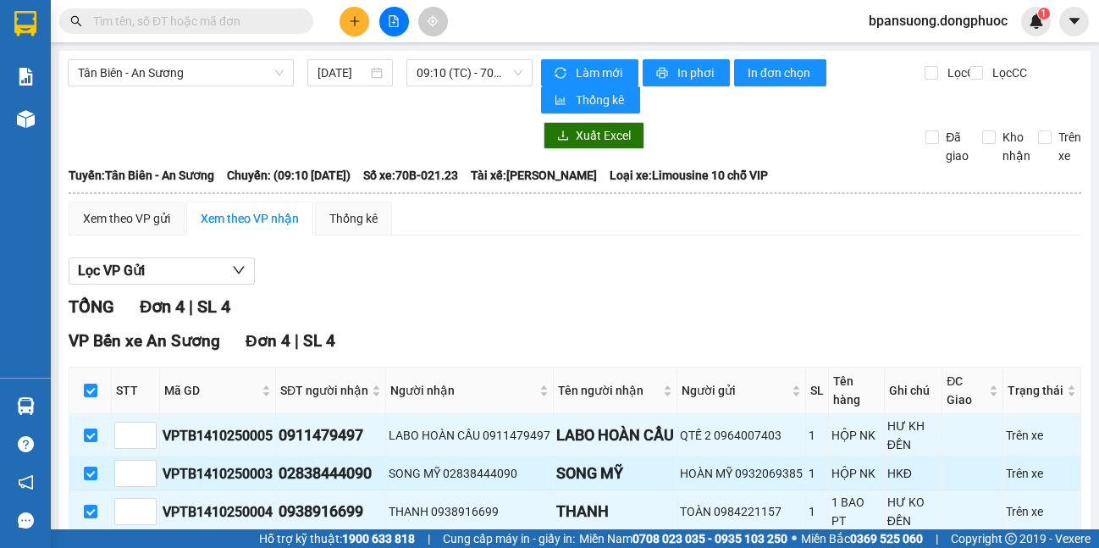
scroll to position [135, 0]
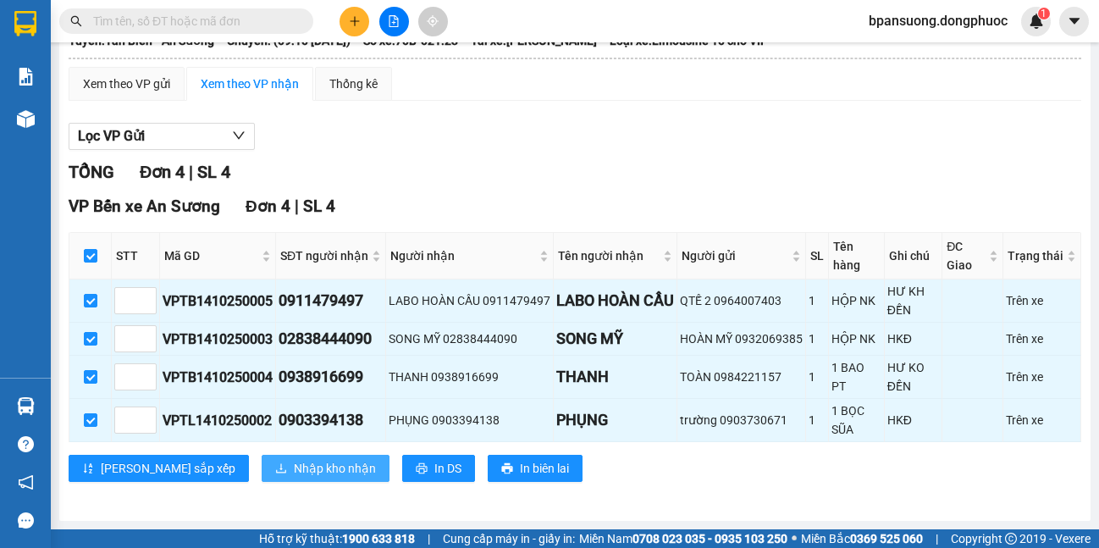
click at [262, 479] on button "Nhập kho nhận" at bounding box center [326, 468] width 128 height 27
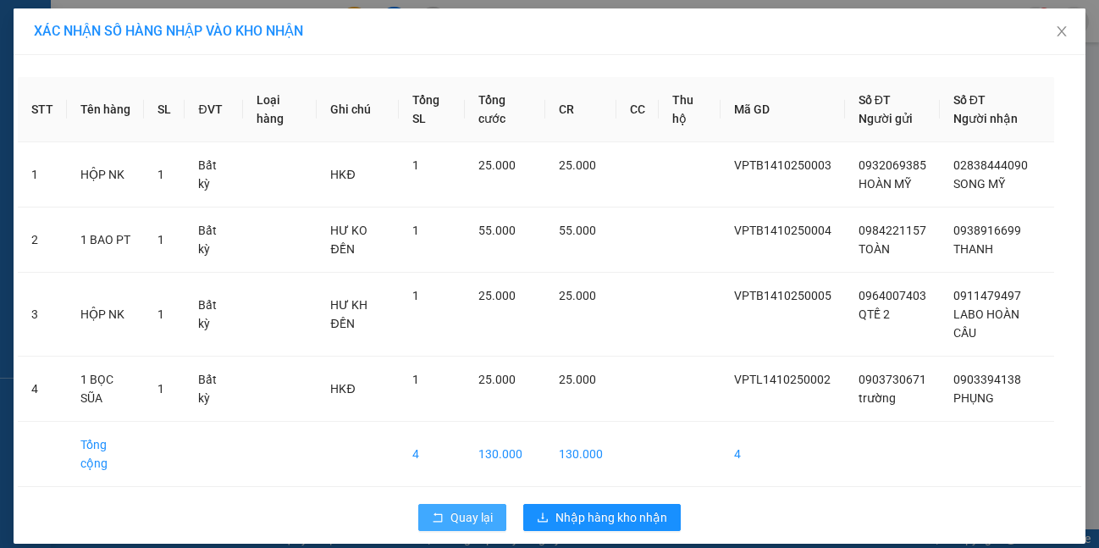
click at [452, 513] on span "Quay lại" at bounding box center [471, 517] width 42 height 19
